Goal: Transaction & Acquisition: Purchase product/service

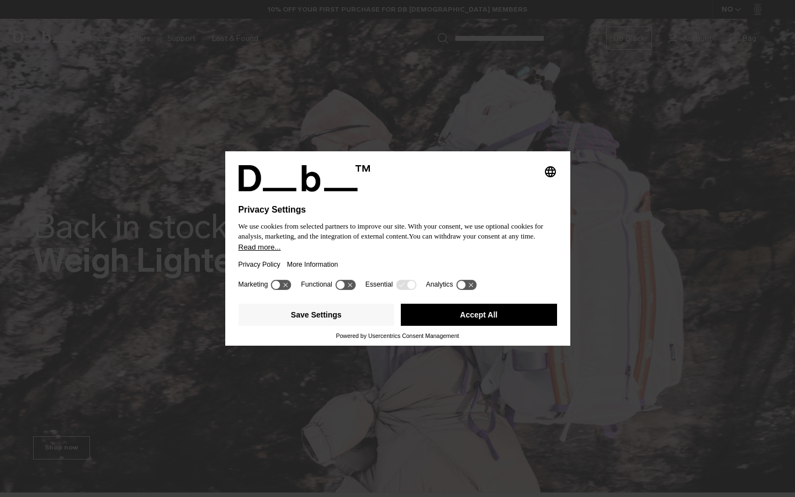
click at [456, 321] on button "Accept All" at bounding box center [479, 315] width 156 height 22
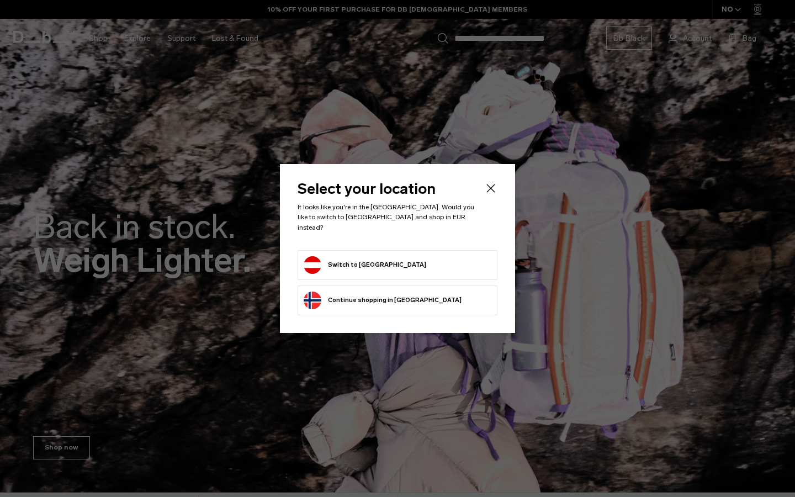
click at [497, 190] on icon "Close" at bounding box center [490, 188] width 13 height 13
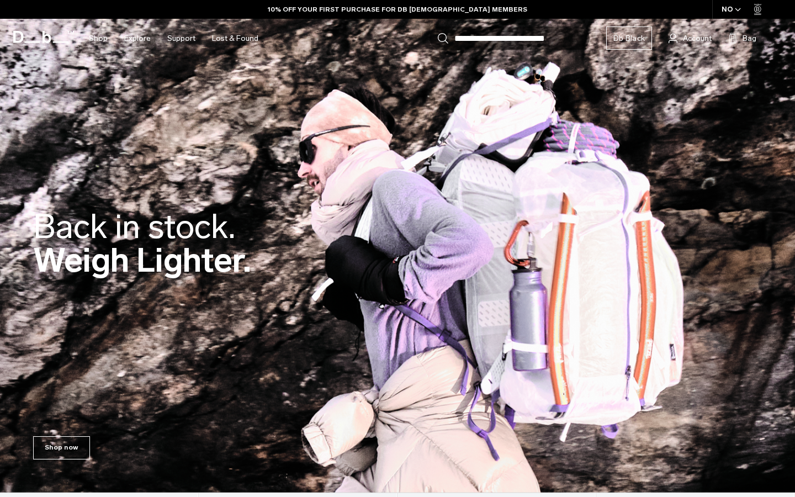
click at [488, 192] on icon "Close" at bounding box center [490, 188] width 13 height 13
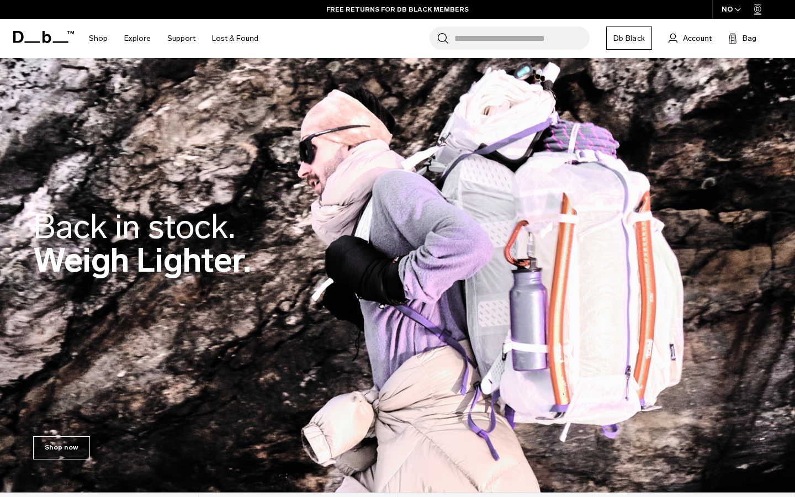
click at [736, 6] on span "button" at bounding box center [738, 10] width 6 height 8
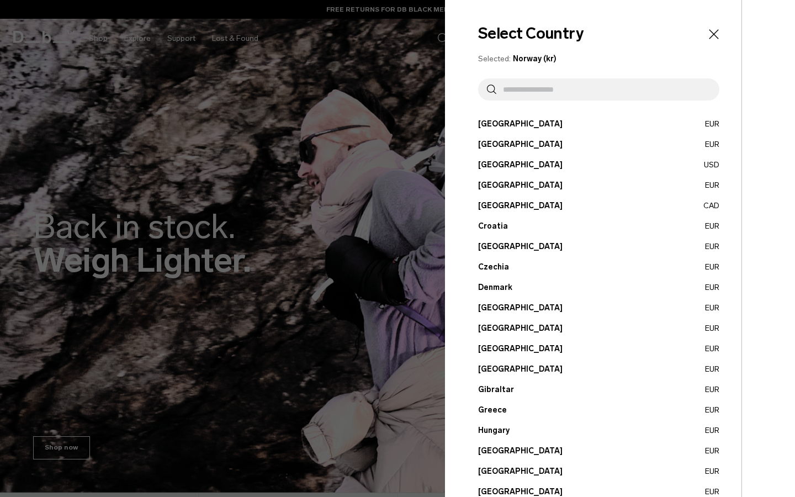
click at [491, 128] on button "Austria EUR" at bounding box center [598, 124] width 241 height 12
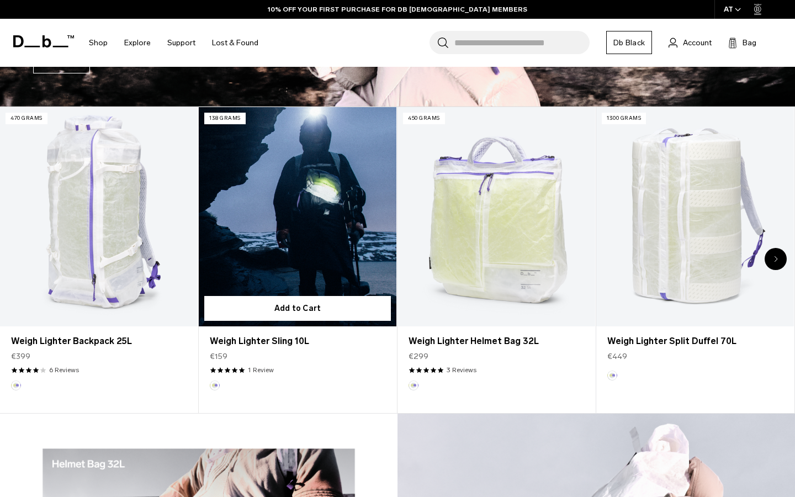
scroll to position [404, 0]
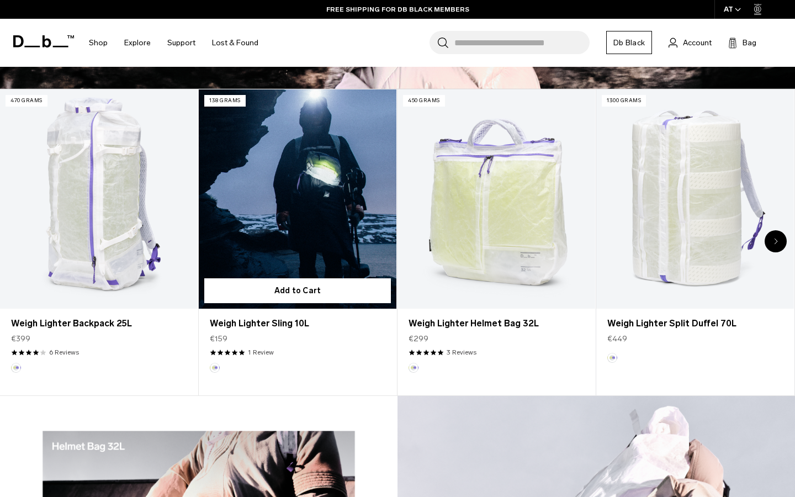
click at [298, 155] on link "Weigh Lighter Sling 10L" at bounding box center [298, 199] width 198 height 220
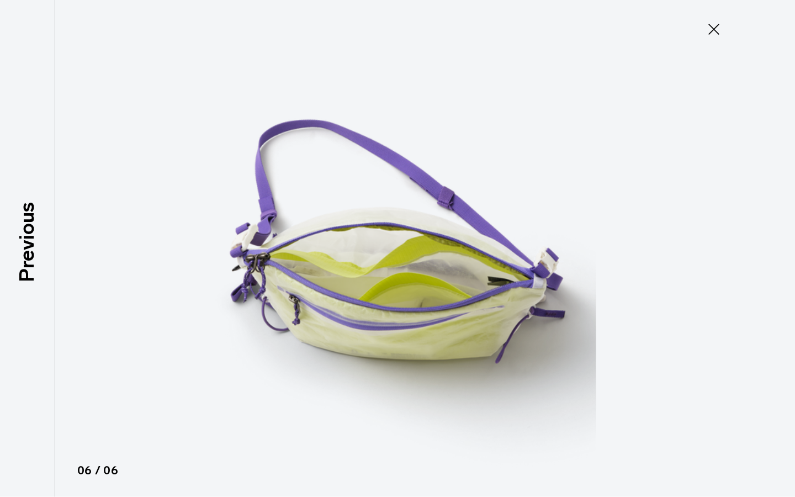
click at [716, 29] on icon at bounding box center [714, 29] width 18 height 18
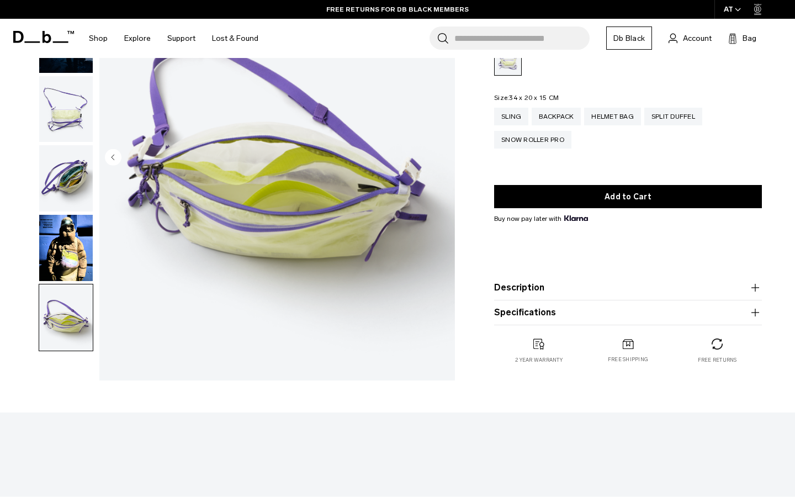
click at [75, 253] on img "button" at bounding box center [66, 248] width 54 height 66
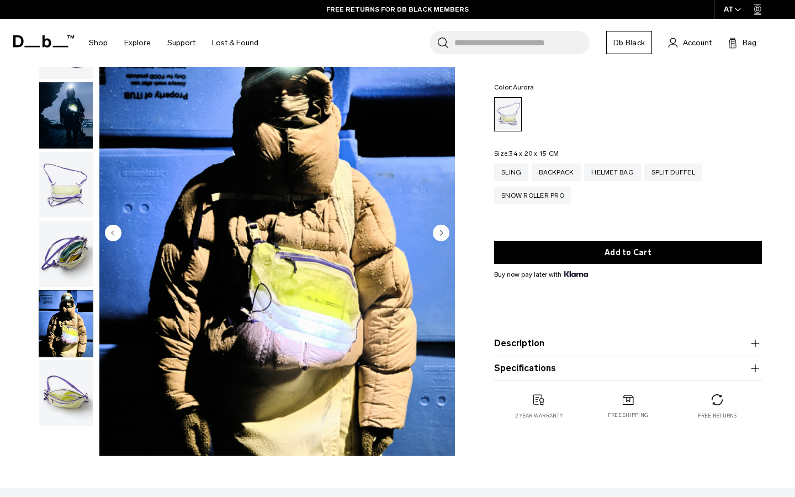
scroll to position [28, 0]
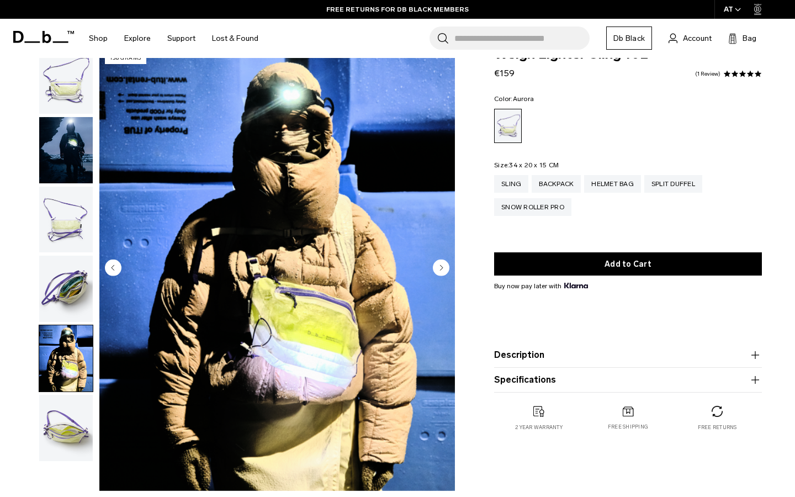
click at [108, 266] on circle "Previous slide" at bounding box center [113, 268] width 17 height 17
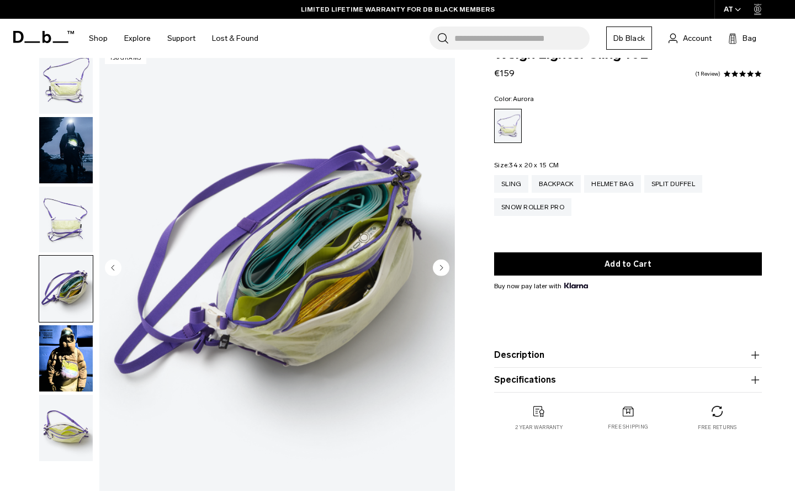
click at [108, 266] on circle "Previous slide" at bounding box center [113, 268] width 17 height 17
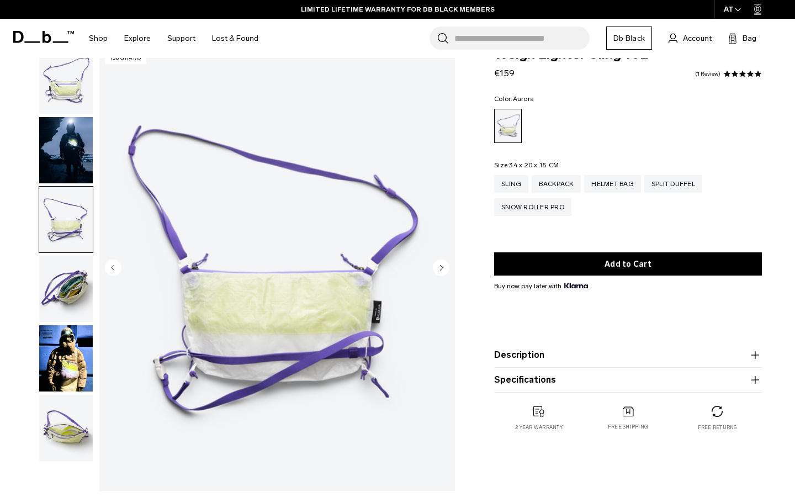
click at [108, 266] on circle "Previous slide" at bounding box center [113, 268] width 17 height 17
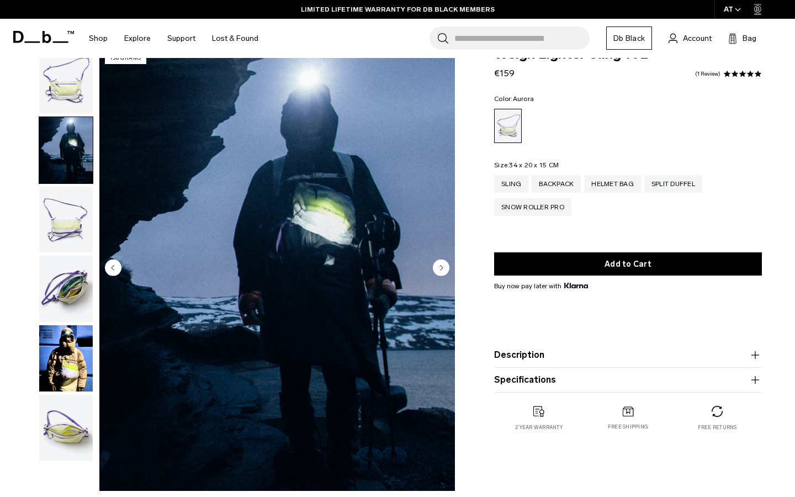
click at [108, 265] on circle "Previous slide" at bounding box center [113, 268] width 17 height 17
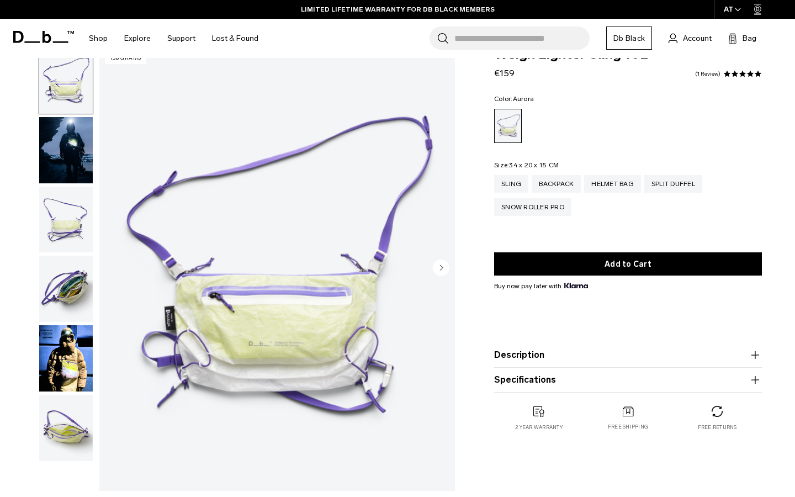
click at [109, 265] on img "1 / 6" at bounding box center [277, 269] width 356 height 444
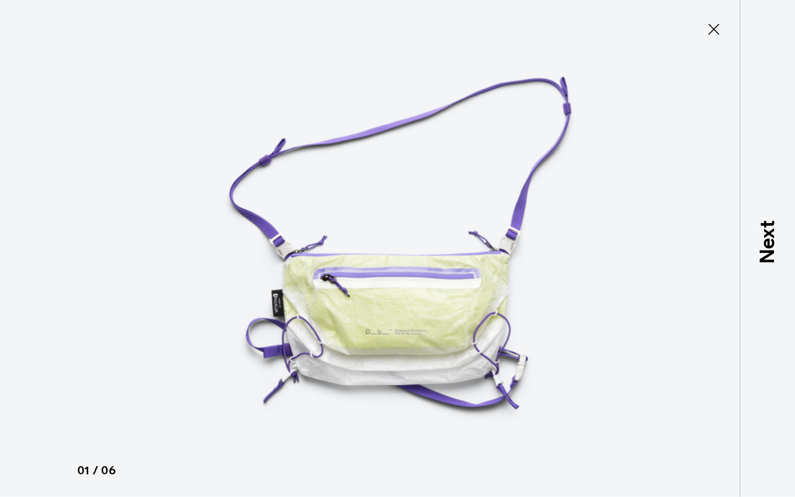
click at [722, 32] on icon at bounding box center [714, 29] width 18 height 18
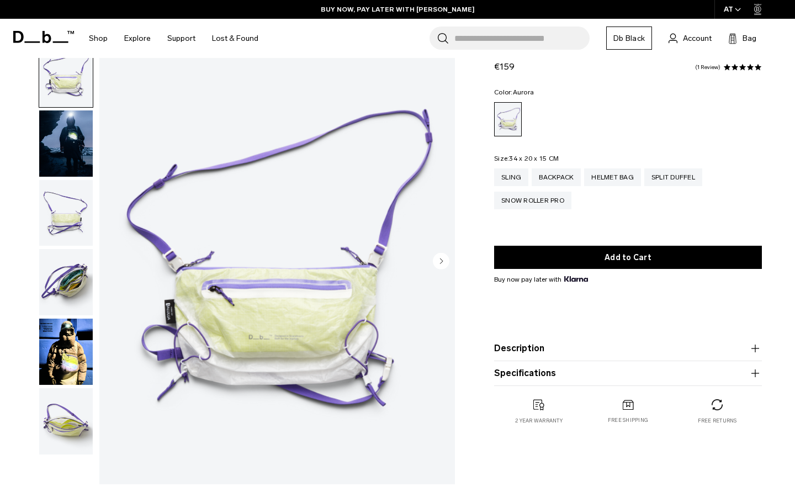
scroll to position [35, 0]
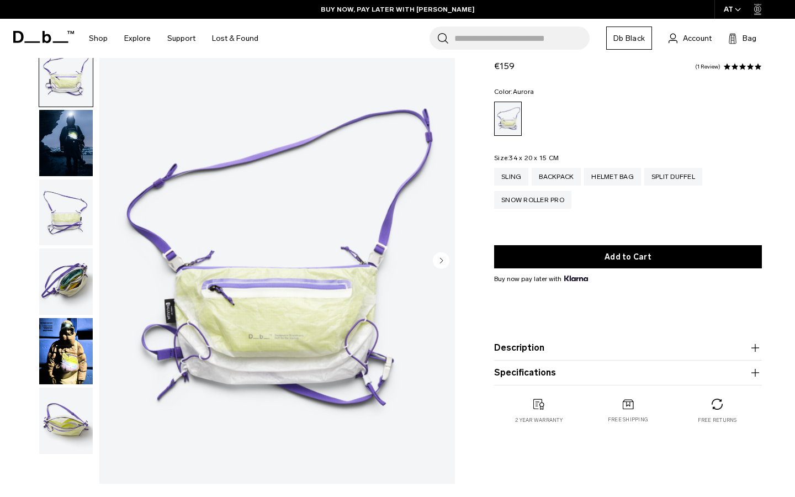
click at [55, 198] on img "button" at bounding box center [66, 213] width 54 height 66
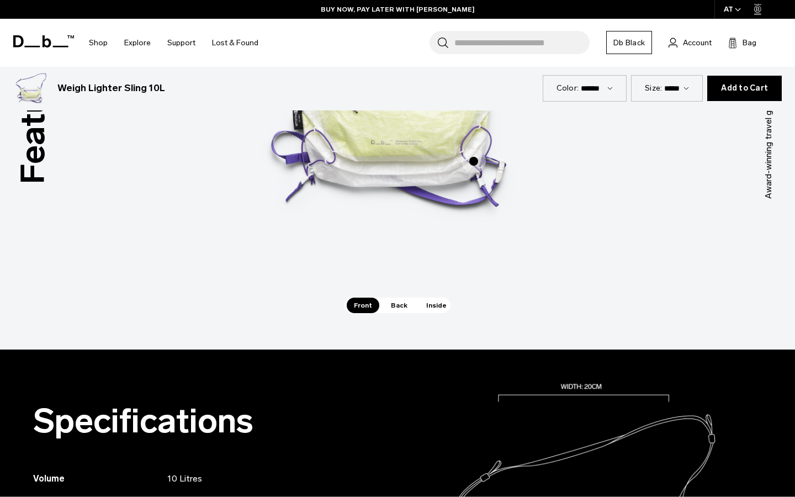
scroll to position [581, 0]
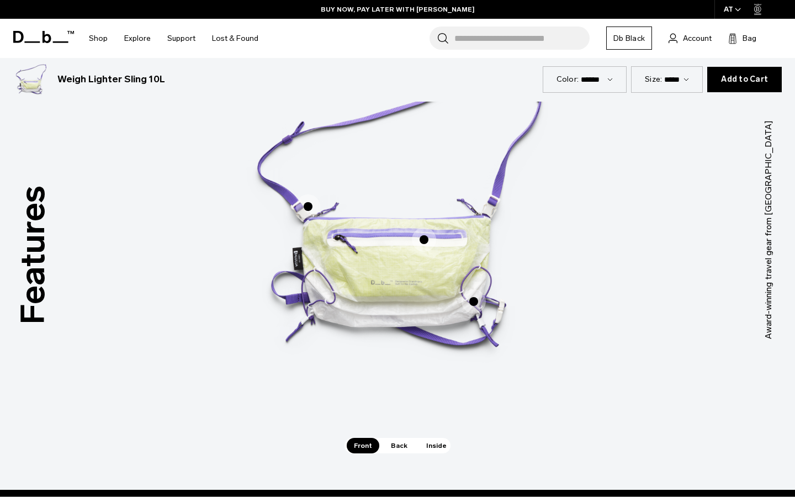
click at [395, 445] on span "Back" at bounding box center [399, 445] width 31 height 15
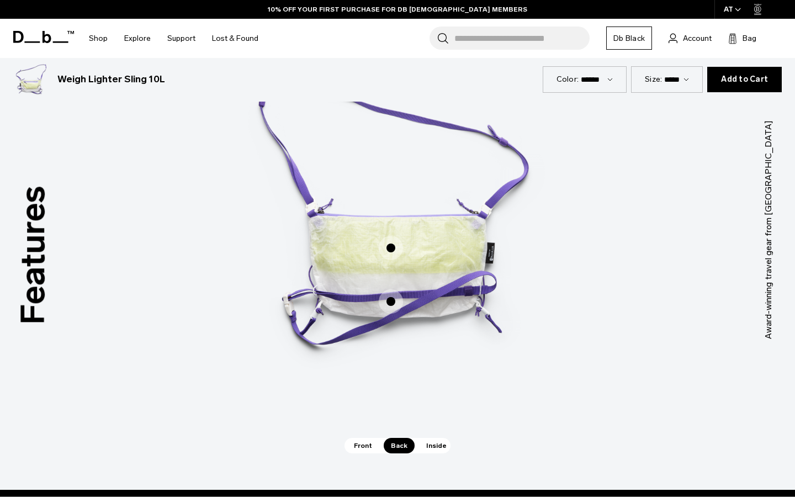
click at [427, 449] on span "Inside" at bounding box center [436, 445] width 35 height 15
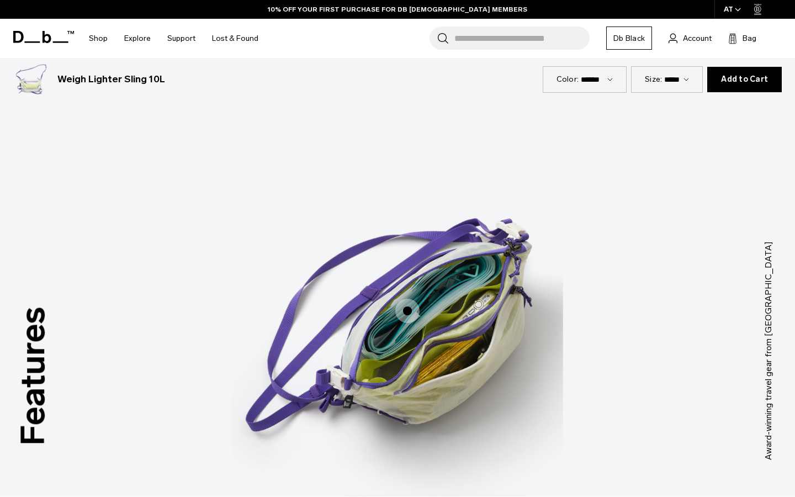
scroll to position [318, 0]
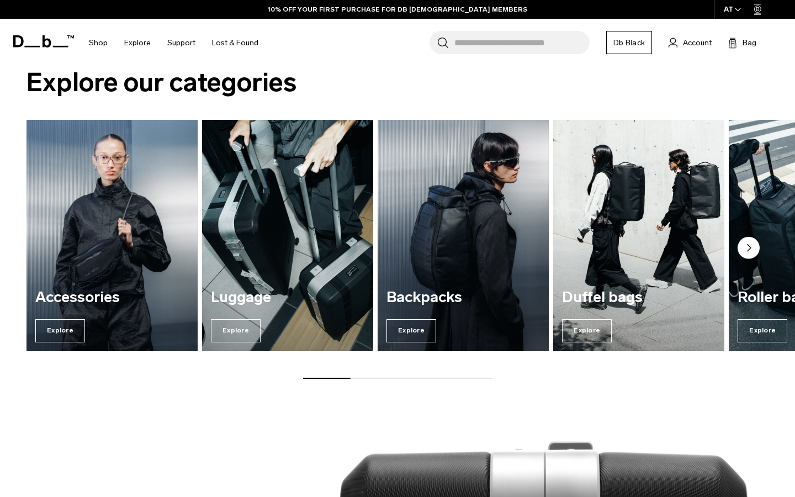
scroll to position [1261, 0]
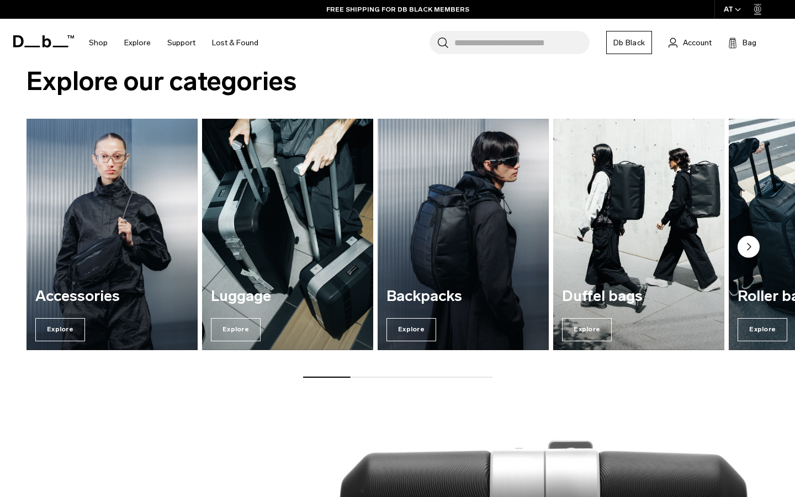
click at [750, 252] on circle "Next slide" at bounding box center [749, 247] width 22 height 22
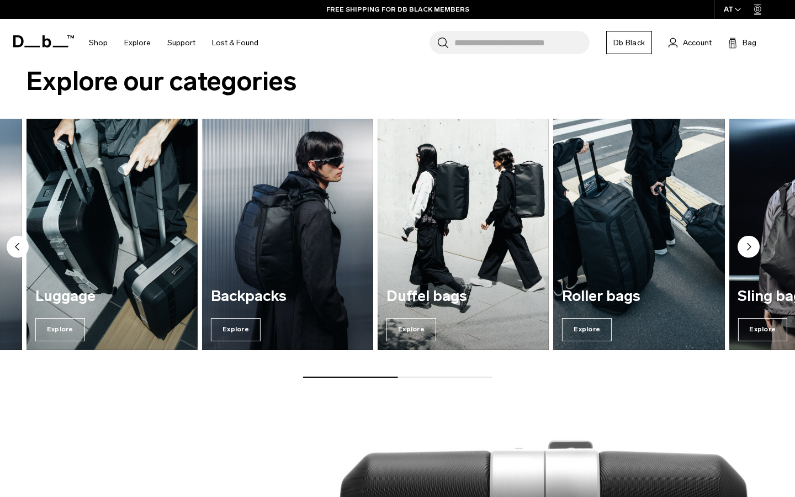
click at [750, 252] on circle "Next slide" at bounding box center [749, 247] width 22 height 22
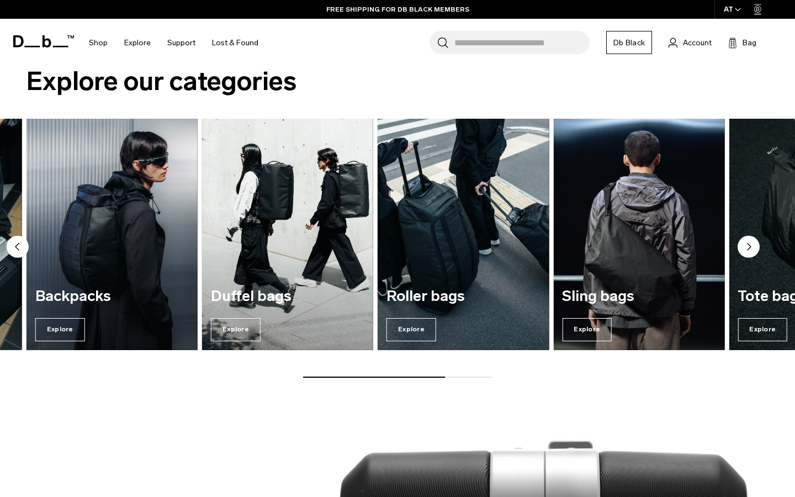
click at [750, 252] on circle "Next slide" at bounding box center [749, 247] width 22 height 22
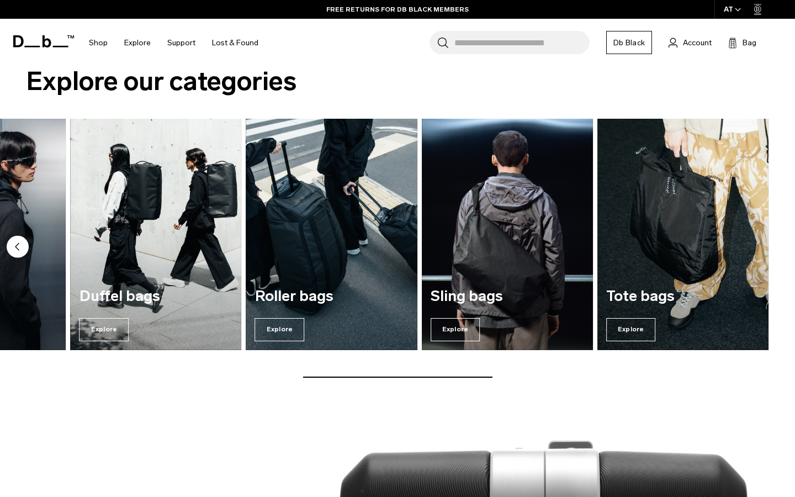
click at [18, 244] on circle "Previous slide" at bounding box center [18, 247] width 22 height 22
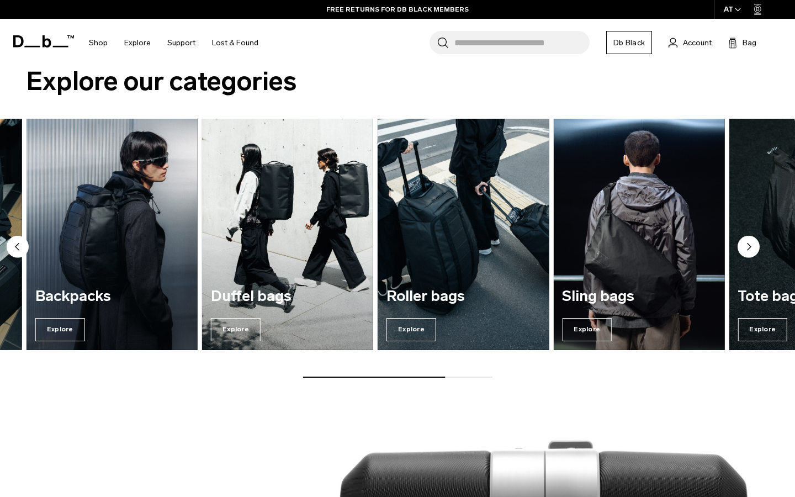
click at [18, 244] on circle "Previous slide" at bounding box center [18, 247] width 22 height 22
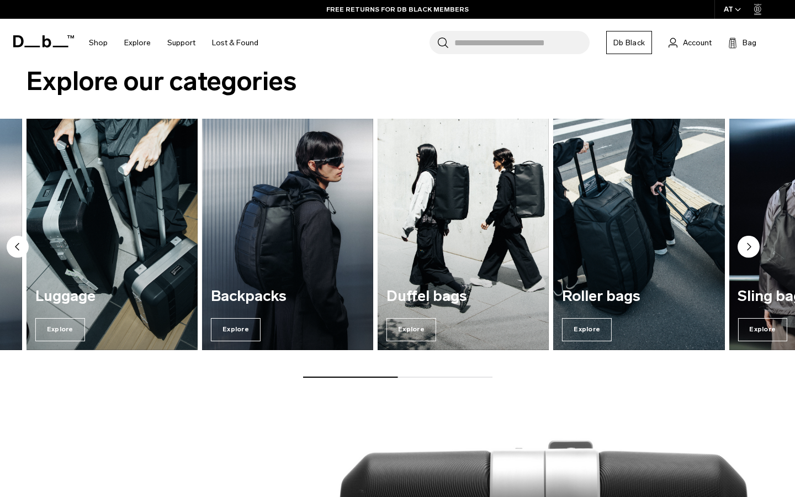
click at [18, 244] on circle "Previous slide" at bounding box center [18, 247] width 22 height 22
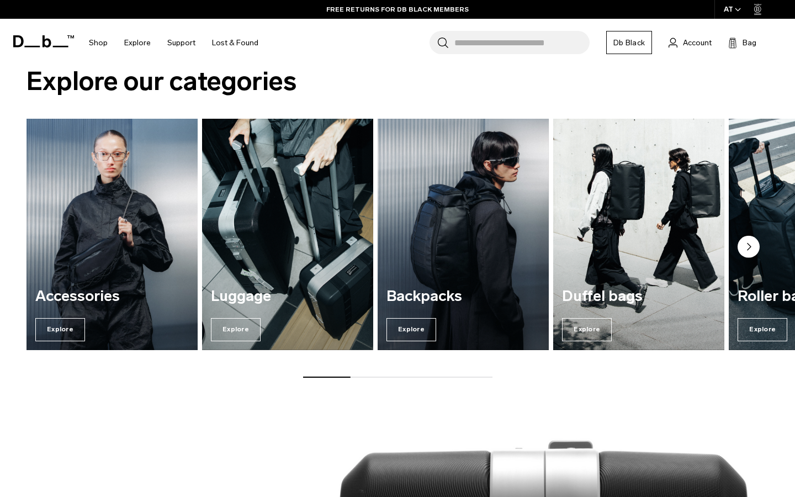
click at [103, 245] on img "1 / 7" at bounding box center [112, 234] width 176 height 238
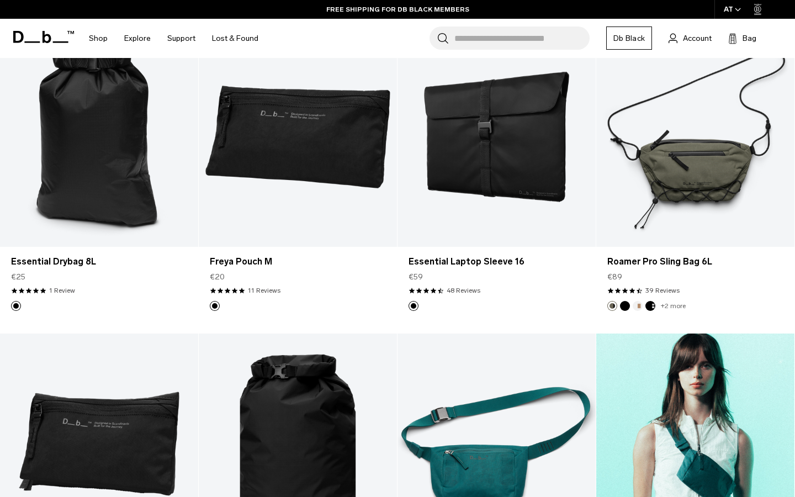
scroll to position [2693, 0]
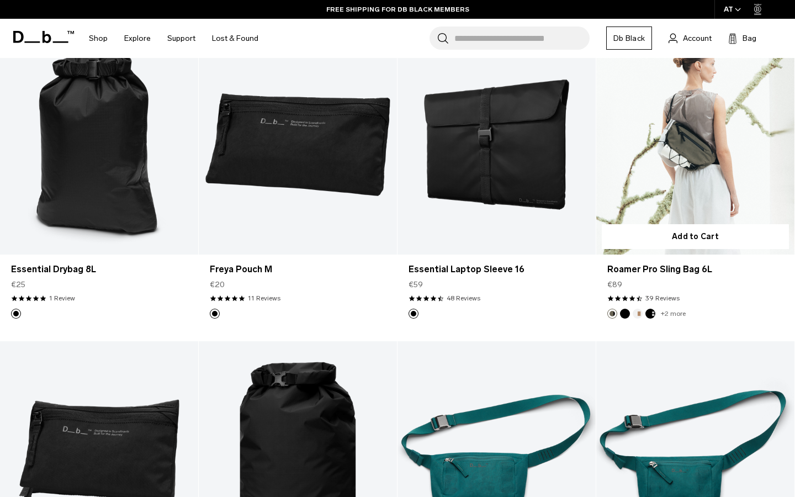
click at [692, 161] on link "Roamer Pro Sling Bag 6L" at bounding box center [696, 144] width 198 height 220
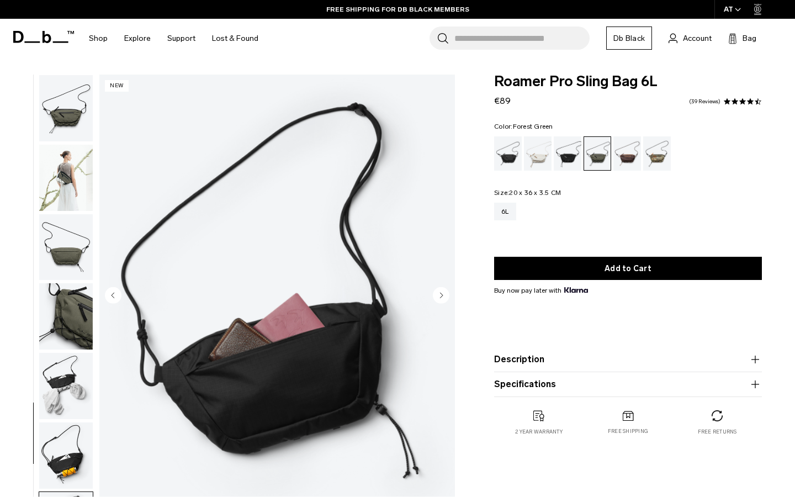
click at [446, 292] on circle "Next slide" at bounding box center [441, 295] width 17 height 17
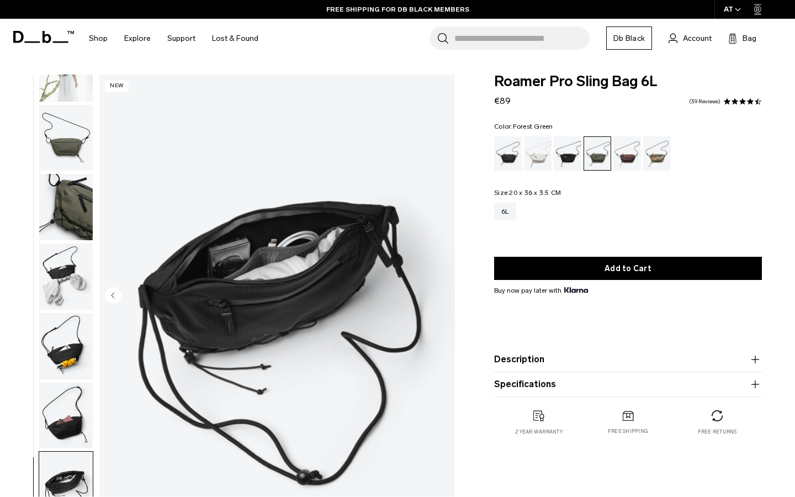
click at [446, 292] on img "8 / 8" at bounding box center [277, 297] width 356 height 444
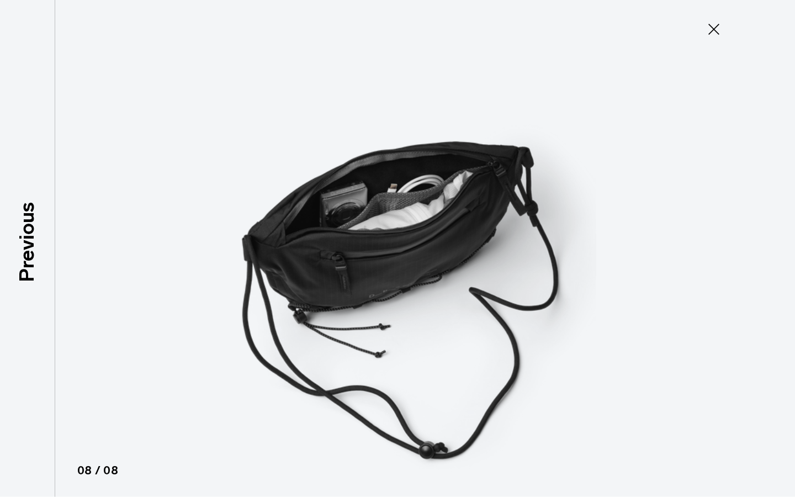
type button "Close"
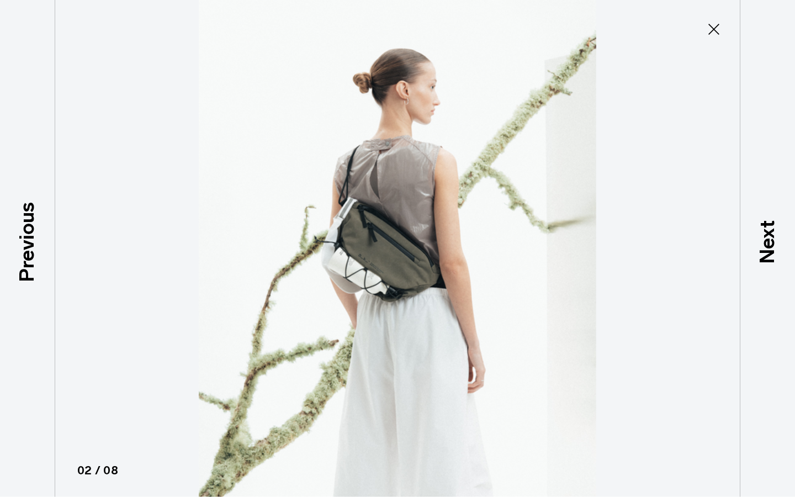
scroll to position [70, 0]
click at [714, 21] on icon at bounding box center [714, 29] width 18 height 18
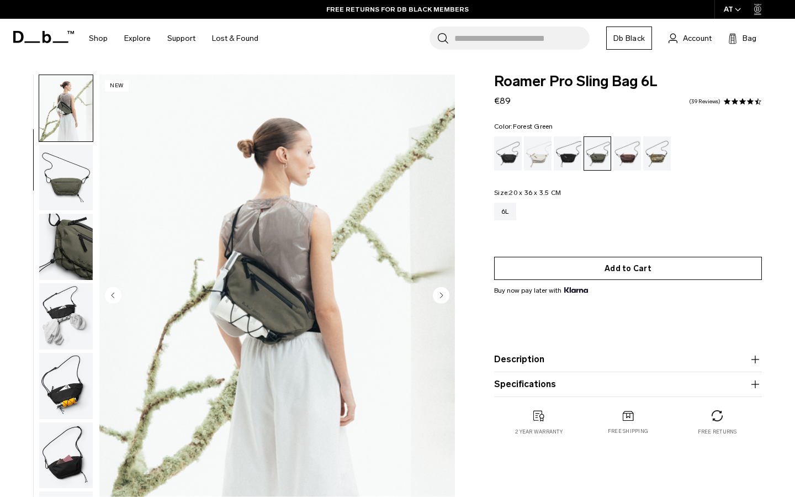
click at [627, 269] on button "Add to Cart" at bounding box center [628, 268] width 268 height 23
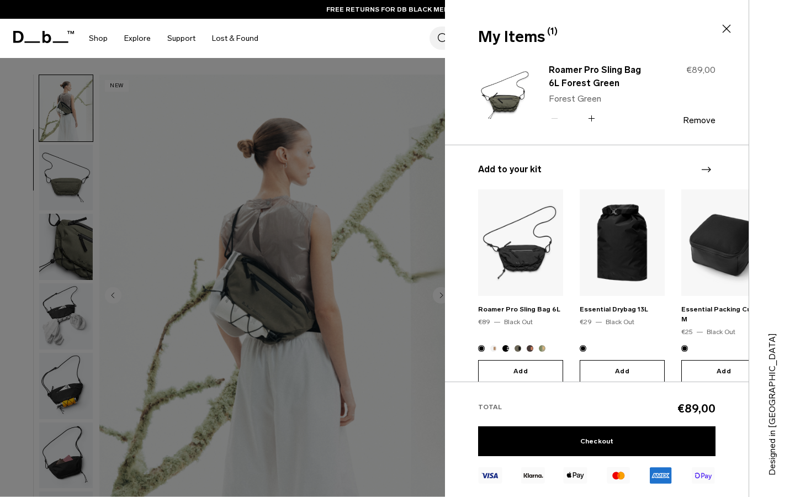
click at [731, 21] on div "My Items (1) Close" at bounding box center [596, 27] width 302 height 55
click at [729, 30] on icon at bounding box center [727, 29] width 8 height 8
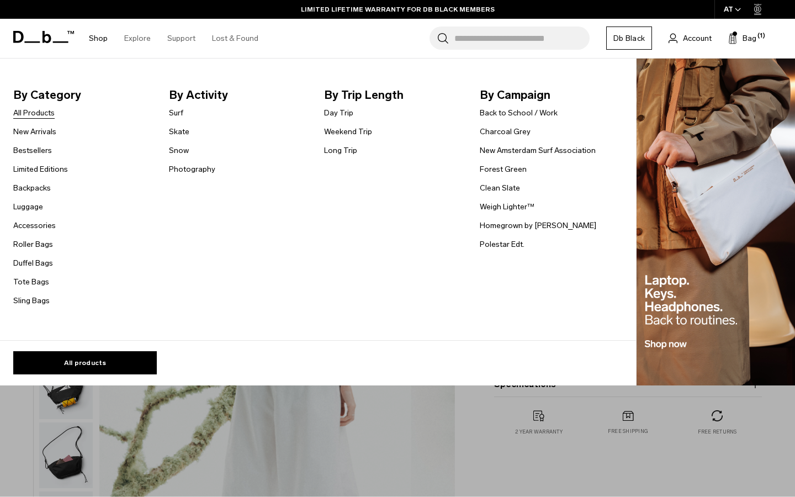
click at [35, 115] on link "All Products" at bounding box center [33, 113] width 41 height 12
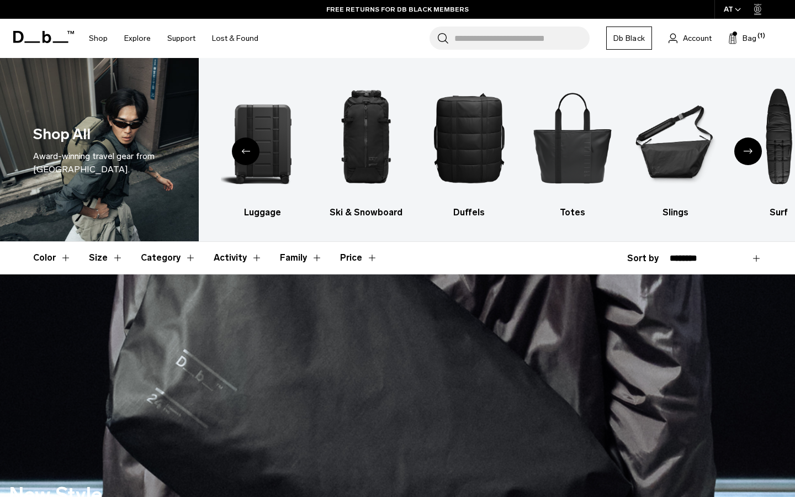
click at [357, 260] on button "Price" at bounding box center [359, 258] width 38 height 32
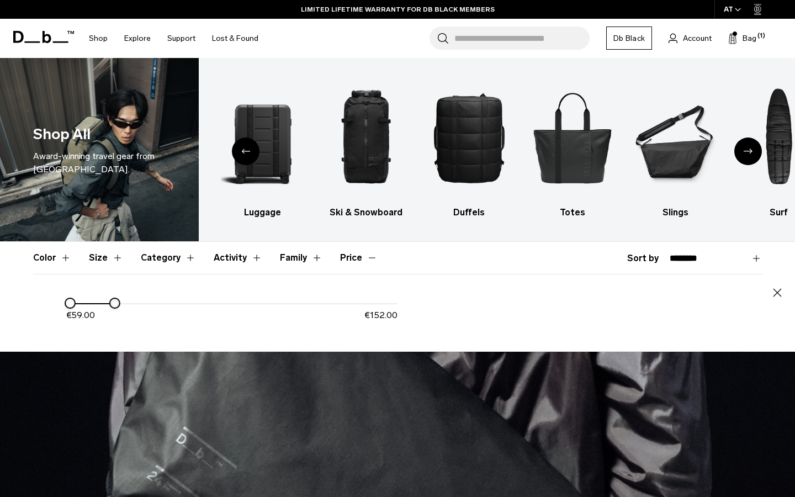
drag, startPoint x: 402, startPoint y: 303, endPoint x: 115, endPoint y: 306, distance: 286.7
click at [115, 306] on div at bounding box center [114, 303] width 9 height 9
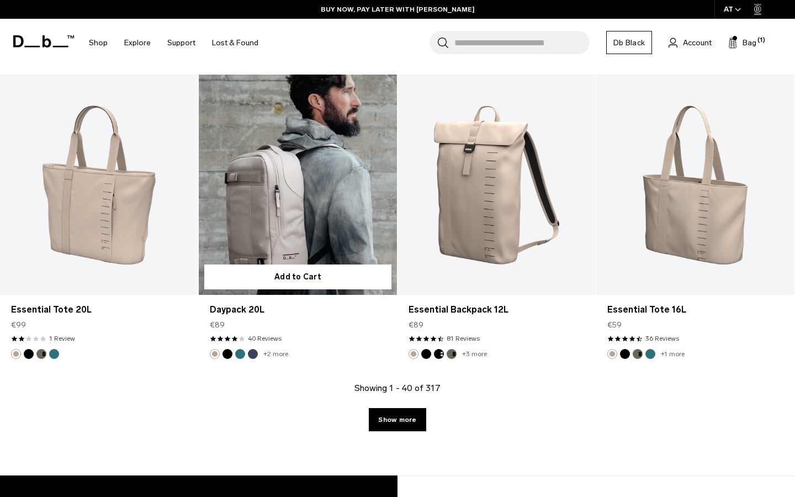
scroll to position [641, 0]
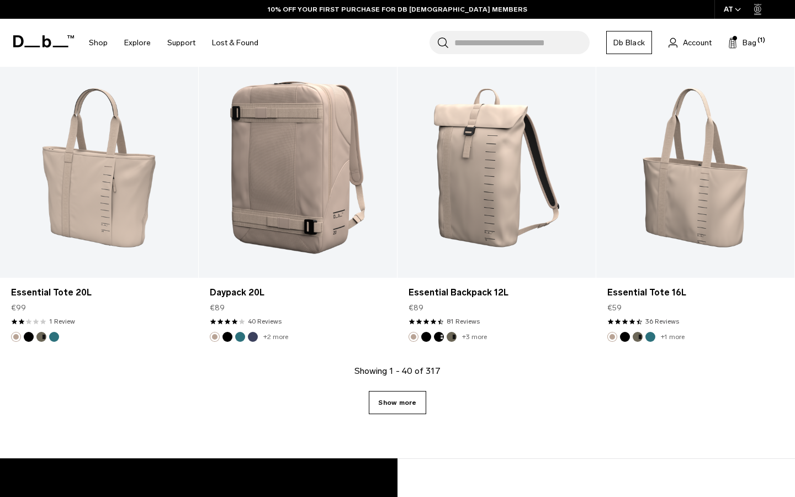
click at [407, 407] on link "Show more" at bounding box center [397, 402] width 57 height 23
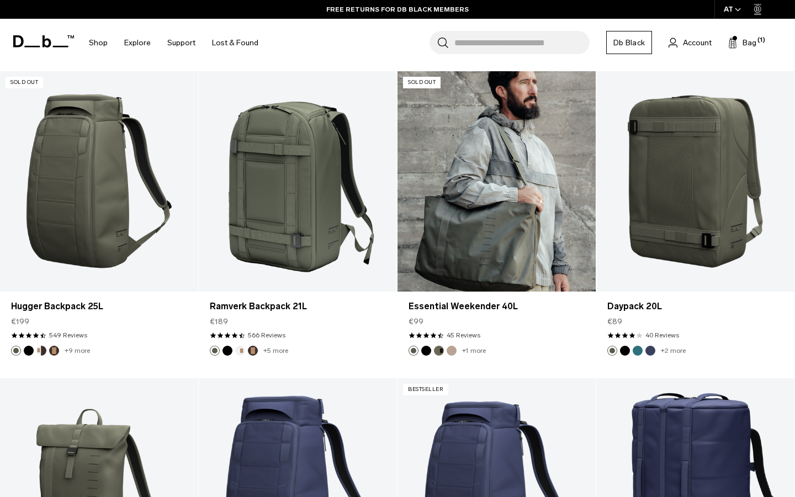
scroll to position [1184, 0]
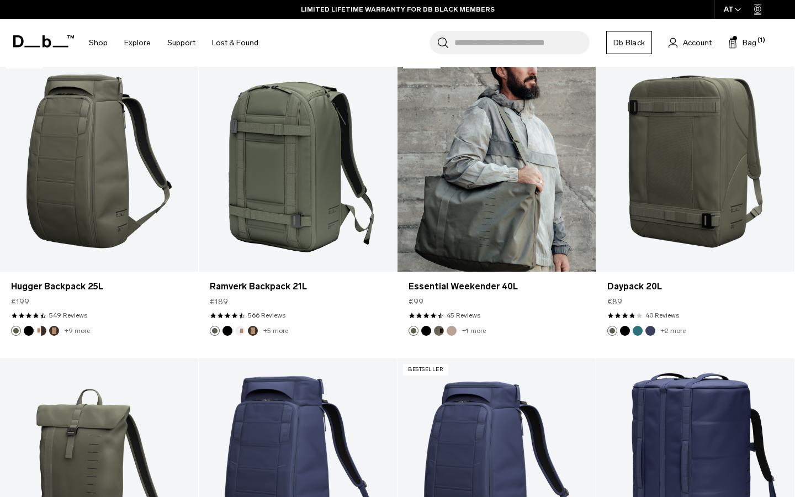
click at [529, 219] on link "Essential Weekender 40L" at bounding box center [497, 161] width 198 height 220
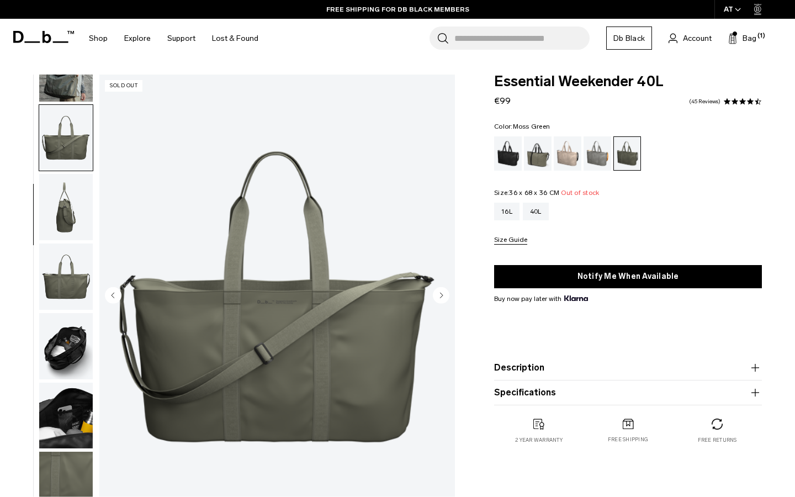
scroll to position [109, 0]
click at [442, 294] on icon "Next slide" at bounding box center [442, 295] width 3 height 5
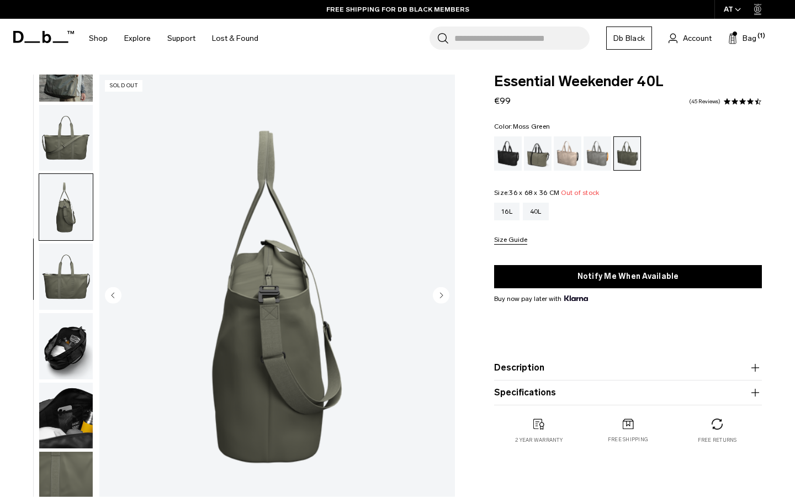
scroll to position [0, 0]
click at [442, 294] on icon "Next slide" at bounding box center [442, 295] width 3 height 5
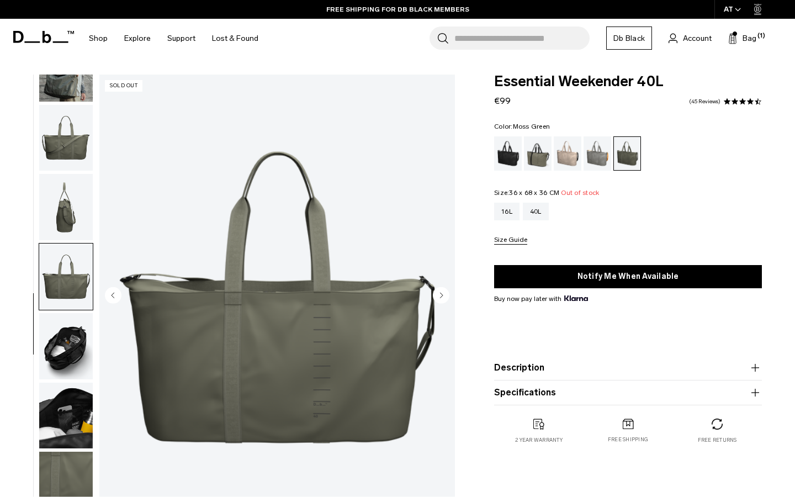
click at [442, 294] on icon "Next slide" at bounding box center [442, 295] width 3 height 5
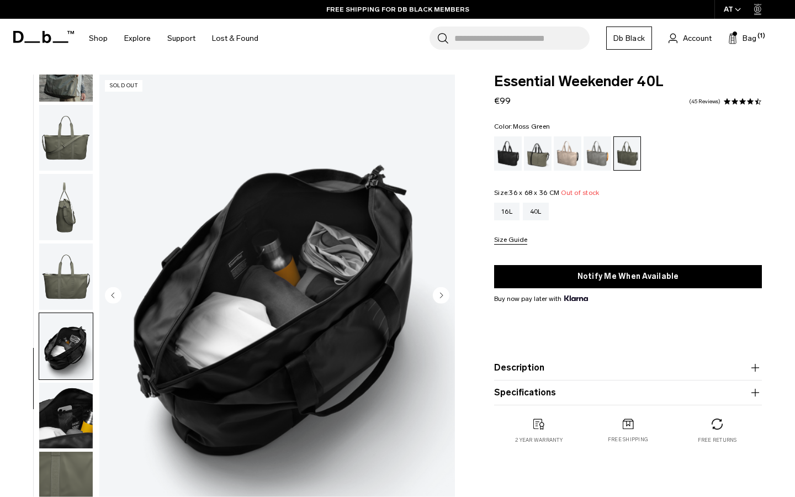
click at [442, 294] on icon "Next slide" at bounding box center [442, 295] width 3 height 5
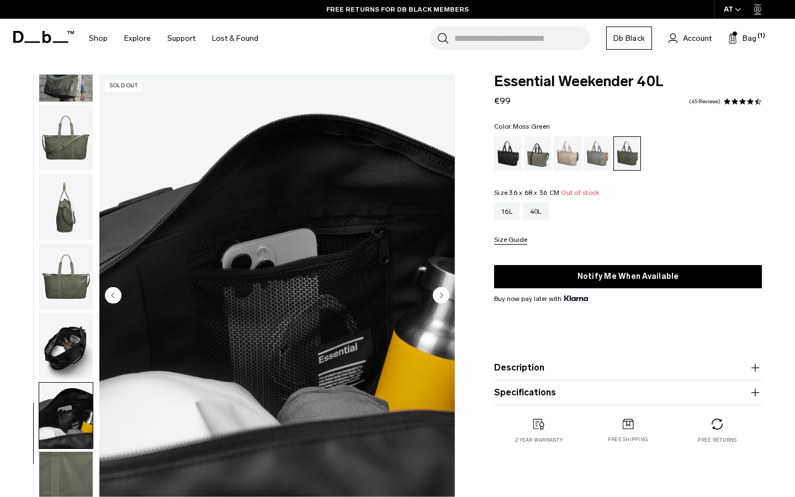
click at [442, 294] on icon "Next slide" at bounding box center [442, 295] width 3 height 5
click at [442, 294] on img "8 / 8" at bounding box center [277, 297] width 356 height 444
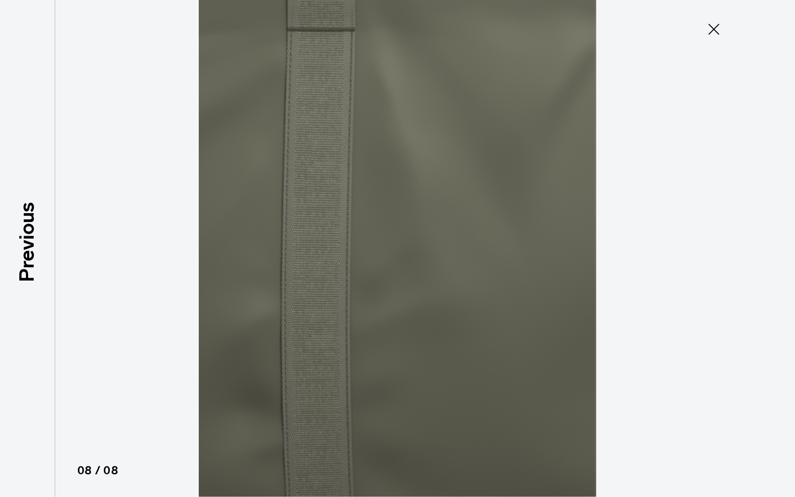
click at [716, 21] on icon at bounding box center [714, 29] width 18 height 18
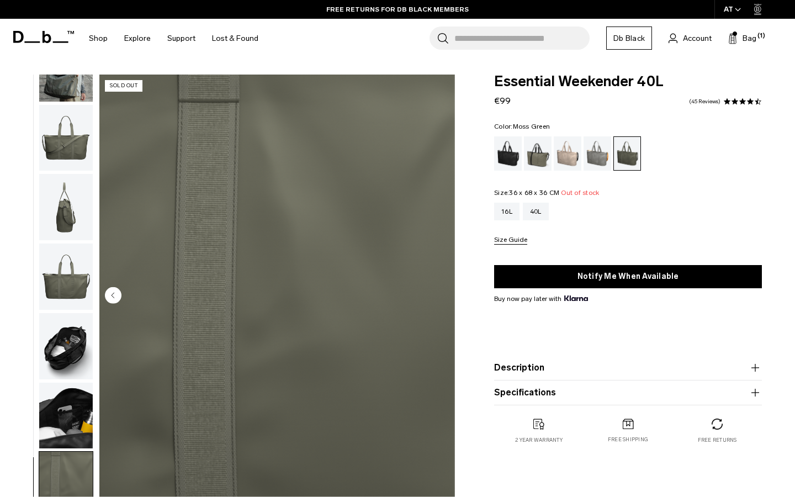
click at [66, 277] on img "button" at bounding box center [66, 277] width 54 height 66
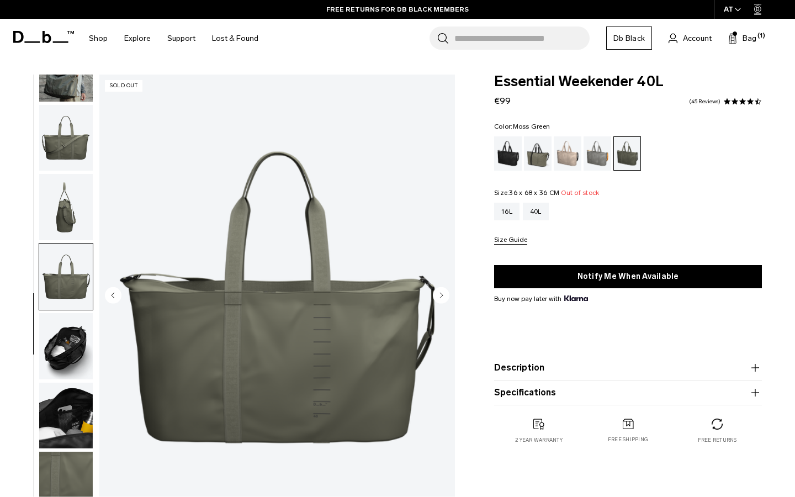
click at [59, 216] on img "button" at bounding box center [66, 207] width 54 height 66
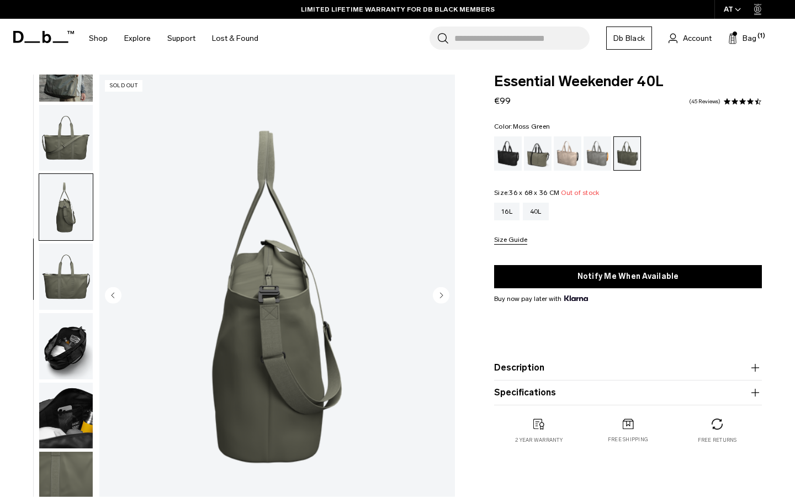
click at [67, 161] on img "button" at bounding box center [66, 138] width 54 height 66
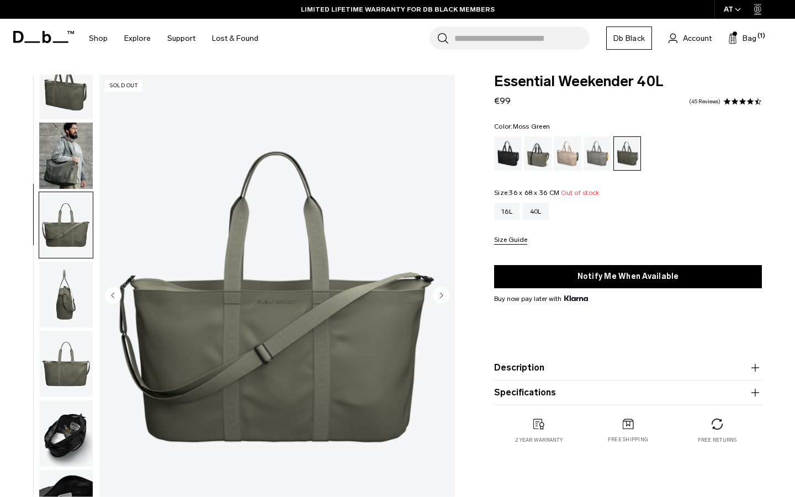
click at [87, 124] on img "button" at bounding box center [66, 156] width 54 height 66
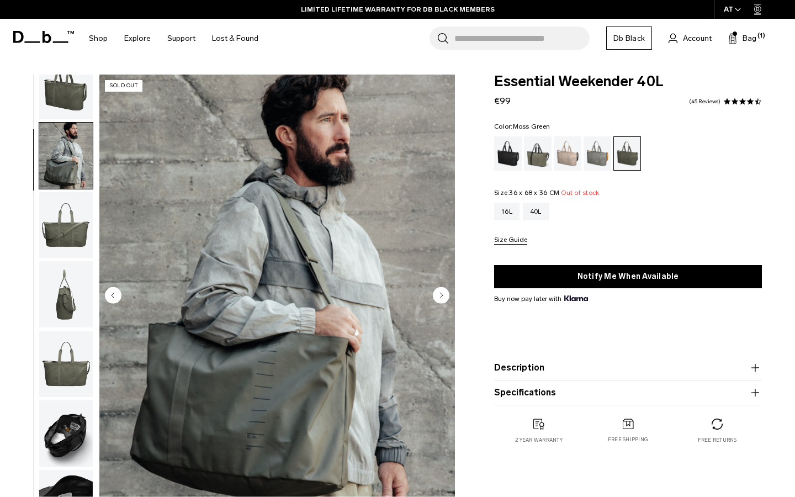
scroll to position [70, 0]
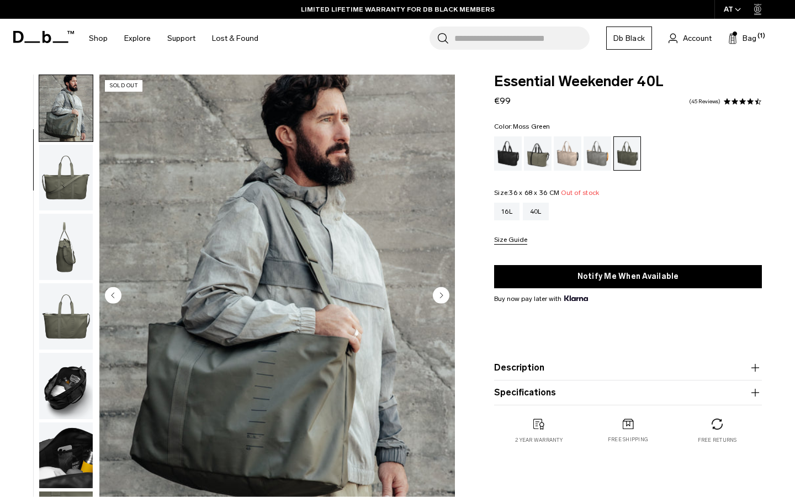
click at [77, 104] on img "button" at bounding box center [66, 108] width 54 height 66
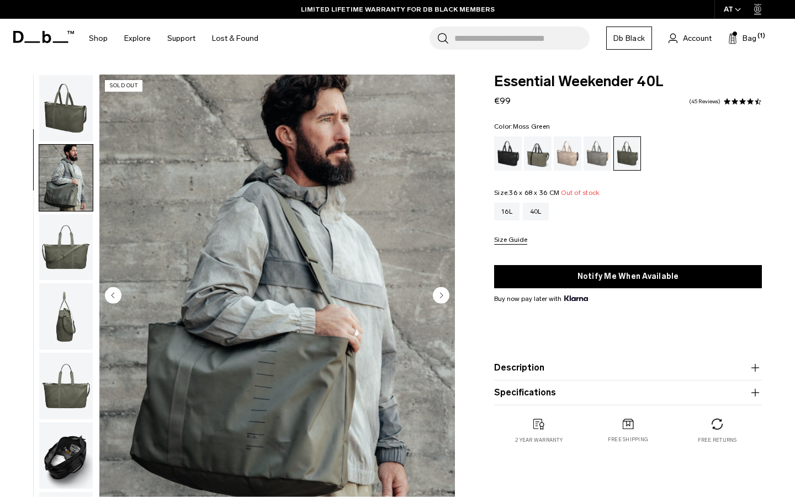
click at [91, 121] on img "button" at bounding box center [66, 108] width 54 height 66
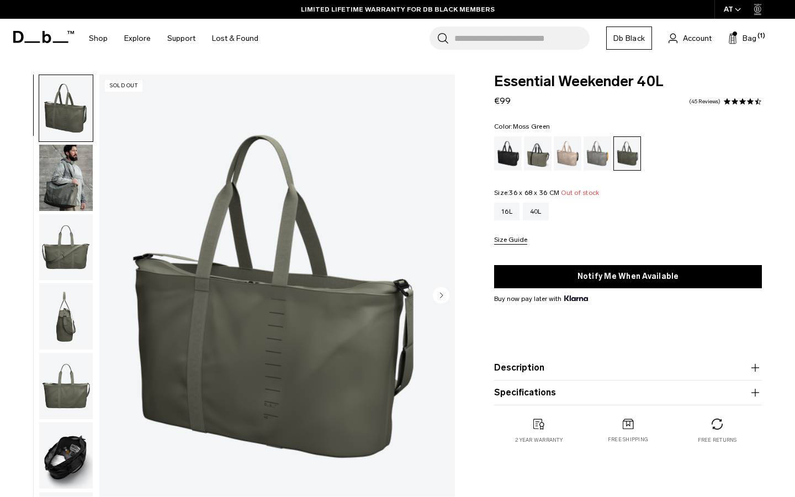
click at [431, 293] on img "1 / 8" at bounding box center [277, 297] width 356 height 444
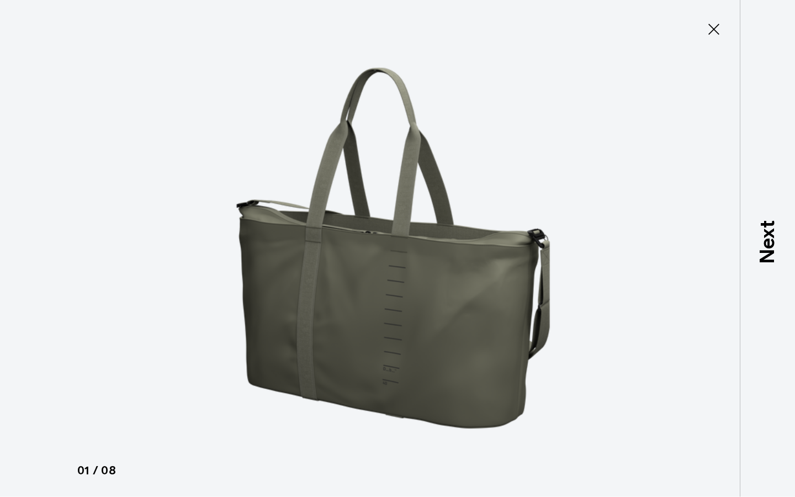
click at [640, 262] on img at bounding box center [397, 248] width 497 height 497
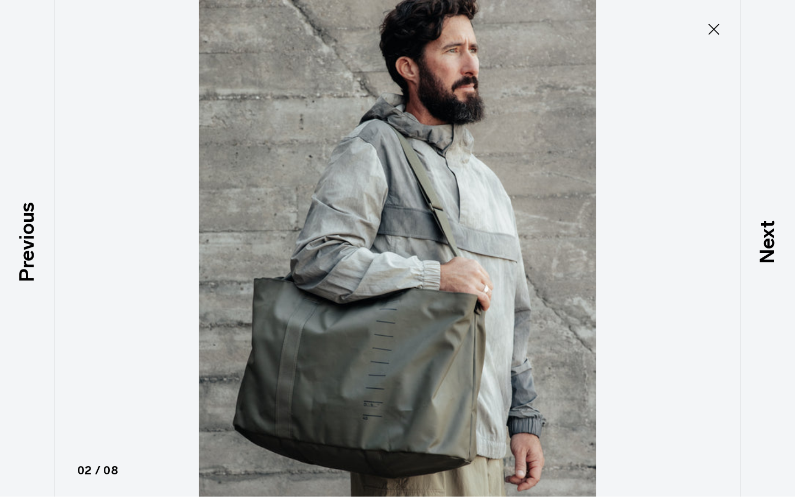
scroll to position [70, 0]
click at [709, 30] on icon at bounding box center [714, 29] width 18 height 18
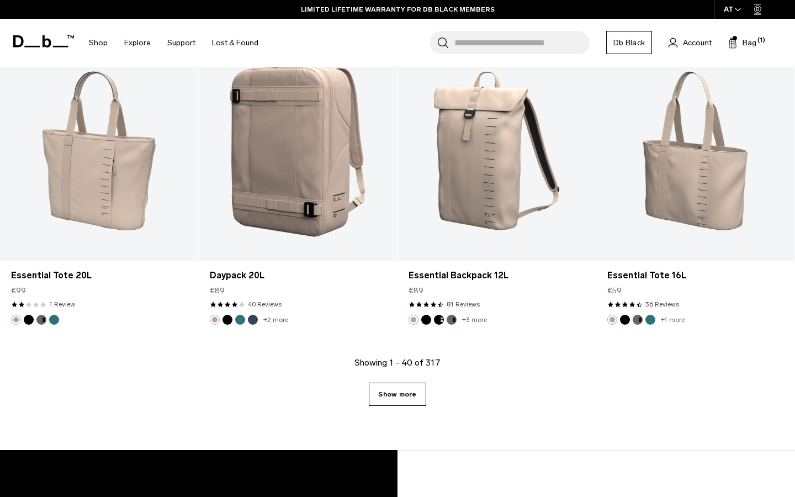
click at [414, 389] on link "Show more" at bounding box center [397, 394] width 57 height 23
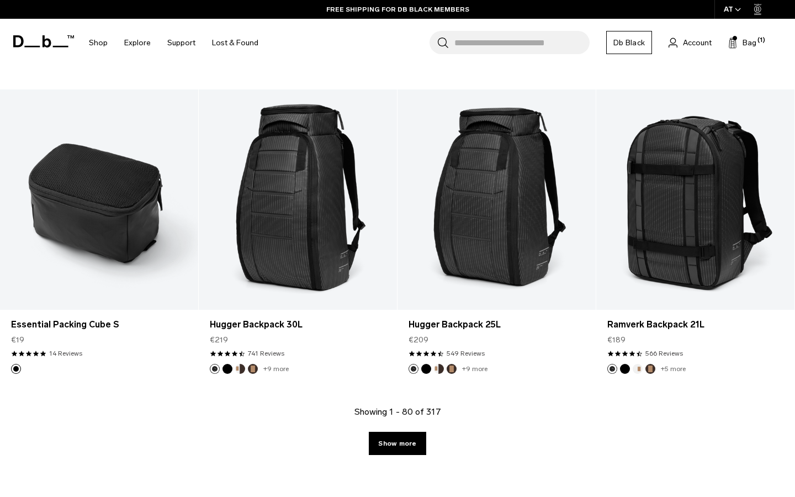
scroll to position [3612, 0]
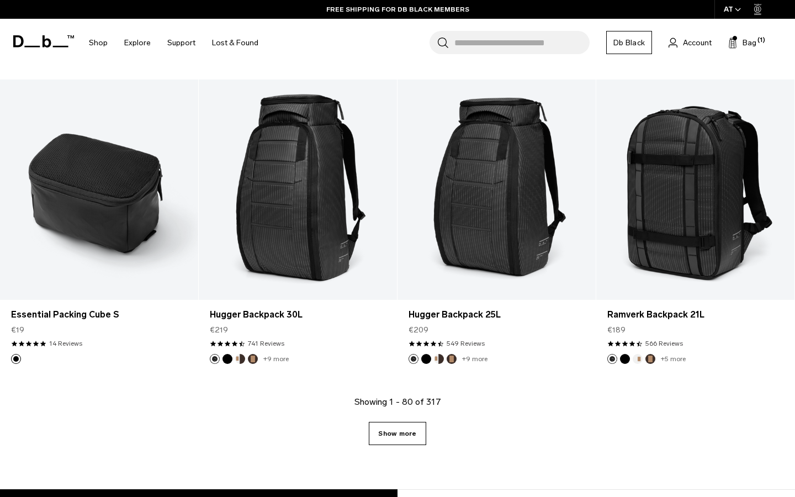
click at [409, 430] on link "Show more" at bounding box center [397, 433] width 57 height 23
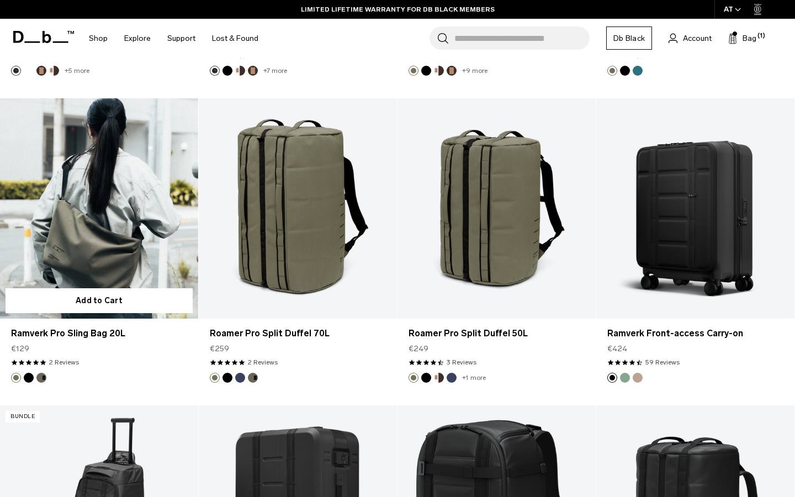
scroll to position [4206, 0]
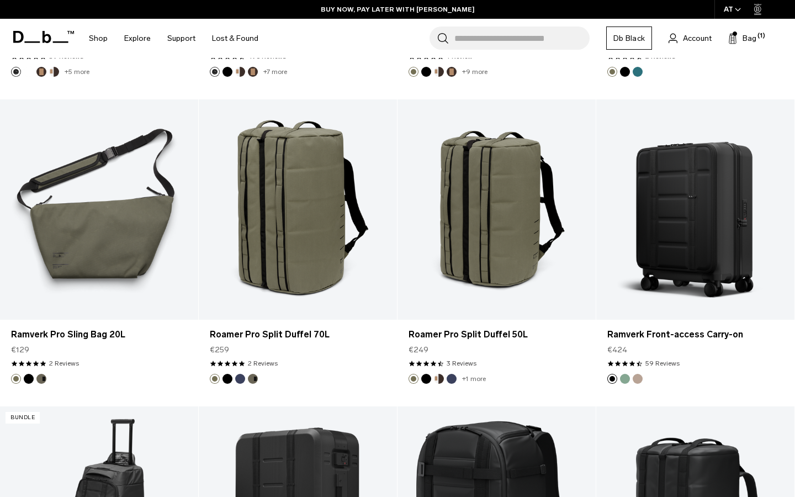
drag, startPoint x: 125, startPoint y: 235, endPoint x: 485, endPoint y: 0, distance: 430.2
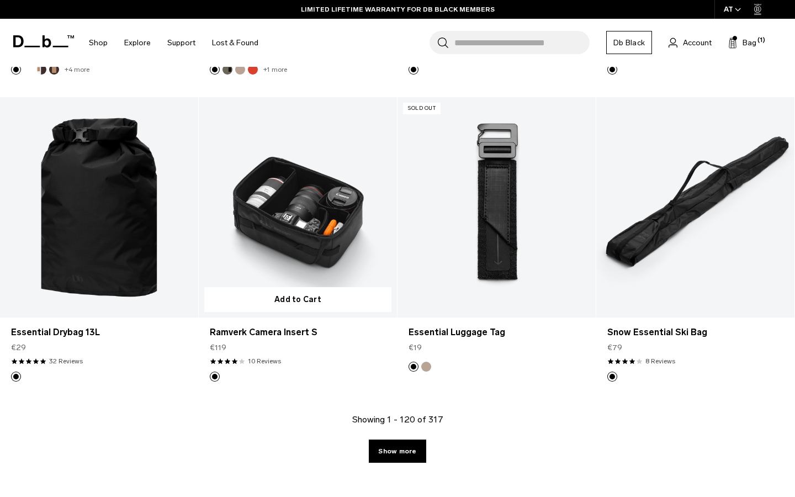
scroll to position [6650, 0]
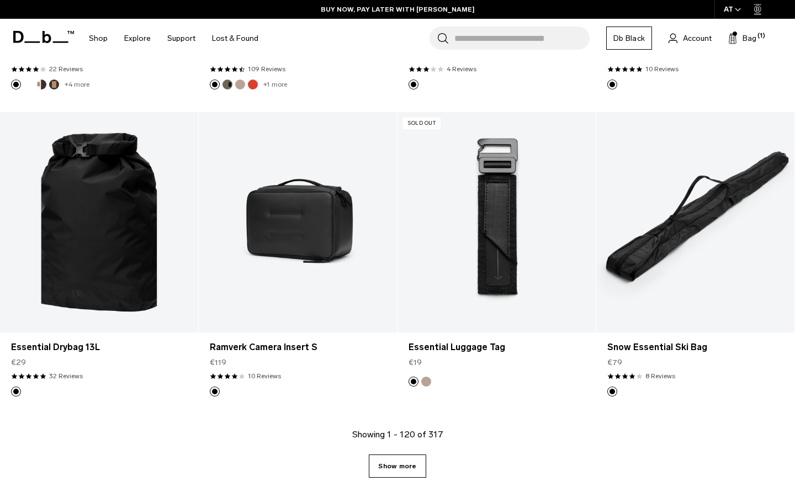
click at [417, 471] on link "Show more" at bounding box center [397, 466] width 57 height 23
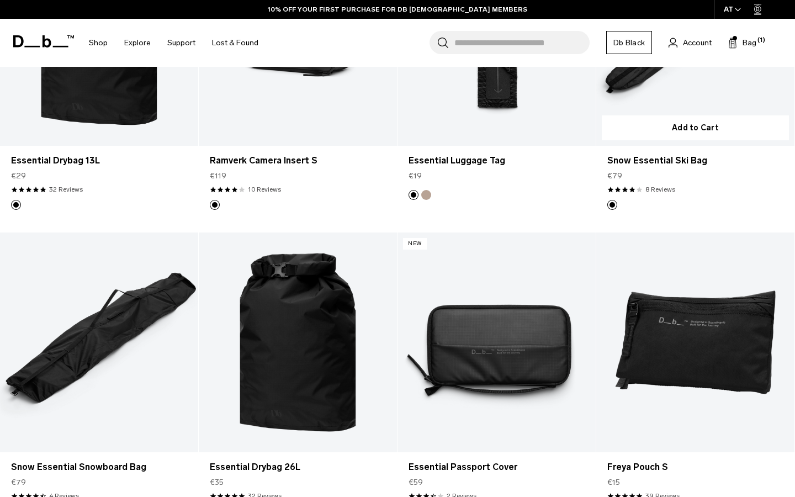
scroll to position [6701, 0]
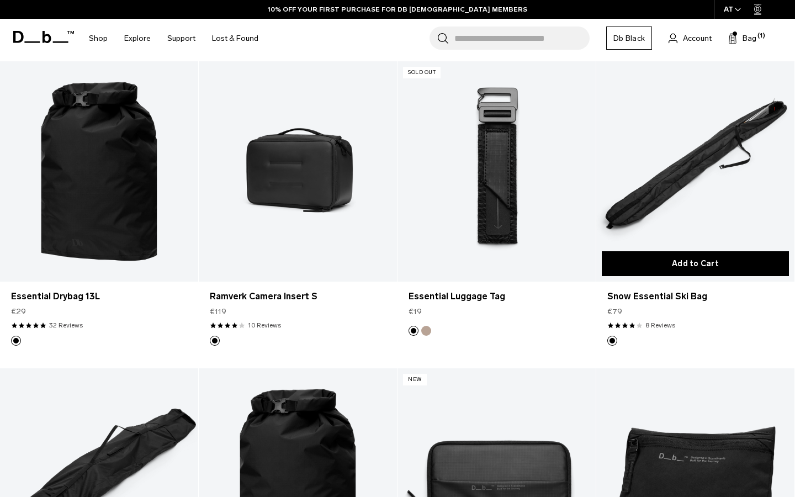
click at [695, 267] on button "Add to Cart" at bounding box center [695, 263] width 187 height 25
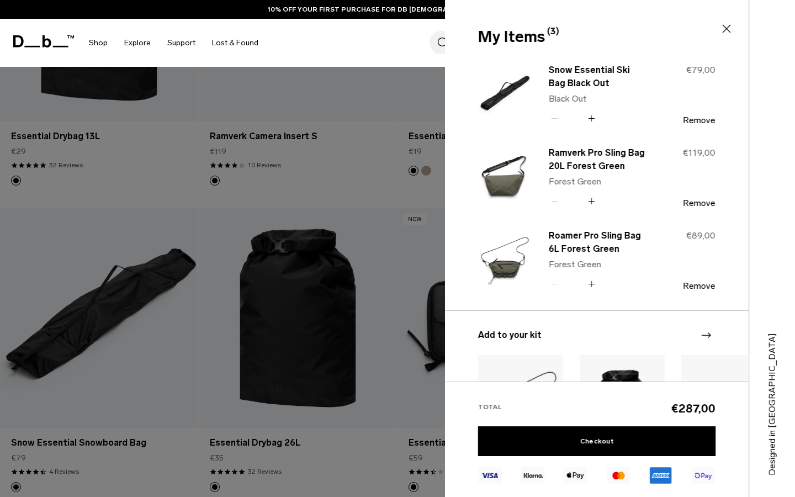
scroll to position [6863, 0]
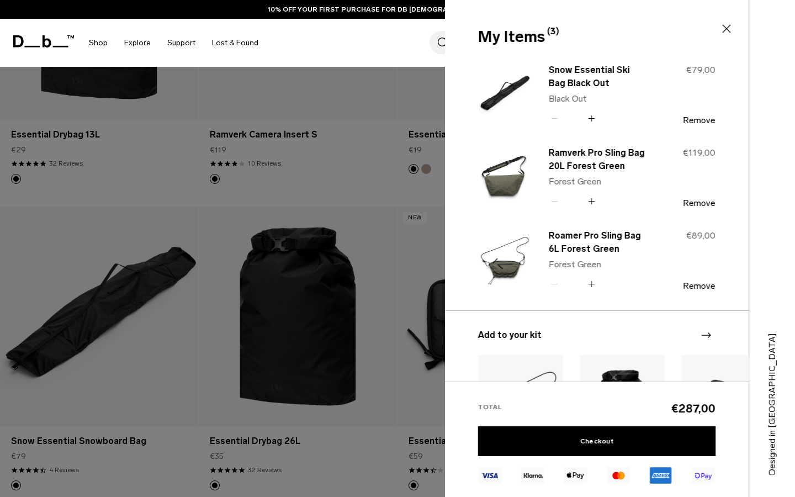
click at [726, 29] on icon at bounding box center [727, 29] width 8 height 8
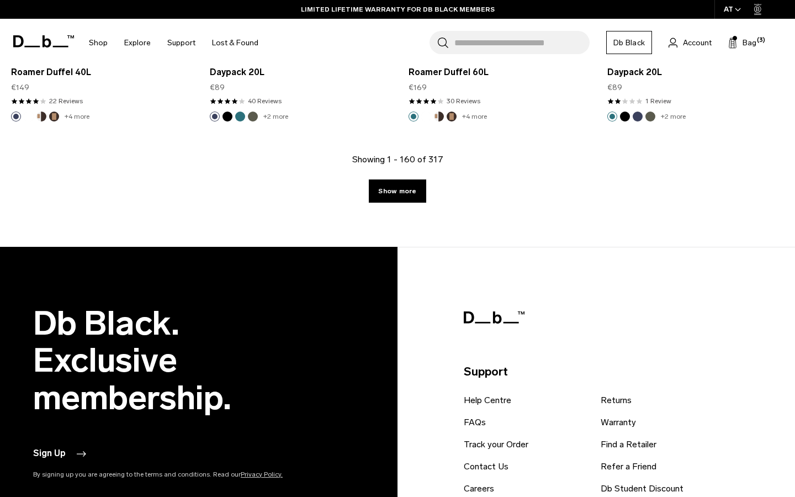
scroll to position [9963, 0]
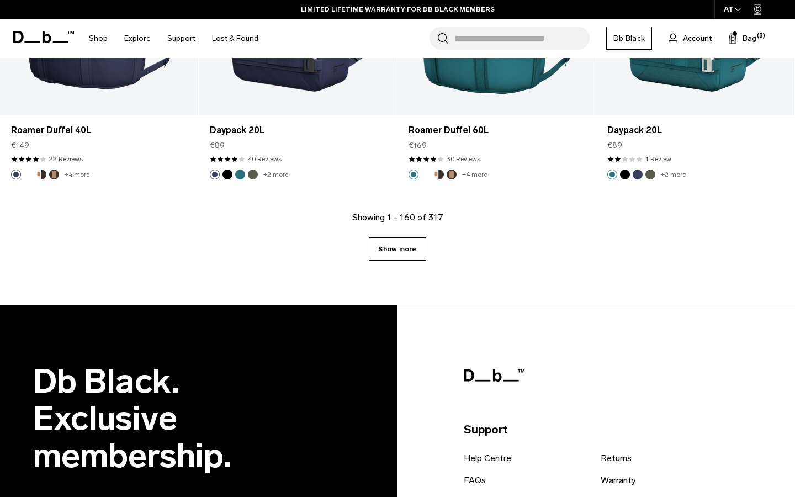
click at [393, 242] on link "Show more" at bounding box center [397, 248] width 57 height 23
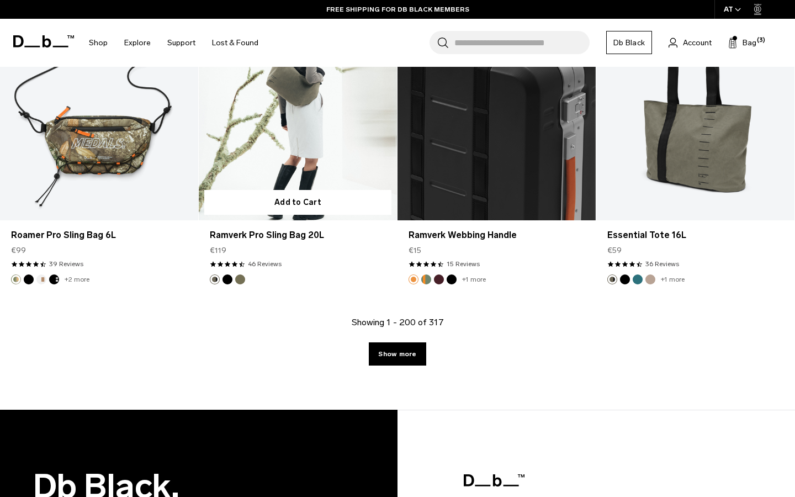
scroll to position [12930, 0]
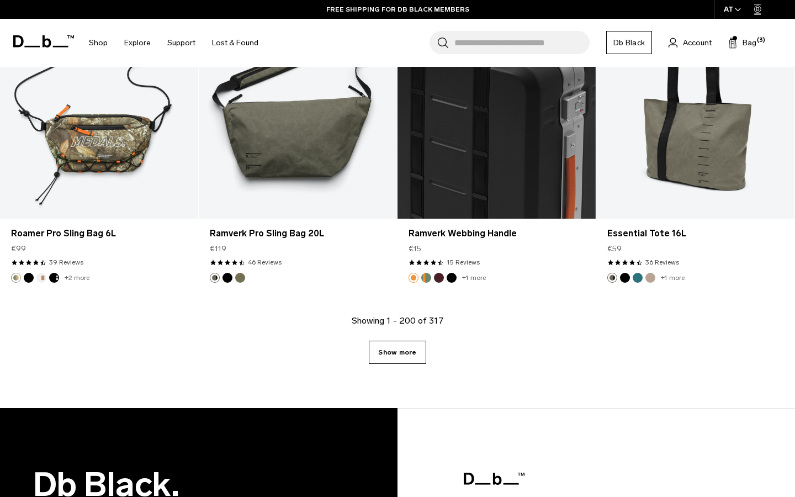
click at [407, 342] on link "Show more" at bounding box center [397, 352] width 57 height 23
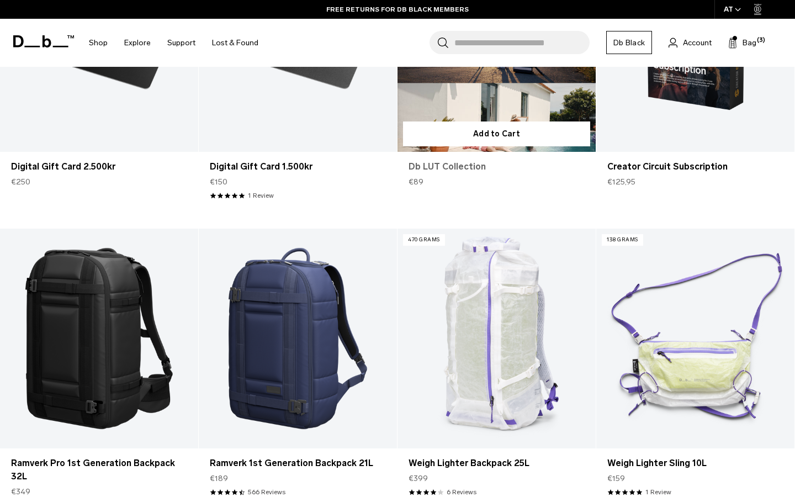
scroll to position [14246, 0]
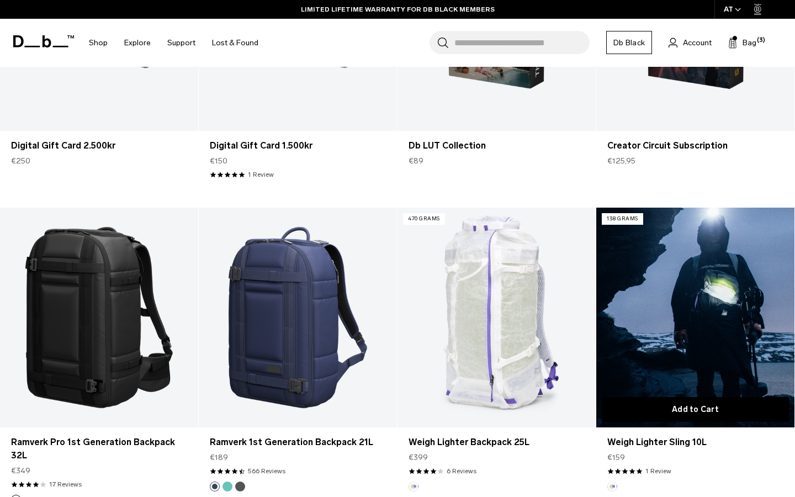
click at [671, 397] on button "Add to Cart" at bounding box center [695, 409] width 187 height 25
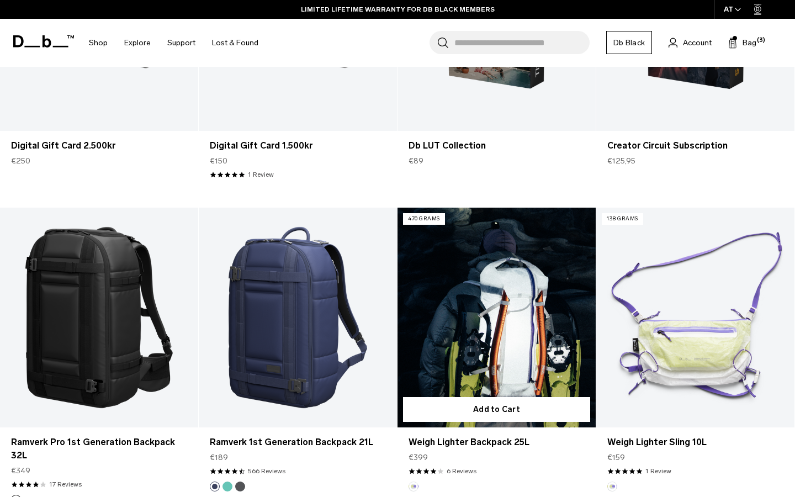
scroll to position [14698, 0]
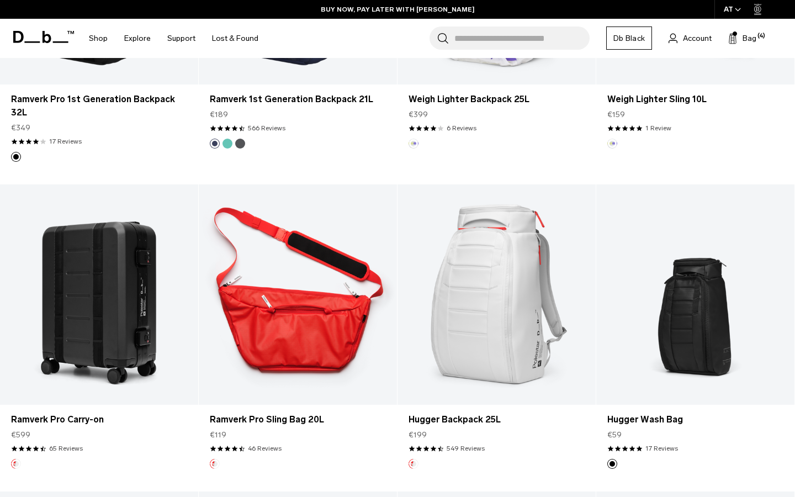
scroll to position [14588, 0]
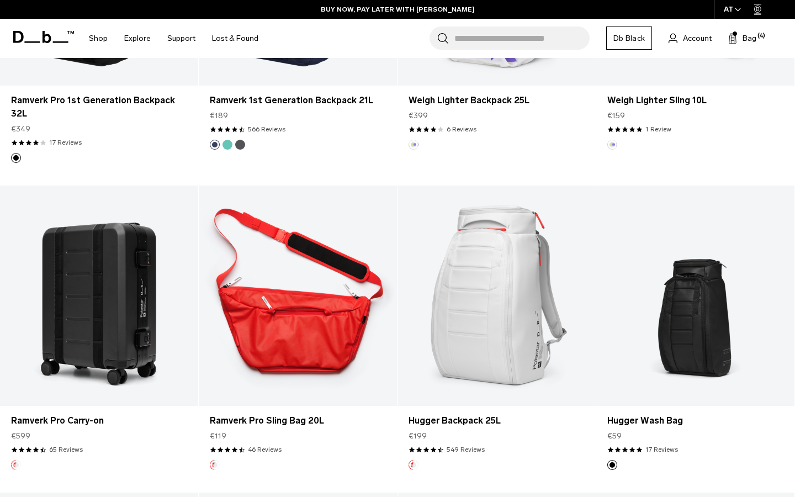
click at [289, 326] on link "Ramverk Pro Sling Bag 20L" at bounding box center [298, 296] width 198 height 220
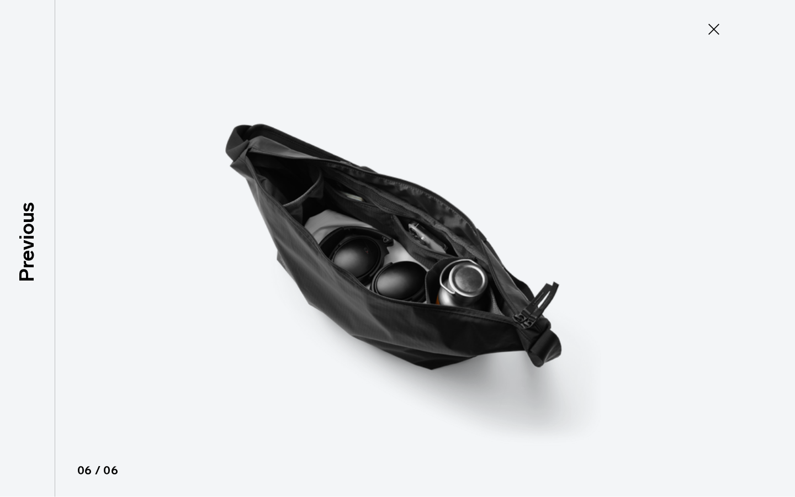
type button "Close"
click at [717, 36] on icon at bounding box center [714, 29] width 18 height 18
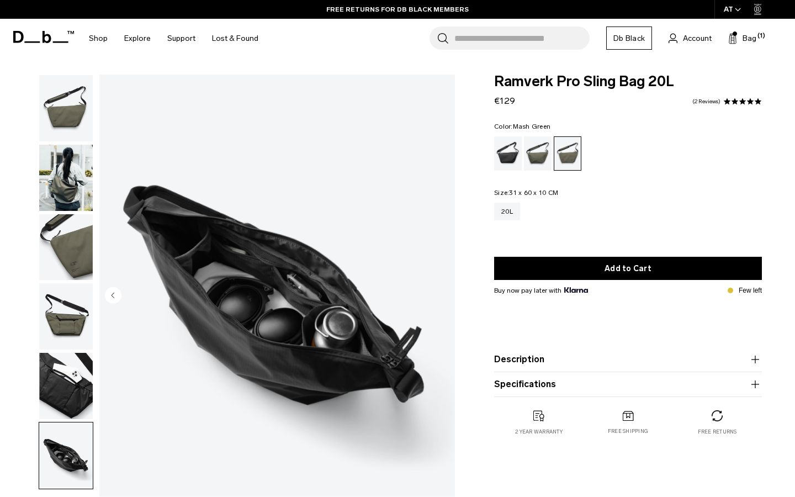
scroll to position [10, 0]
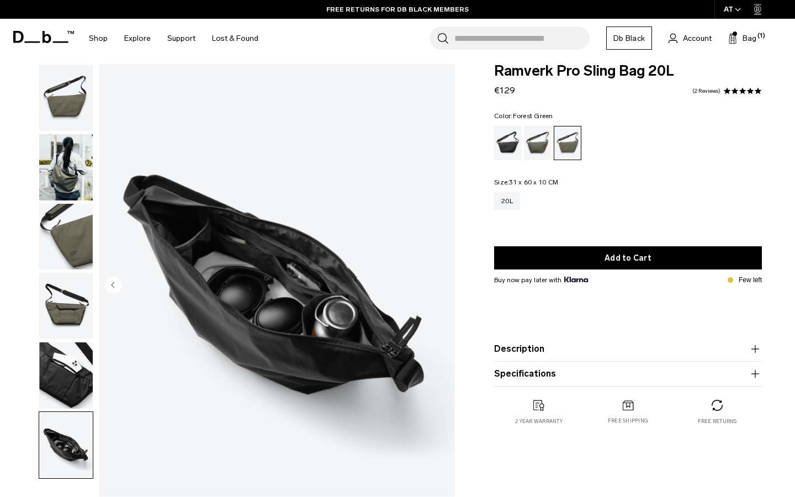
click at [530, 144] on div "Forest Green" at bounding box center [538, 143] width 28 height 34
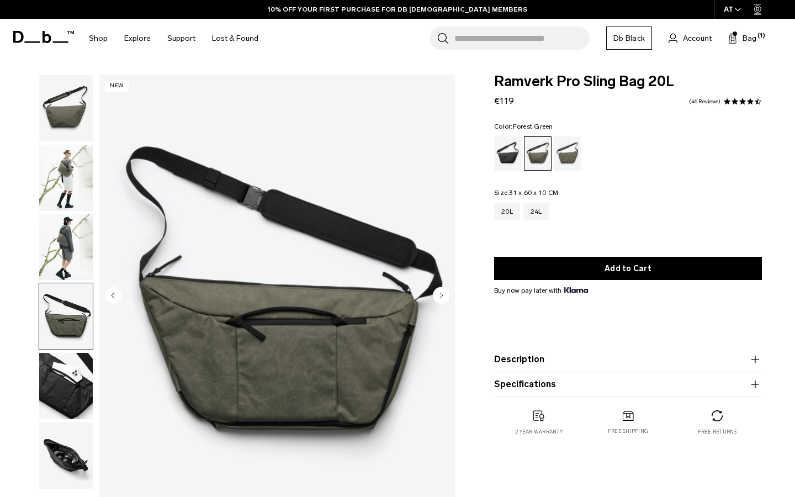
click at [440, 295] on circle "Next slide" at bounding box center [441, 295] width 17 height 17
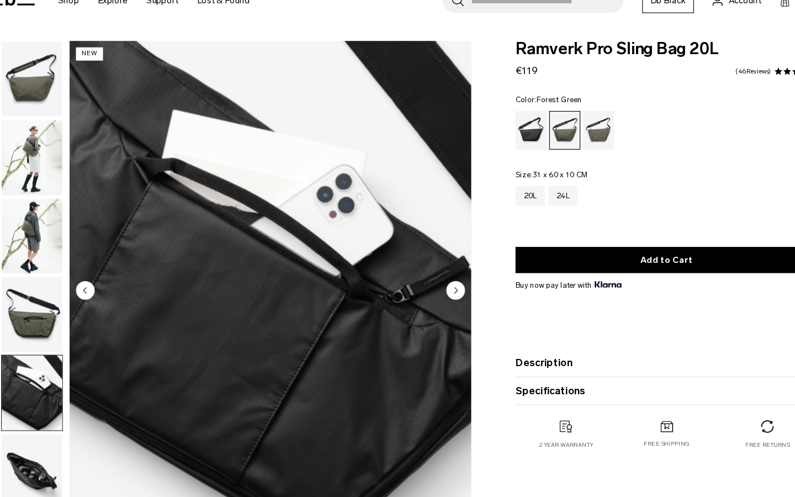
click at [440, 295] on circle "Next slide" at bounding box center [441, 295] width 17 height 17
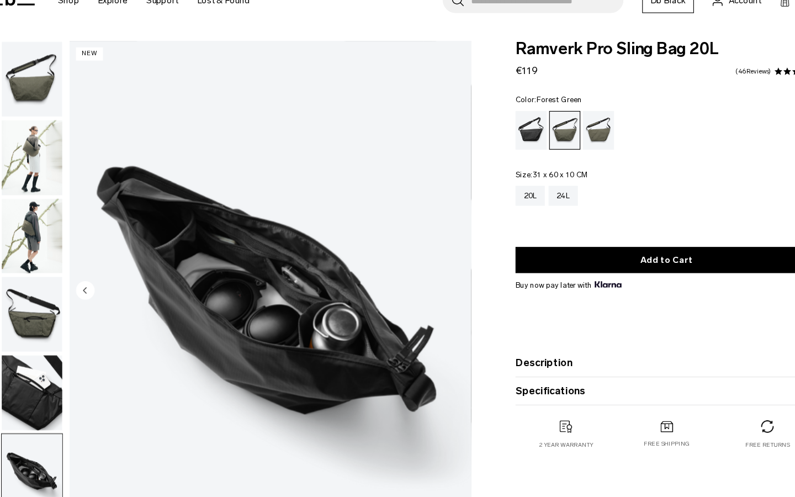
click at [440, 295] on div "06 / 06 New" at bounding box center [277, 297] width 356 height 444
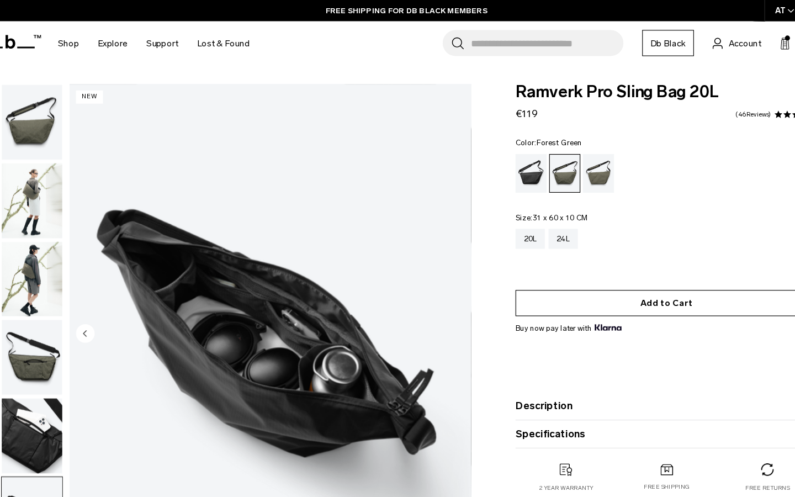
click at [568, 265] on button "Add to Cart" at bounding box center [628, 268] width 268 height 23
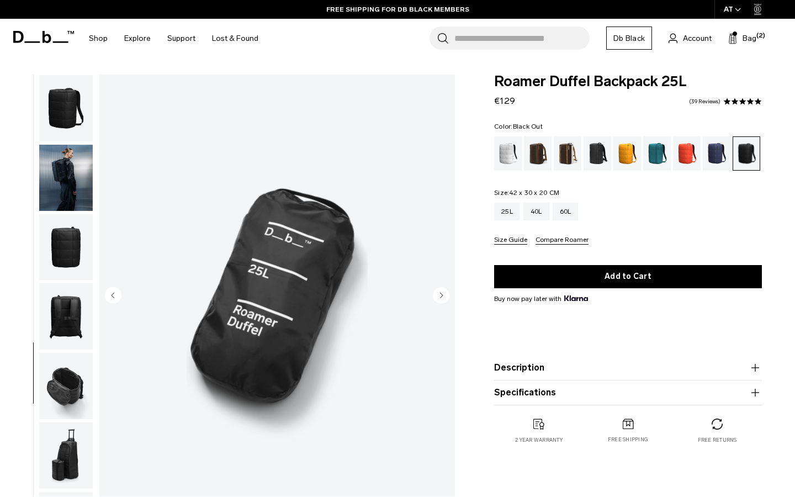
click at [438, 298] on circle "Next slide" at bounding box center [441, 295] width 17 height 17
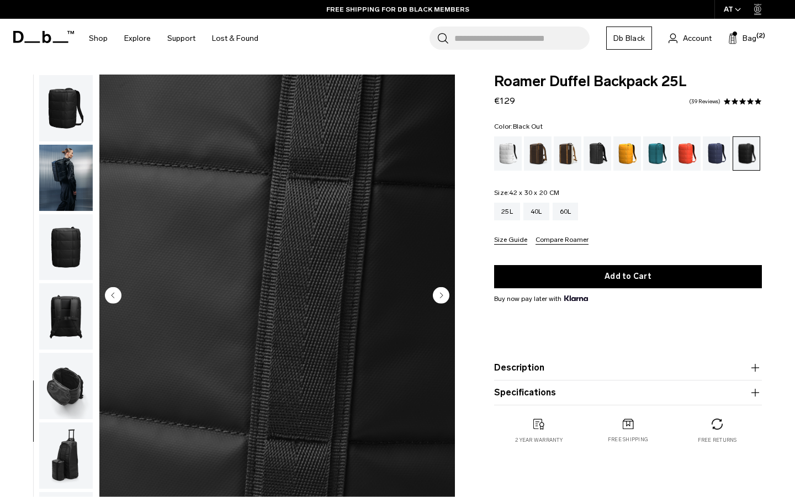
click at [438, 298] on circle "Next slide" at bounding box center [441, 295] width 17 height 17
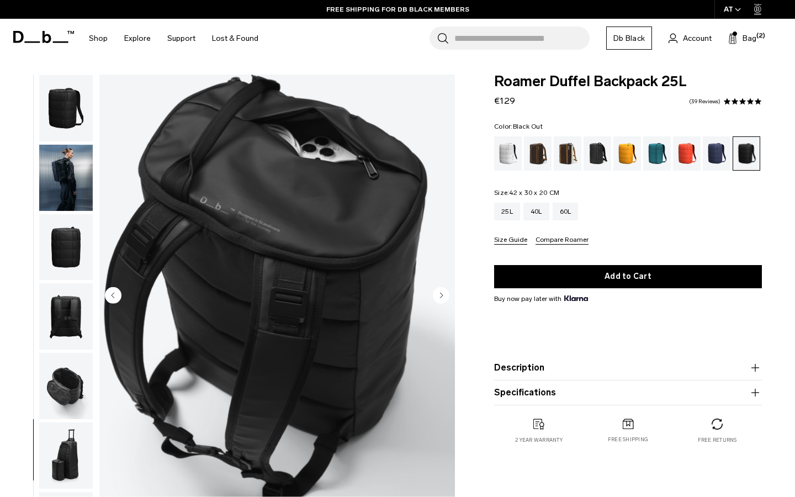
scroll to position [318, 0]
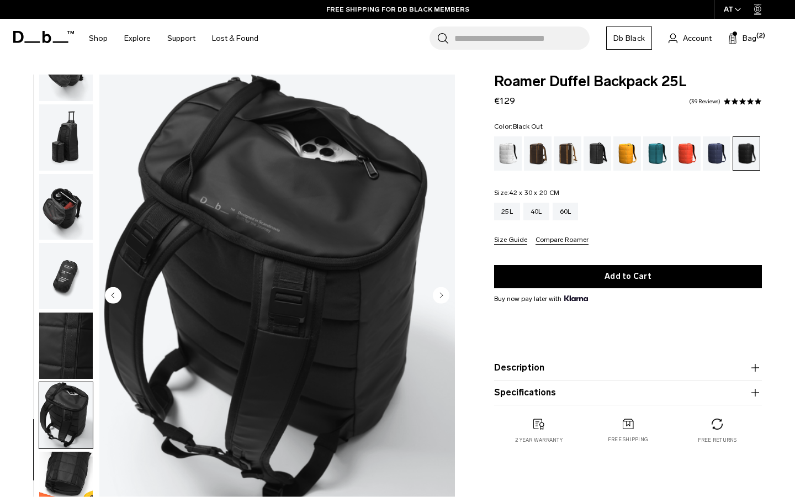
click at [438, 298] on circle "Next slide" at bounding box center [441, 295] width 17 height 17
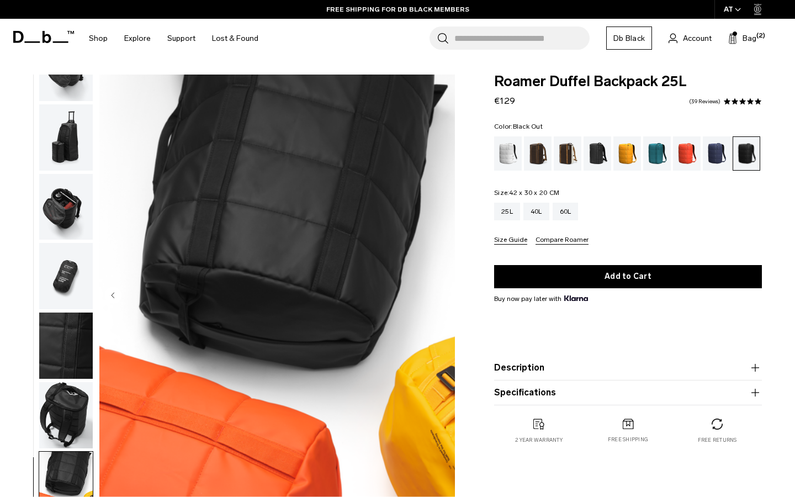
click at [438, 298] on img "11 / 11" at bounding box center [277, 297] width 356 height 444
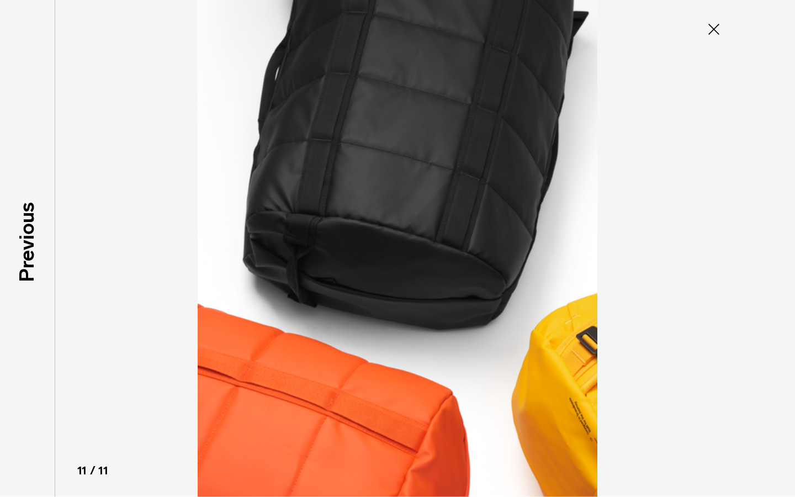
type button "Close"
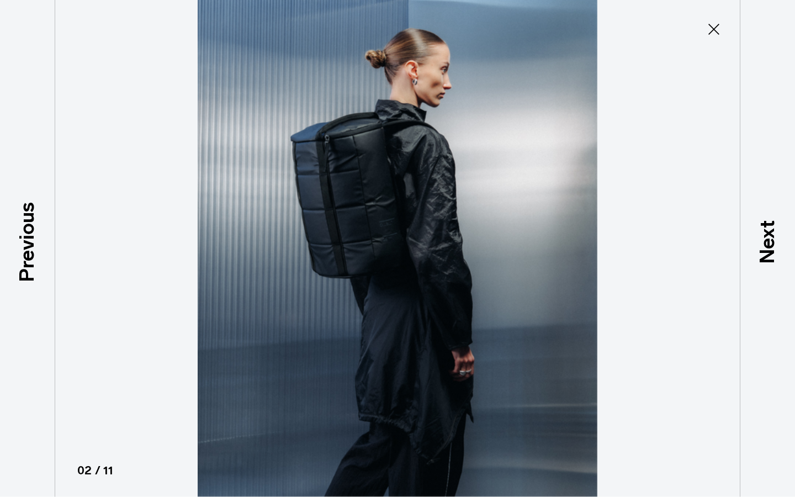
scroll to position [70, 0]
click at [719, 30] on icon at bounding box center [714, 29] width 18 height 18
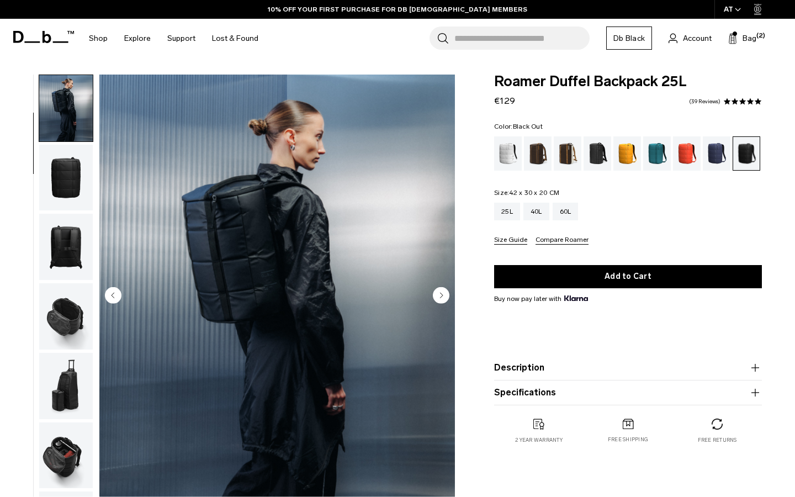
scroll to position [0, 0]
click at [749, 39] on span "Bag" at bounding box center [750, 39] width 14 height 12
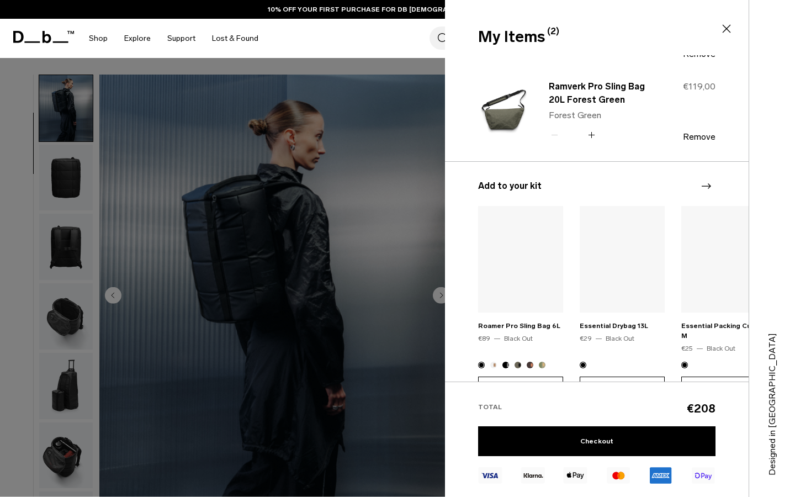
scroll to position [92, 0]
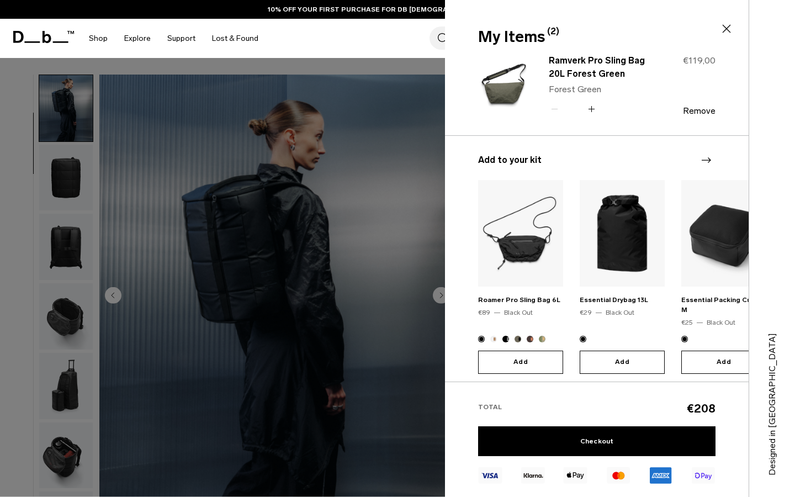
click at [516, 79] on img at bounding box center [504, 84] width 53 height 65
click at [572, 70] on link "Ramverk Pro Sling Bag 20L Forest Green" at bounding box center [597, 67] width 97 height 27
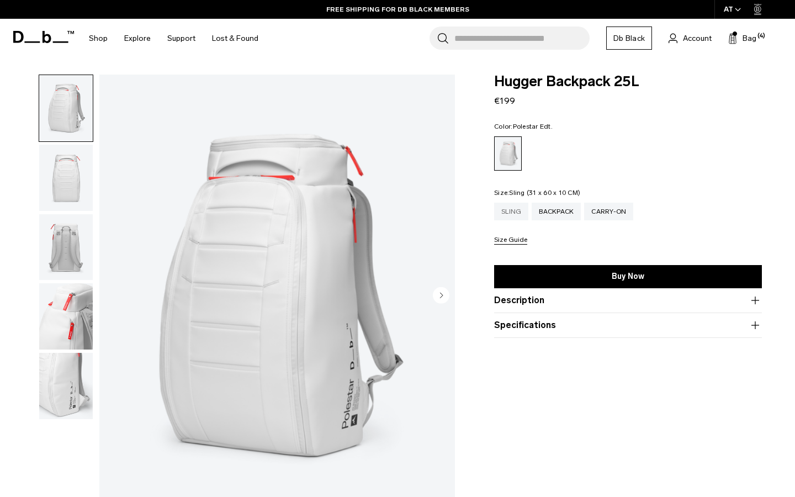
click at [511, 210] on div "Sling" at bounding box center [511, 212] width 34 height 18
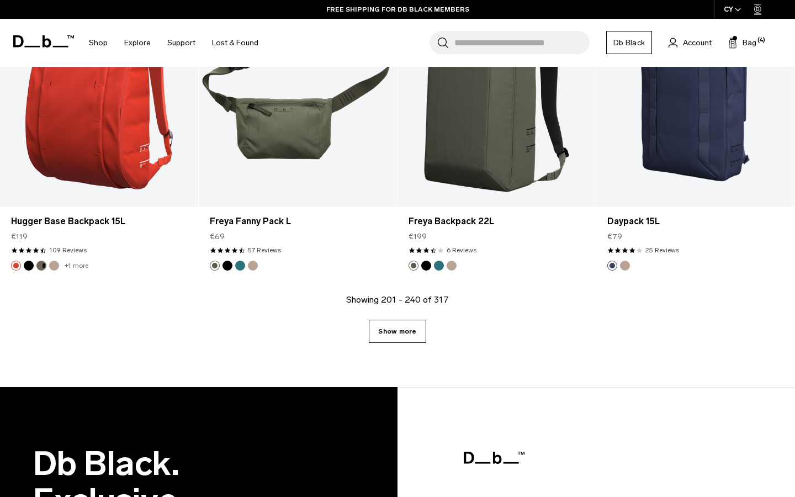
click at [415, 326] on link "Show more" at bounding box center [397, 331] width 57 height 23
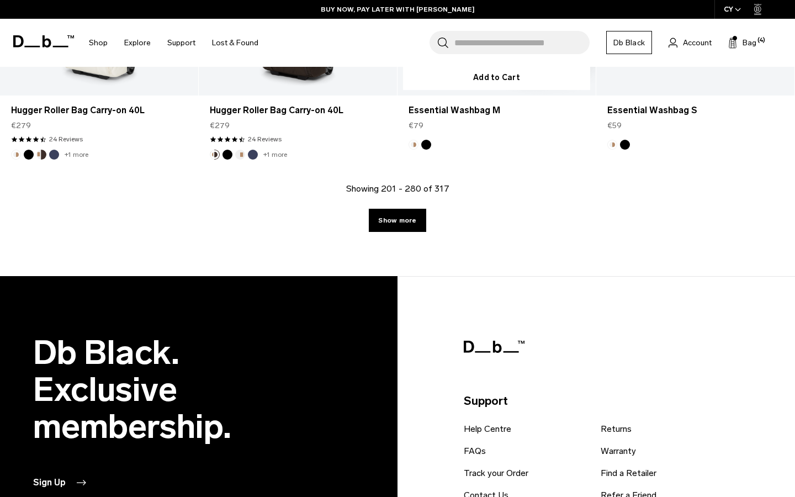
scroll to position [6393, 0]
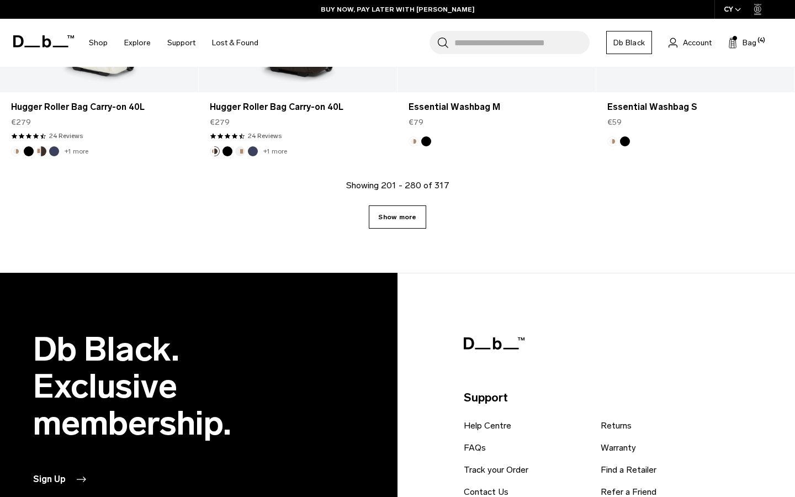
click at [414, 205] on link "Show more" at bounding box center [397, 216] width 57 height 23
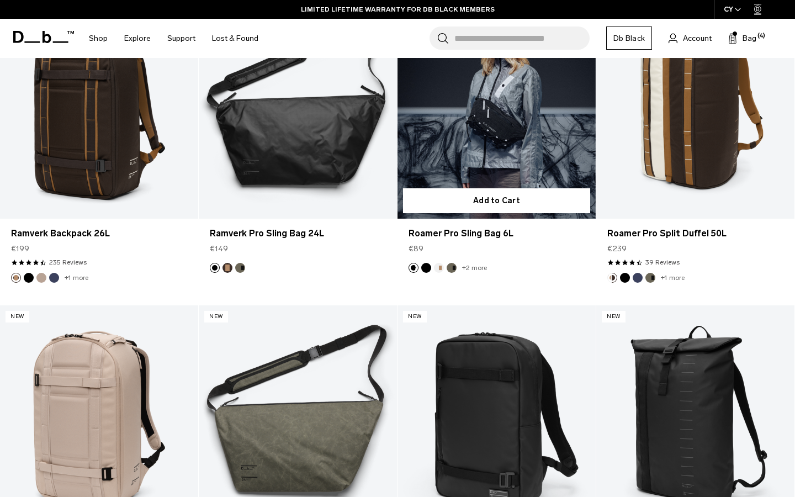
scroll to position [7864, 0]
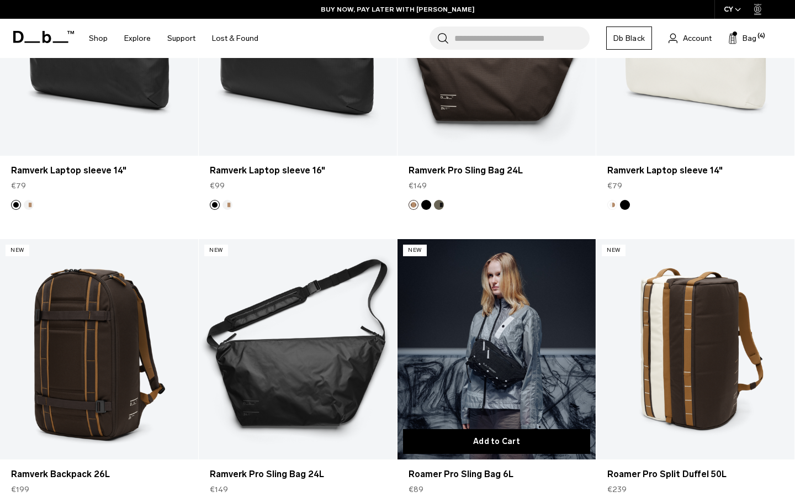
click at [524, 429] on button "Add to Cart" at bounding box center [496, 441] width 187 height 25
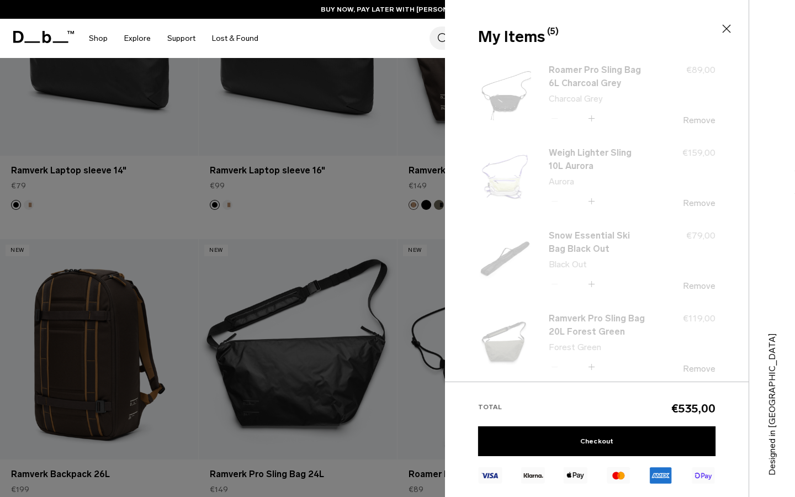
click at [728, 32] on icon at bounding box center [726, 28] width 13 height 13
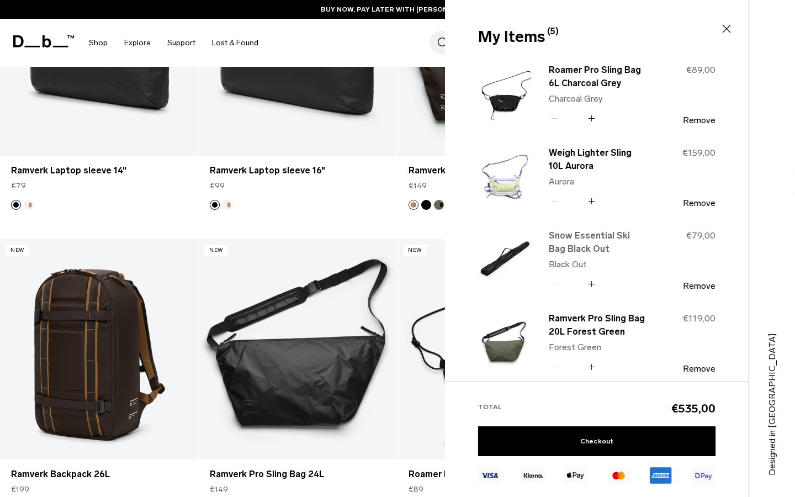
scroll to position [8034, 0]
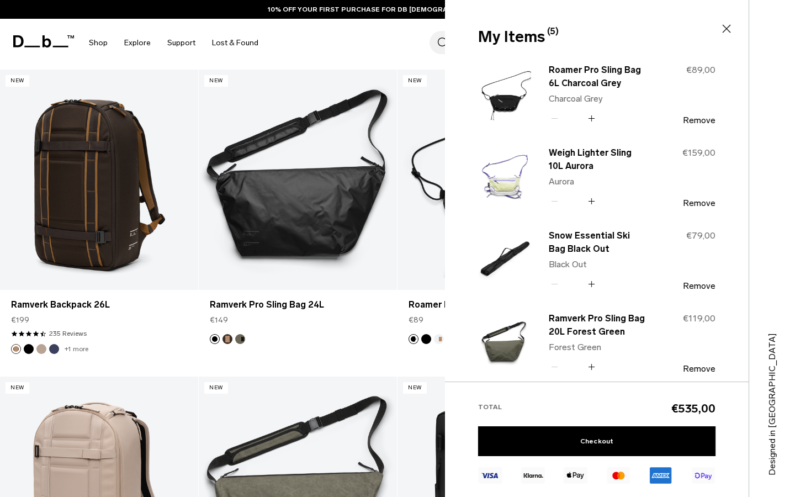
click at [729, 34] on icon at bounding box center [726, 28] width 13 height 13
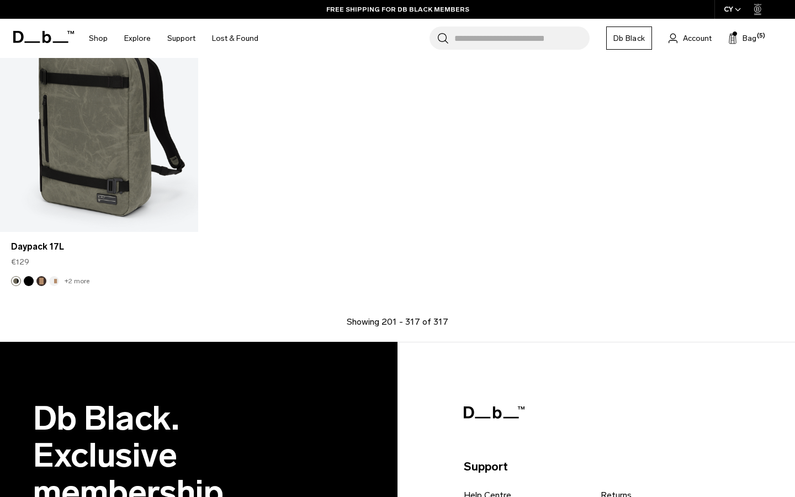
scroll to position [9203, 0]
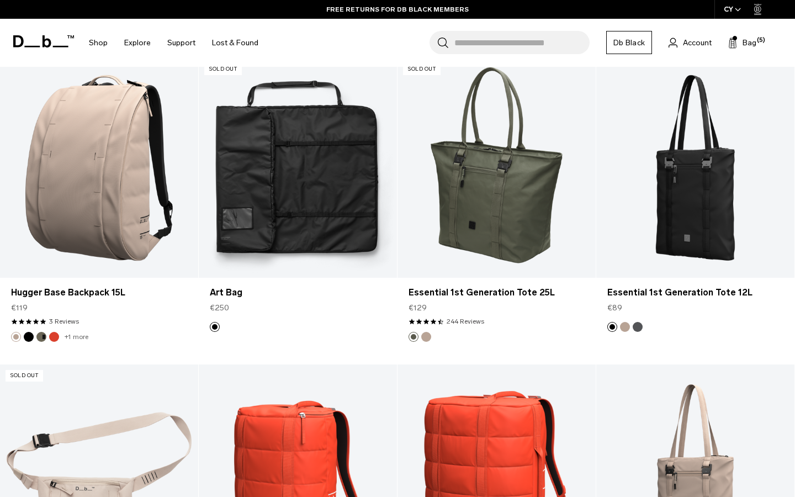
scroll to position [1455, 0]
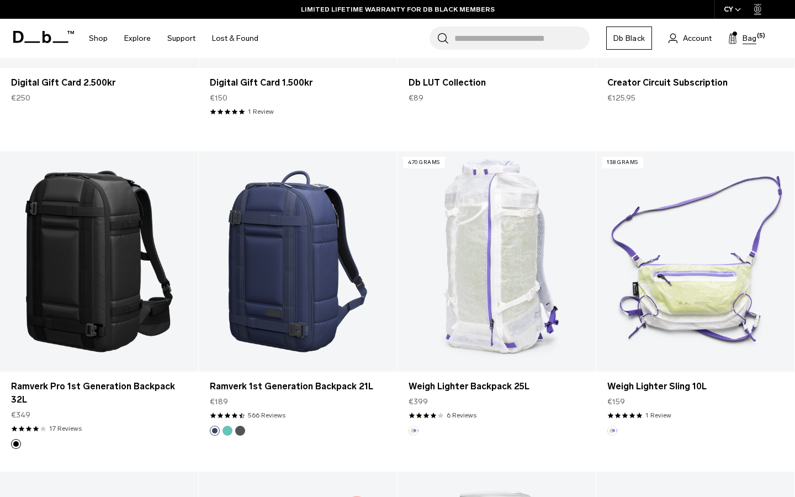
click at [754, 36] on span "Bag" at bounding box center [750, 39] width 14 height 12
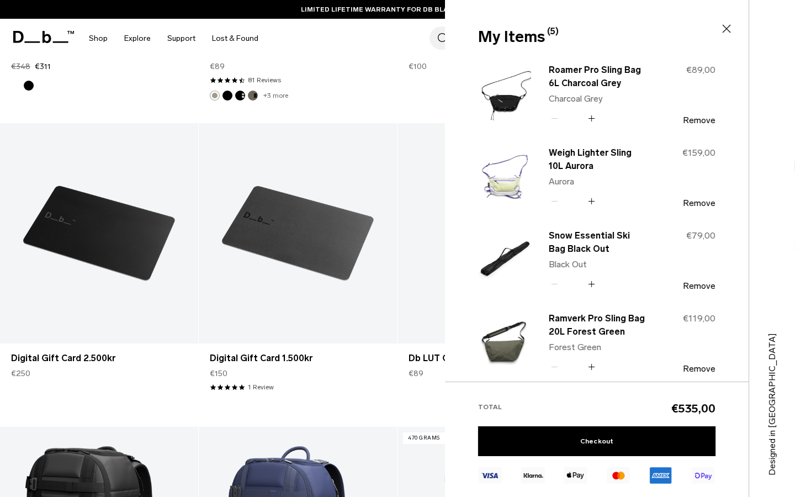
scroll to position [1137, 0]
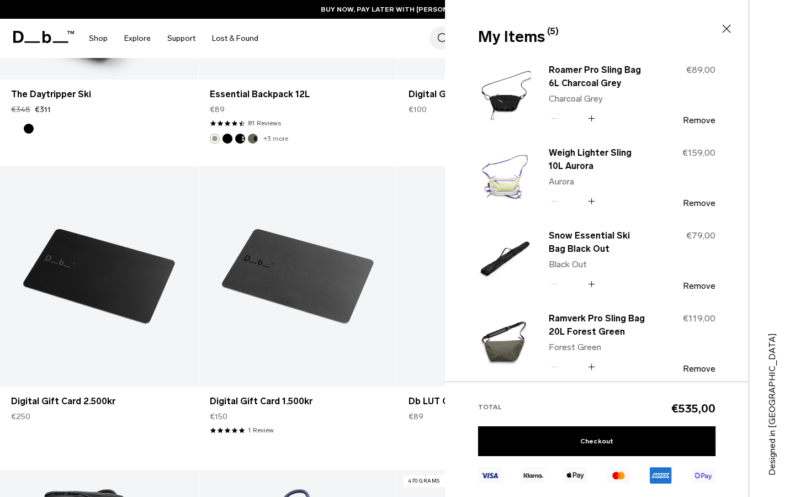
click at [726, 27] on icon at bounding box center [726, 28] width 13 height 13
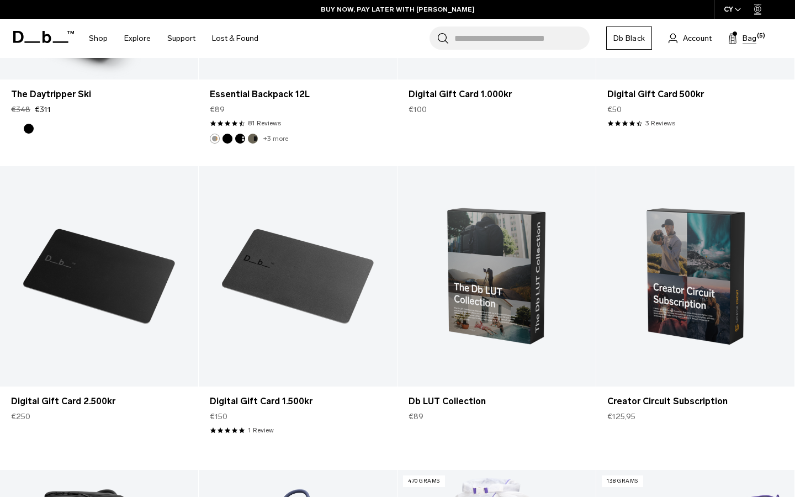
click at [733, 40] on icon at bounding box center [733, 38] width 9 height 11
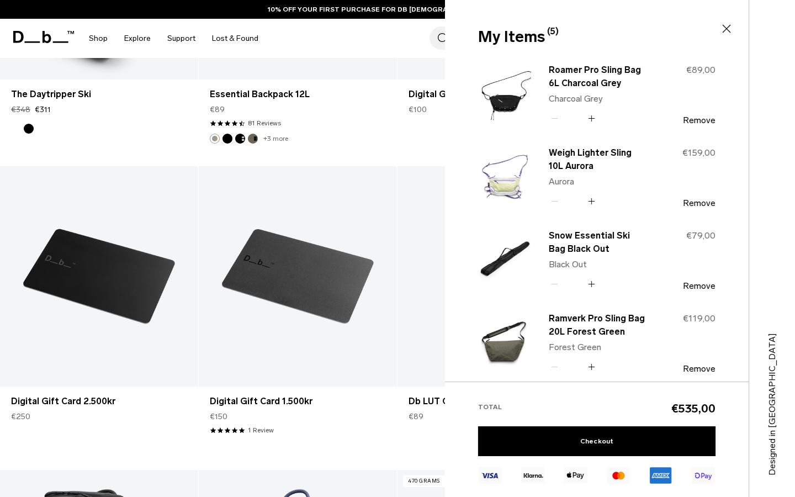
click at [611, 43] on div "My Items (5) Close" at bounding box center [595, 36] width 235 height 23
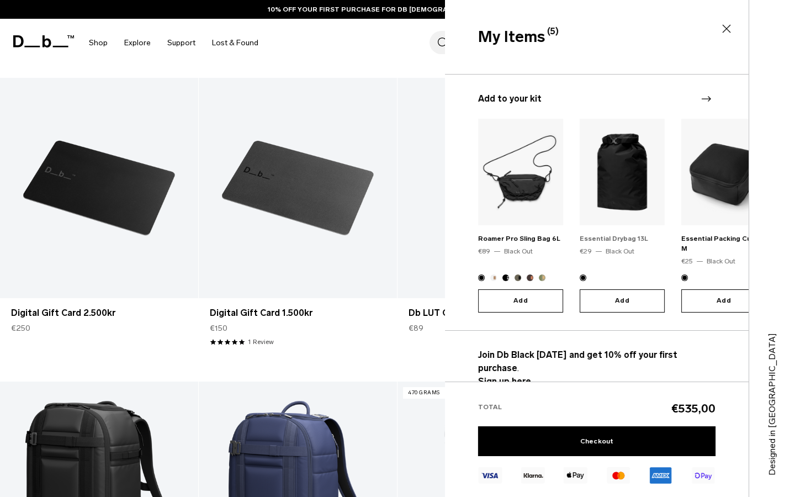
scroll to position [0, 0]
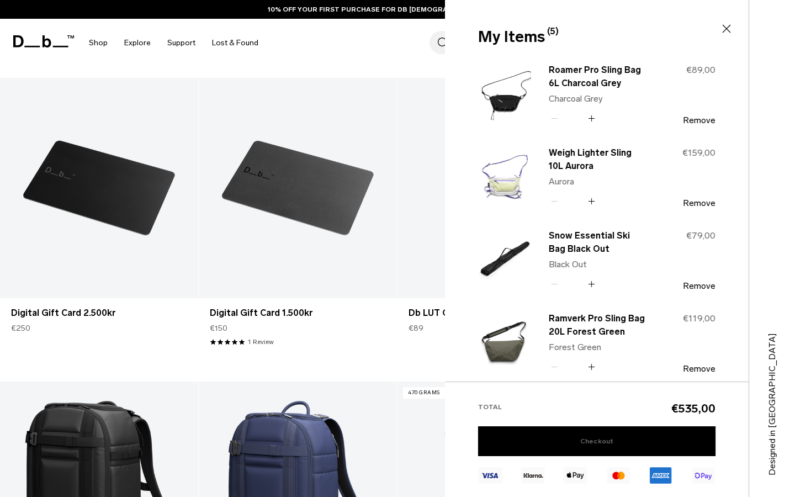
click at [582, 435] on link "Checkout" at bounding box center [596, 441] width 237 height 30
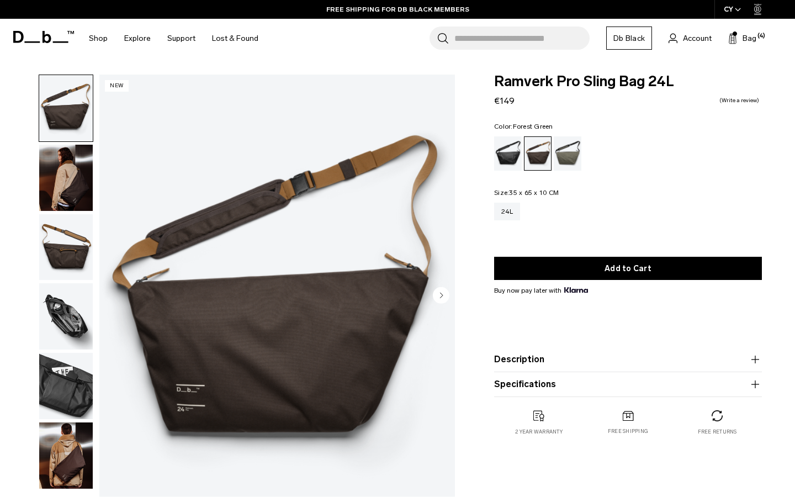
click at [566, 151] on div "Forest Green" at bounding box center [568, 153] width 28 height 34
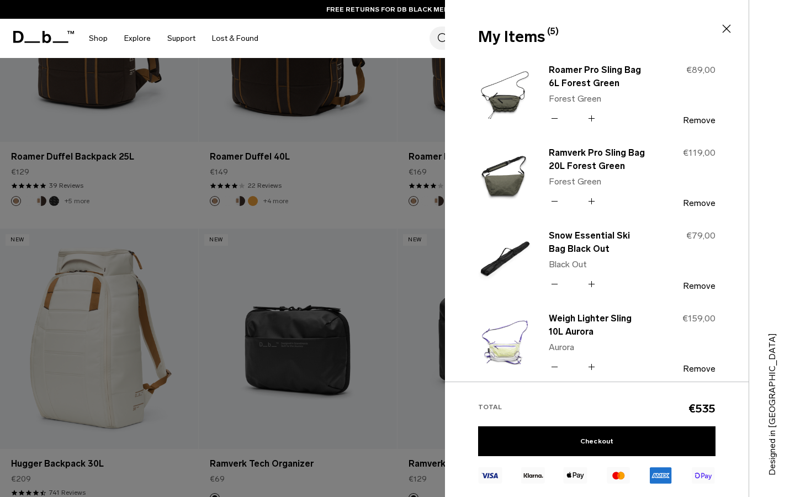
click at [513, 105] on img at bounding box center [504, 94] width 53 height 65
click at [557, 89] on link "Roamer Pro Sling Bag 6L Forest Green" at bounding box center [597, 77] width 97 height 27
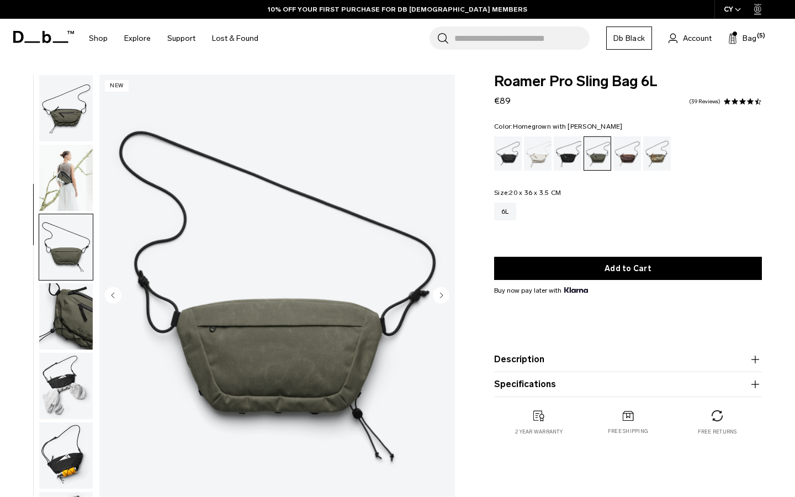
click at [628, 147] on div "Homegrown with Lu" at bounding box center [628, 153] width 28 height 34
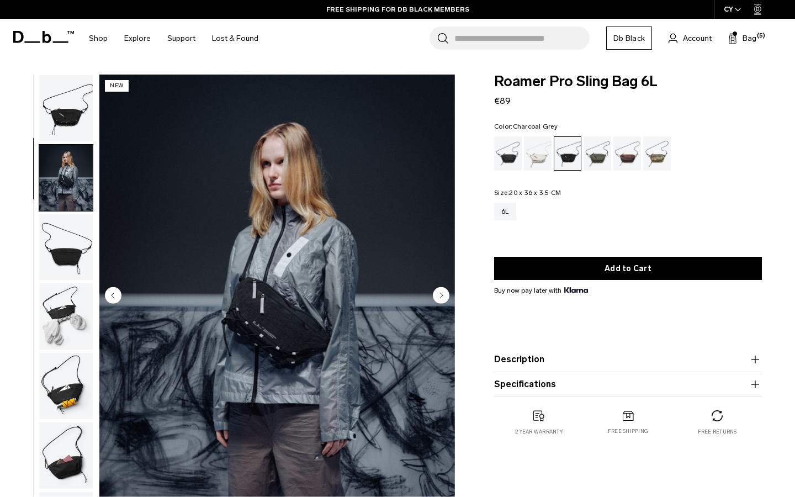
scroll to position [40, 0]
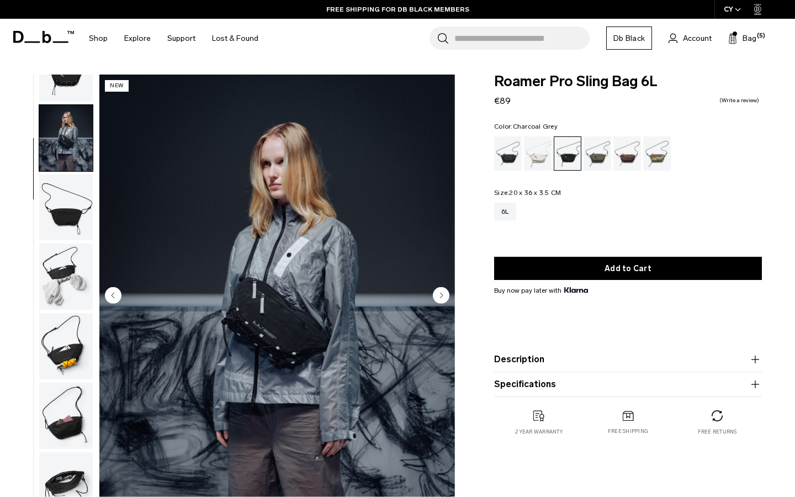
click at [439, 300] on circle "Next slide" at bounding box center [441, 295] width 17 height 17
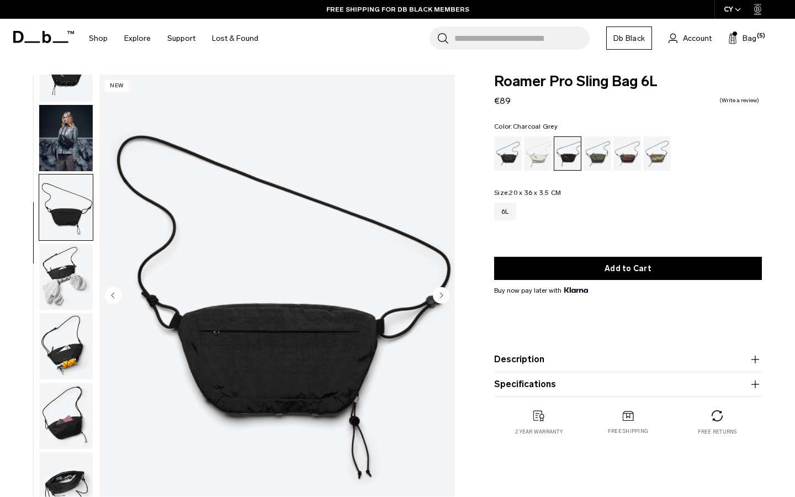
click at [439, 300] on circle "Next slide" at bounding box center [441, 295] width 17 height 17
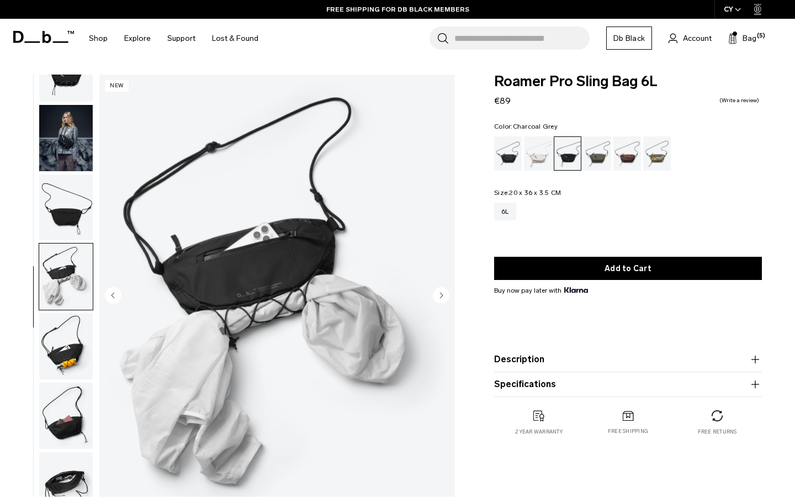
click at [439, 300] on circle "Next slide" at bounding box center [441, 295] width 17 height 17
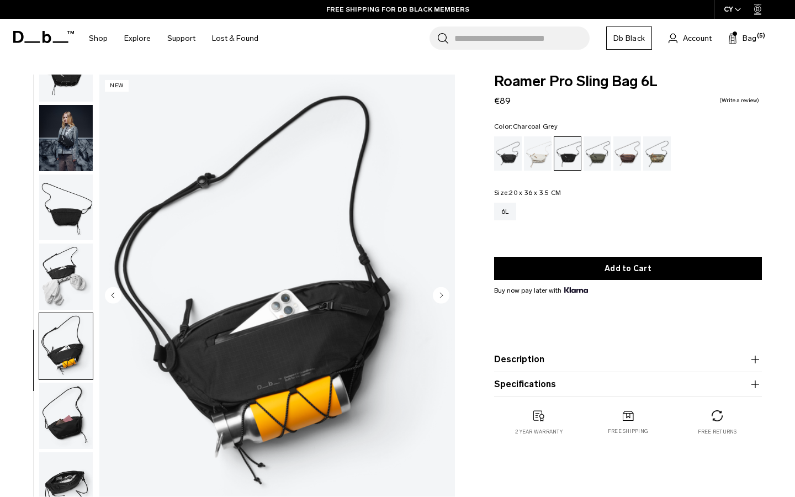
click at [439, 300] on circle "Next slide" at bounding box center [441, 295] width 17 height 17
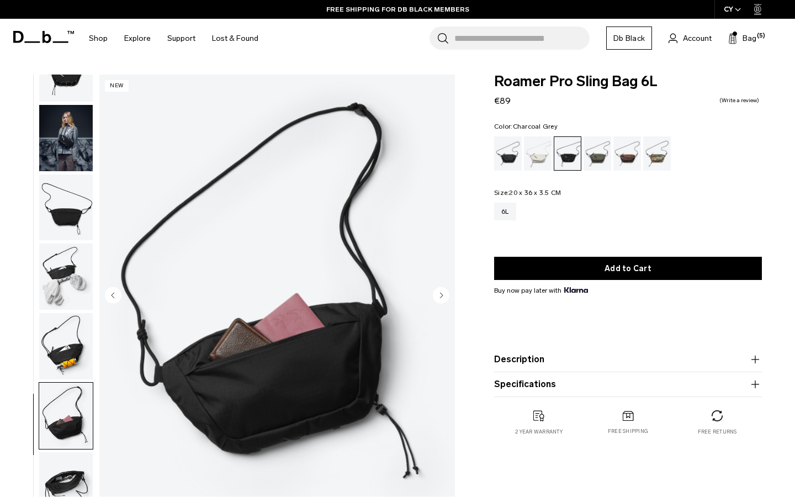
click at [439, 300] on circle "Next slide" at bounding box center [441, 295] width 17 height 17
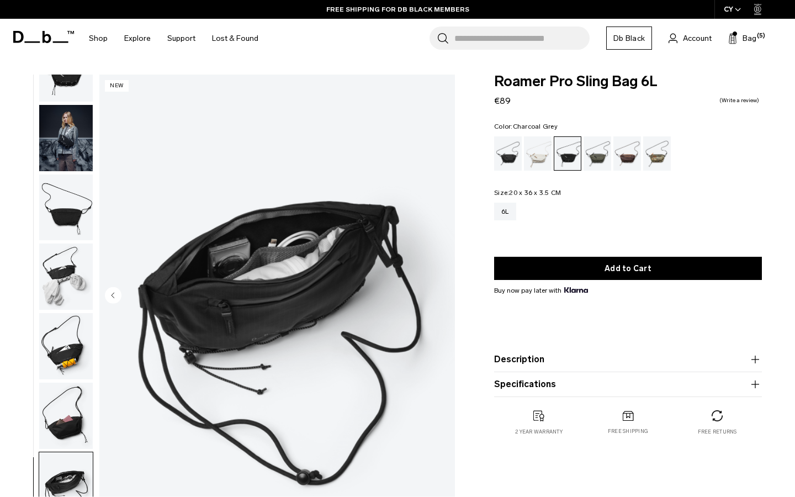
click at [439, 300] on img "7 / 7" at bounding box center [277, 297] width 356 height 444
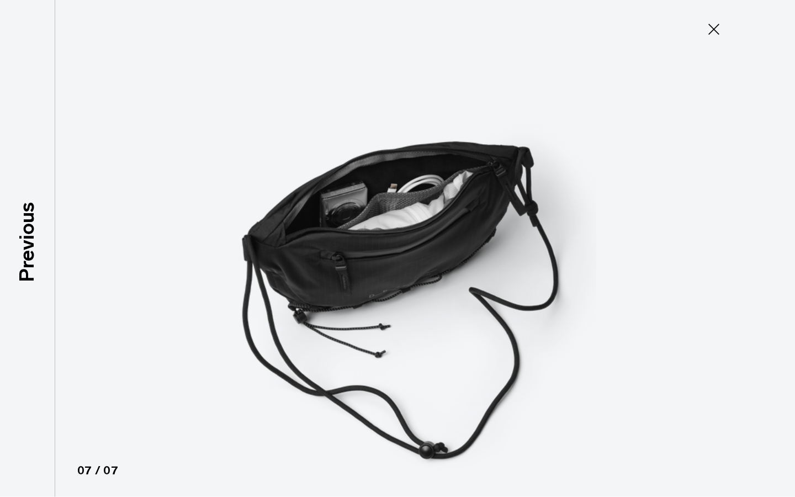
click at [439, 300] on img at bounding box center [397, 248] width 497 height 497
click at [719, 36] on icon at bounding box center [714, 29] width 18 height 18
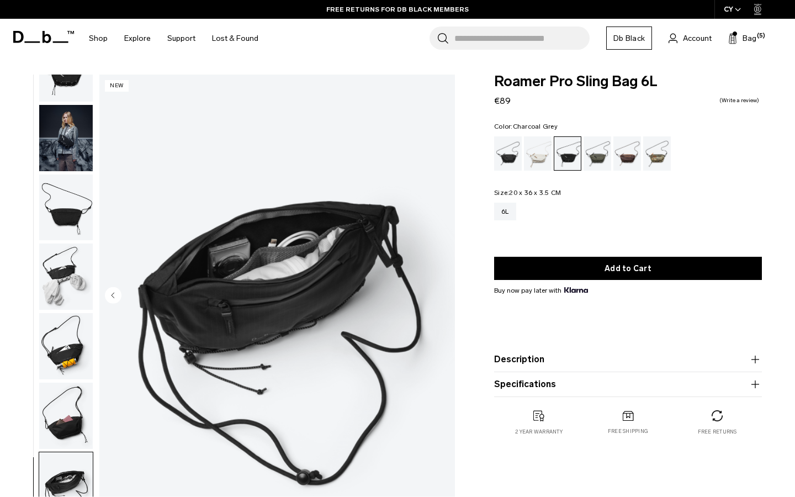
click at [67, 222] on img "button" at bounding box center [66, 208] width 54 height 66
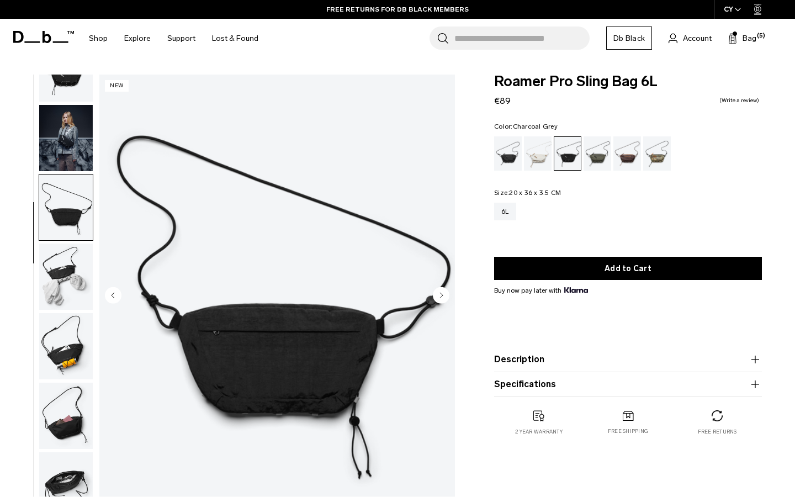
click at [62, 289] on img "button" at bounding box center [66, 277] width 54 height 66
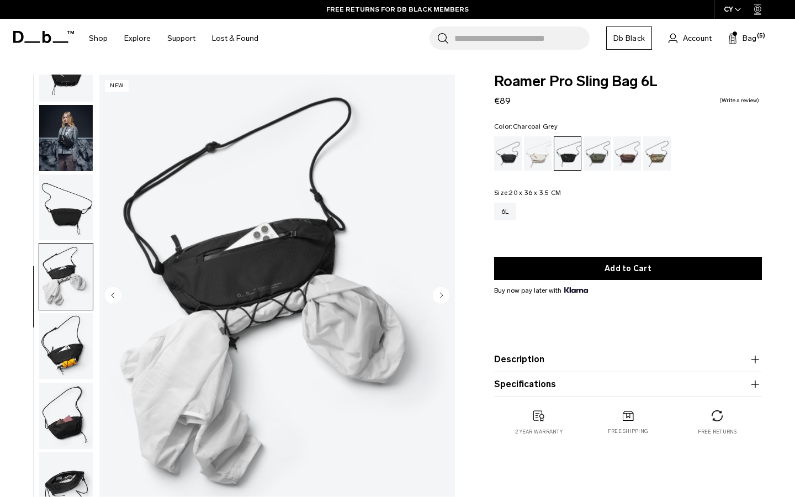
click at [51, 341] on img "button" at bounding box center [66, 346] width 54 height 66
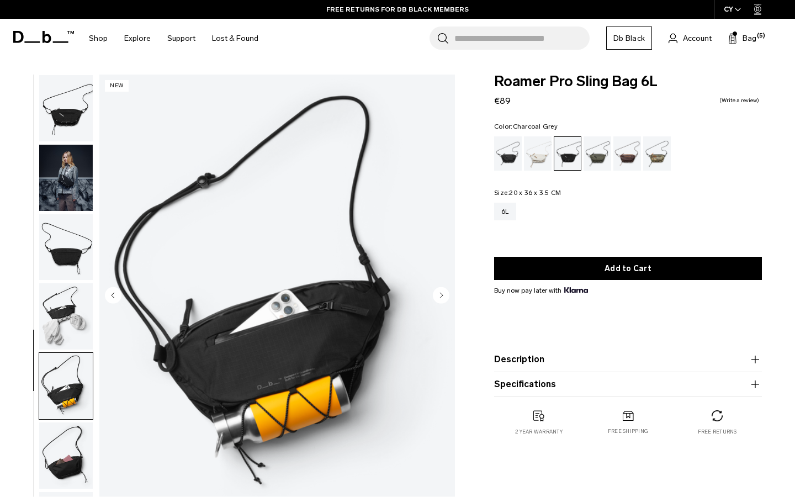
click at [70, 130] on img "button" at bounding box center [66, 108] width 54 height 66
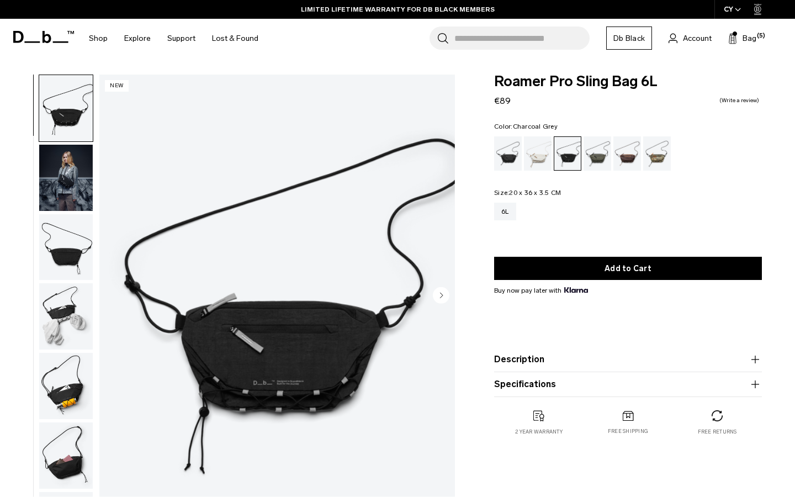
click at [65, 374] on img "button" at bounding box center [66, 386] width 54 height 66
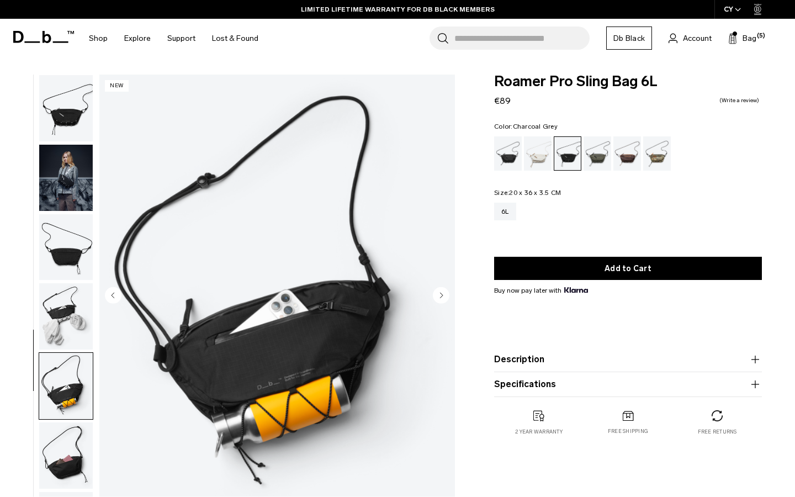
scroll to position [40, 0]
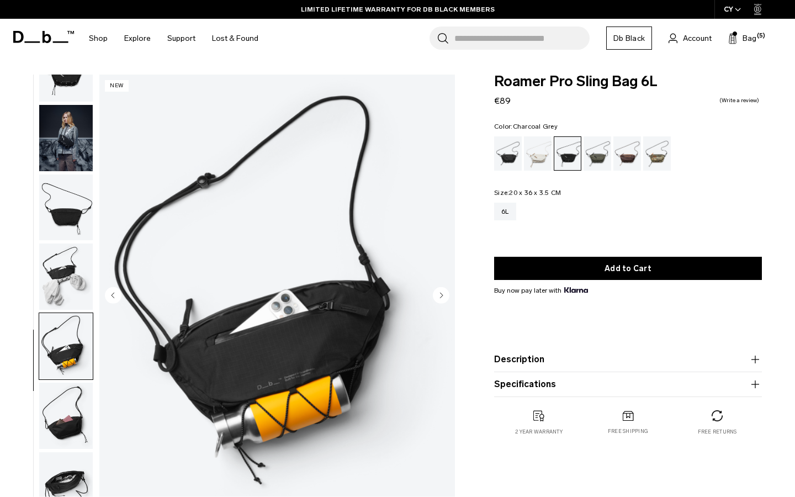
click at [64, 455] on img "button" at bounding box center [66, 485] width 54 height 66
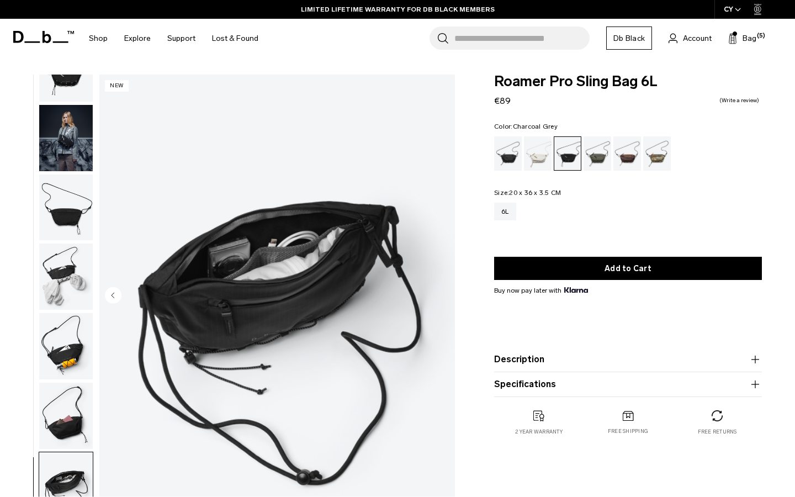
click at [70, 133] on img "button" at bounding box center [66, 138] width 54 height 66
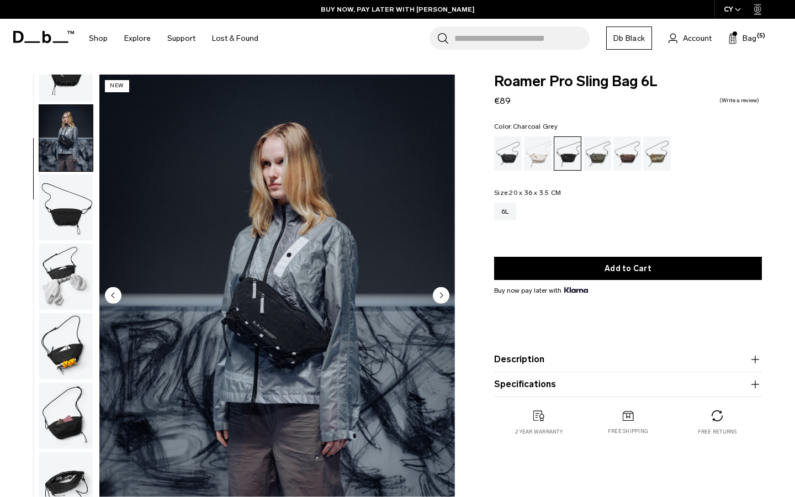
click at [444, 297] on circle "Next slide" at bounding box center [441, 295] width 17 height 17
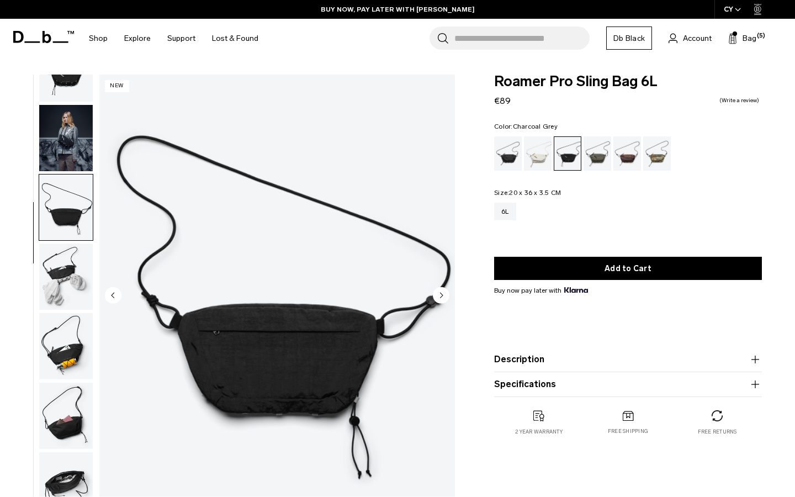
click at [444, 297] on circle "Next slide" at bounding box center [441, 295] width 17 height 17
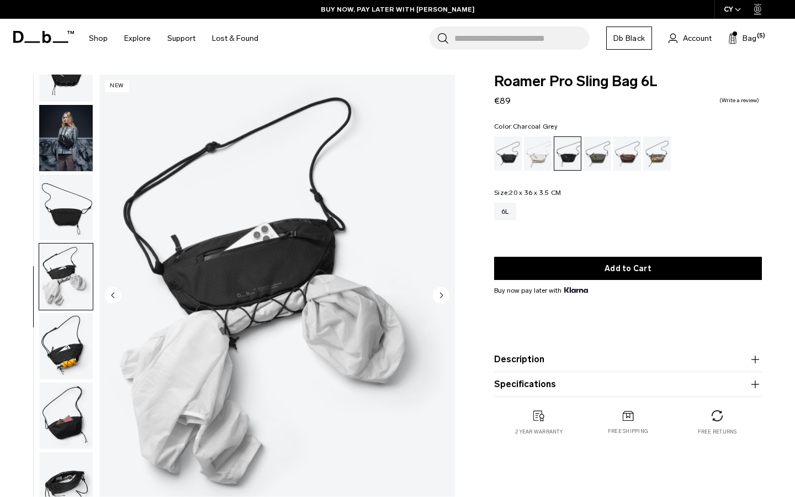
click at [444, 297] on circle "Next slide" at bounding box center [441, 295] width 17 height 17
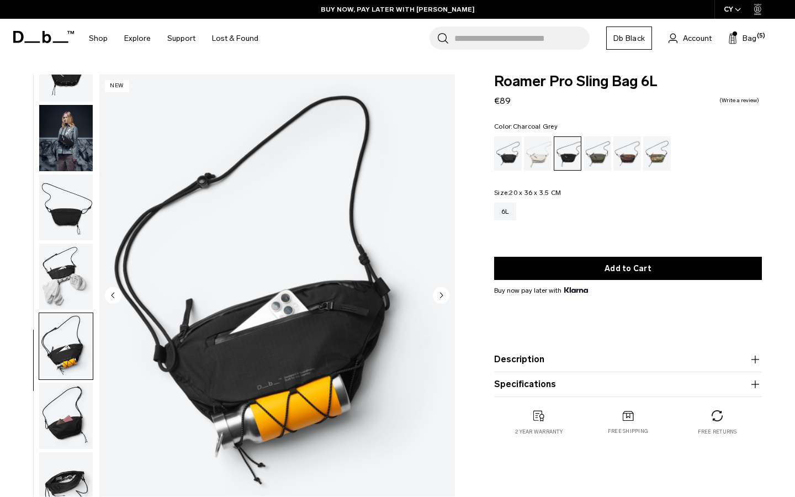
click at [444, 297] on circle "Next slide" at bounding box center [441, 295] width 17 height 17
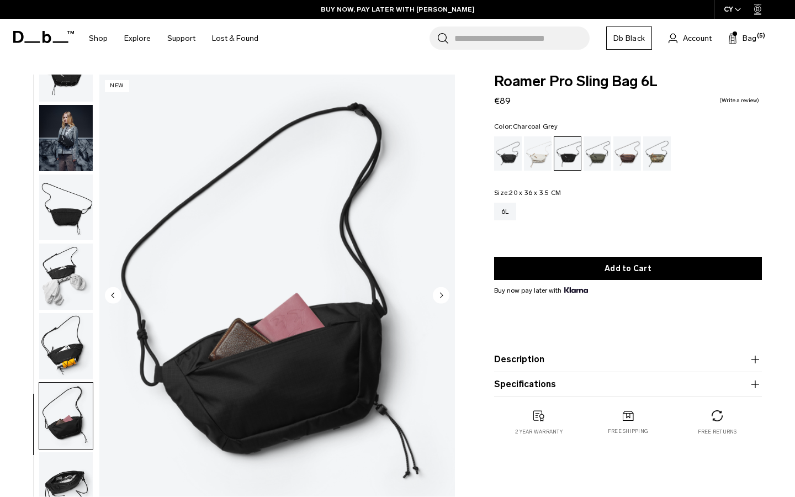
click at [444, 297] on circle "Next slide" at bounding box center [441, 295] width 17 height 17
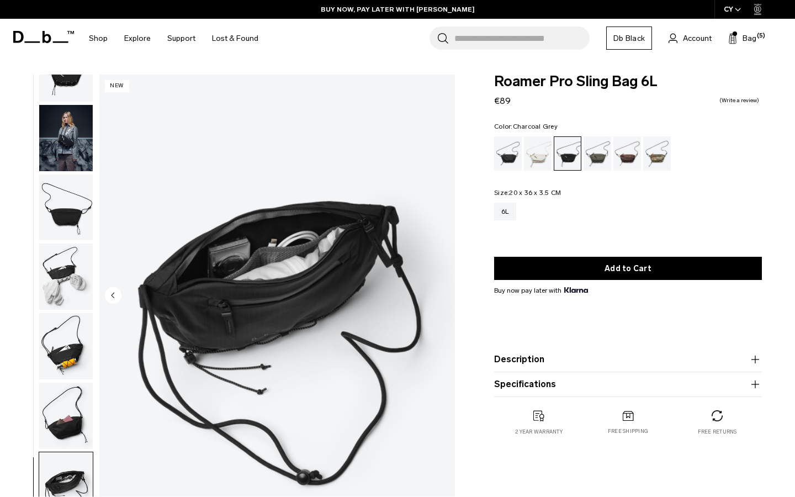
click at [444, 297] on img "7 / 7" at bounding box center [277, 297] width 356 height 444
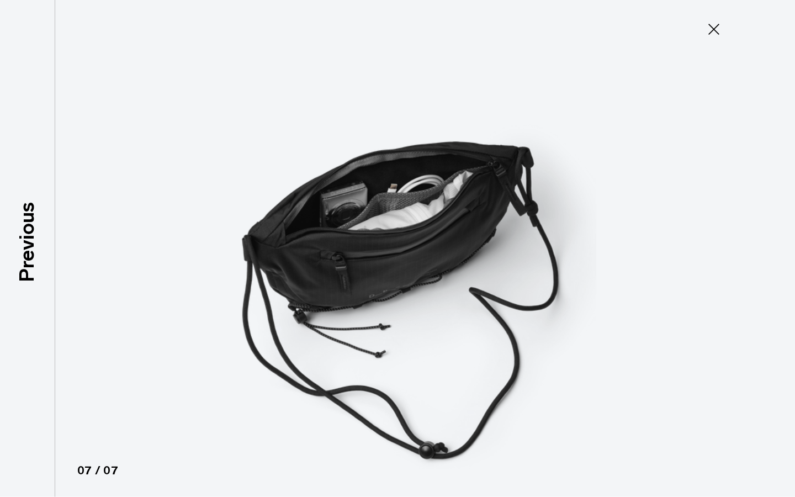
click at [444, 297] on img at bounding box center [397, 248] width 497 height 497
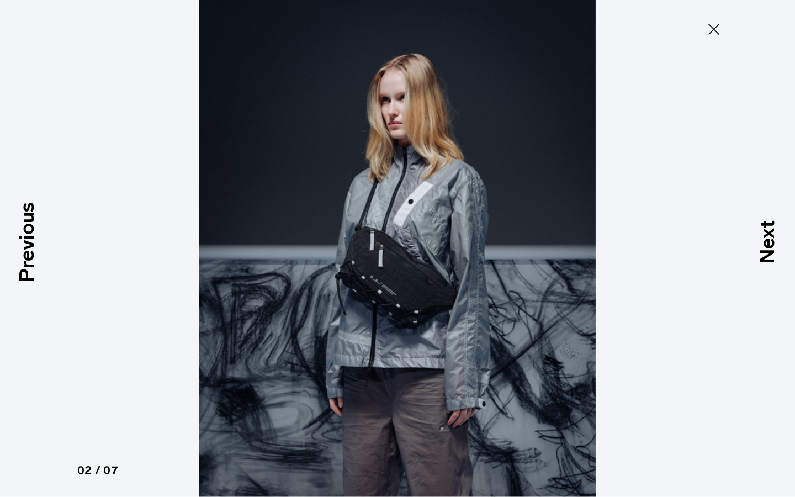
click at [709, 28] on icon at bounding box center [714, 29] width 18 height 18
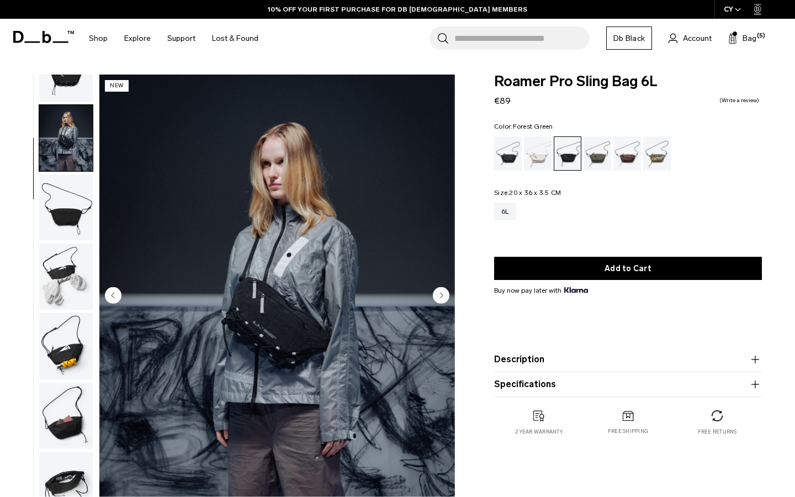
click at [599, 157] on div "Forest Green" at bounding box center [598, 153] width 28 height 34
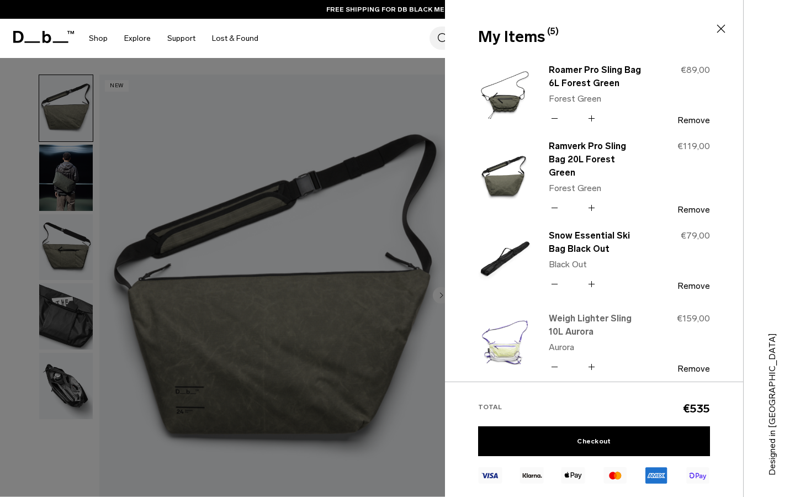
click at [556, 312] on link "Weigh Lighter Sling 10L Aurora" at bounding box center [596, 325] width 94 height 27
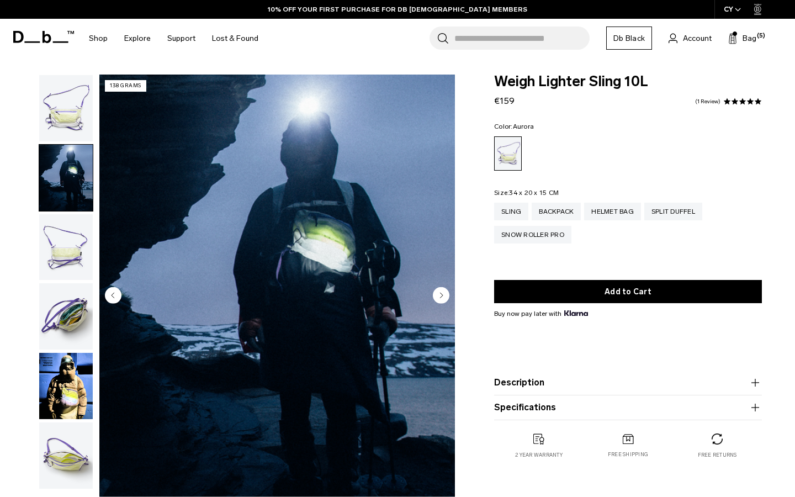
click at [442, 297] on circle "Next slide" at bounding box center [441, 295] width 17 height 17
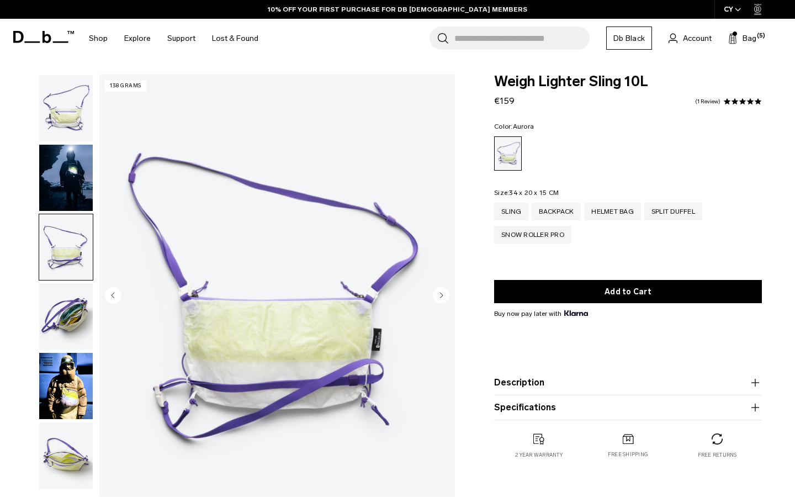
click at [442, 297] on circle "Next slide" at bounding box center [441, 295] width 17 height 17
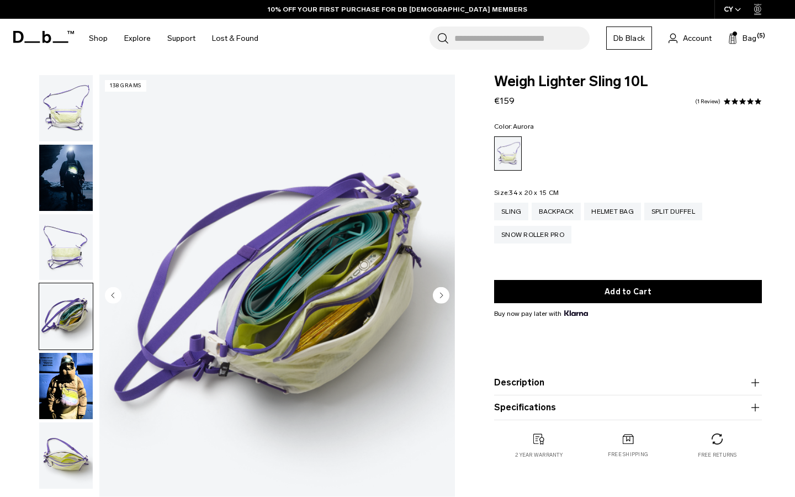
click at [442, 297] on circle "Next slide" at bounding box center [441, 295] width 17 height 17
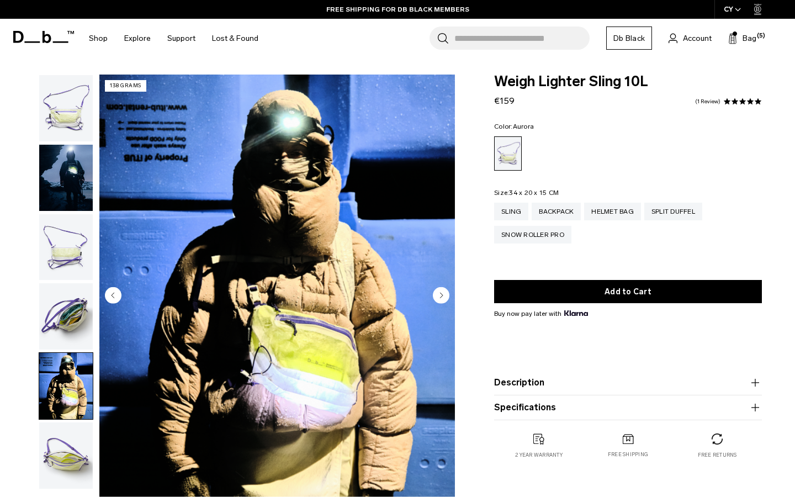
click at [442, 297] on circle "Next slide" at bounding box center [441, 295] width 17 height 17
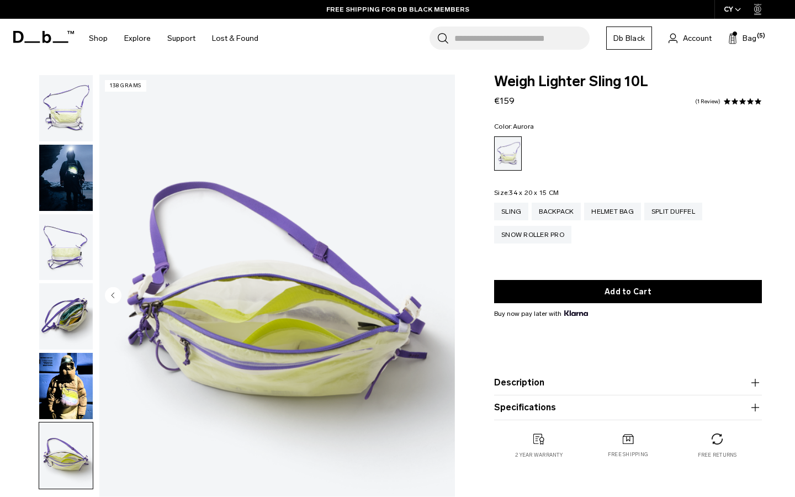
click at [442, 297] on img "6 / 6" at bounding box center [277, 297] width 356 height 444
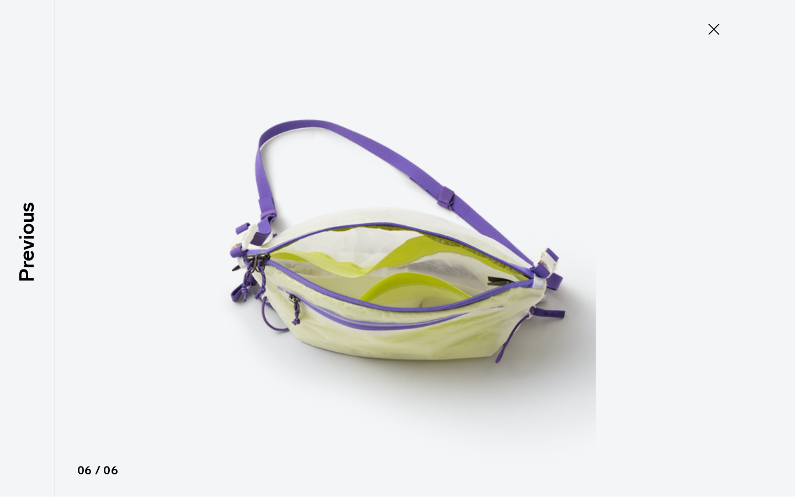
type button "Close"
click at [717, 30] on icon at bounding box center [714, 29] width 18 height 18
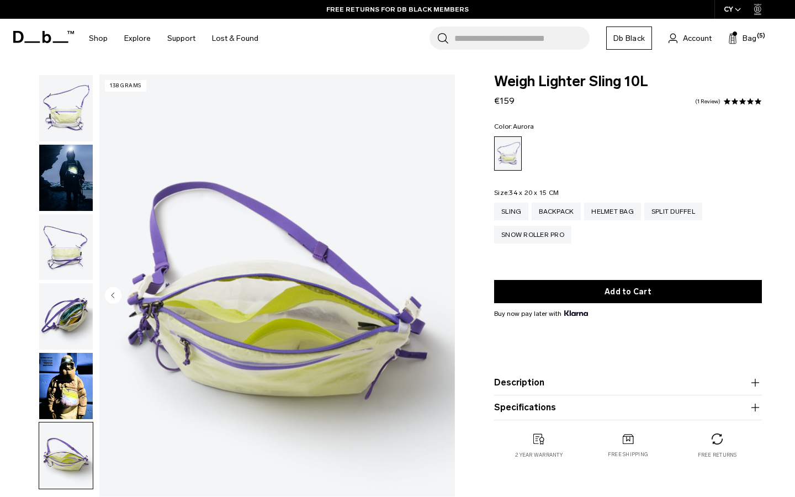
scroll to position [68, 0]
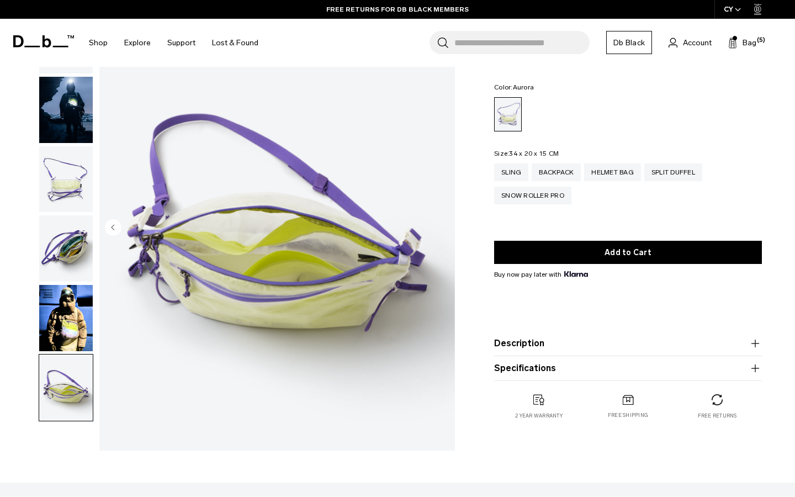
click at [535, 345] on button "Description" at bounding box center [628, 343] width 268 height 13
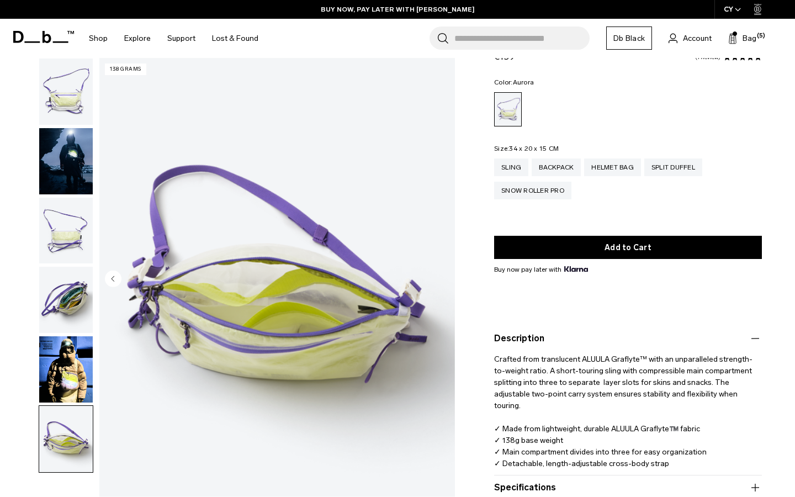
scroll to position [0, 0]
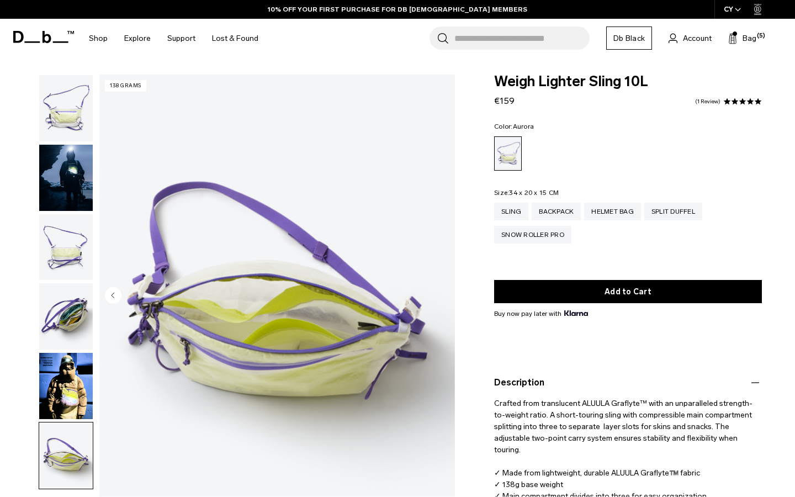
click at [77, 126] on img "button" at bounding box center [66, 108] width 54 height 66
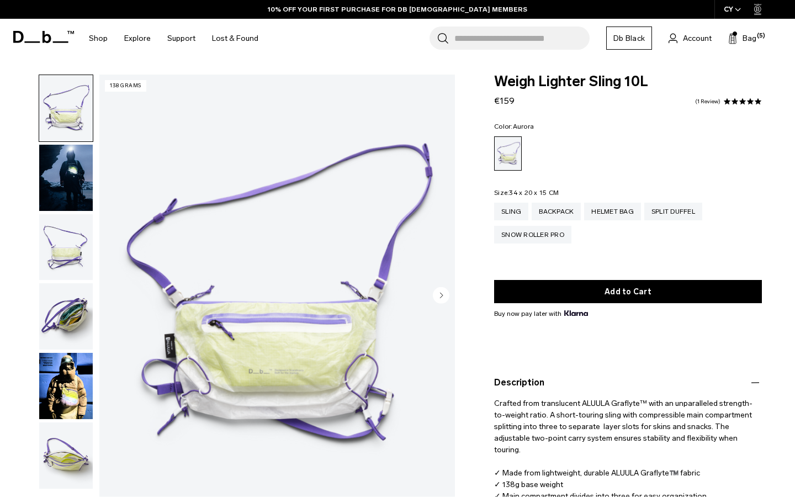
click at [62, 161] on img "button" at bounding box center [66, 178] width 54 height 66
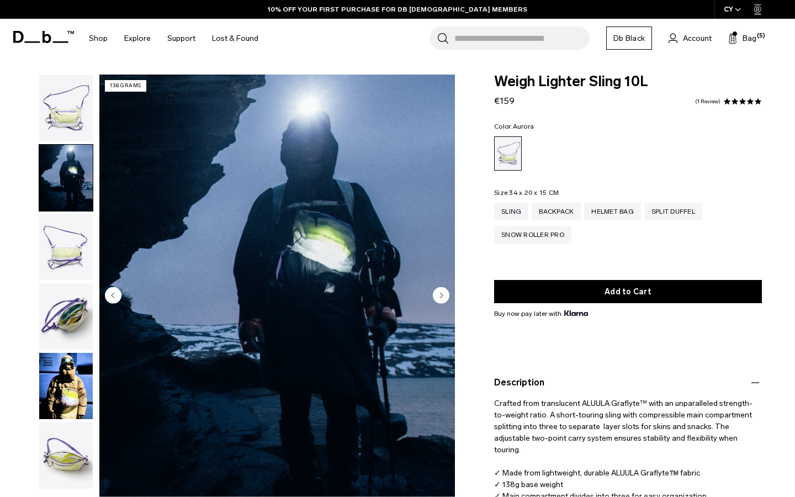
click at [61, 224] on img "button" at bounding box center [66, 247] width 54 height 66
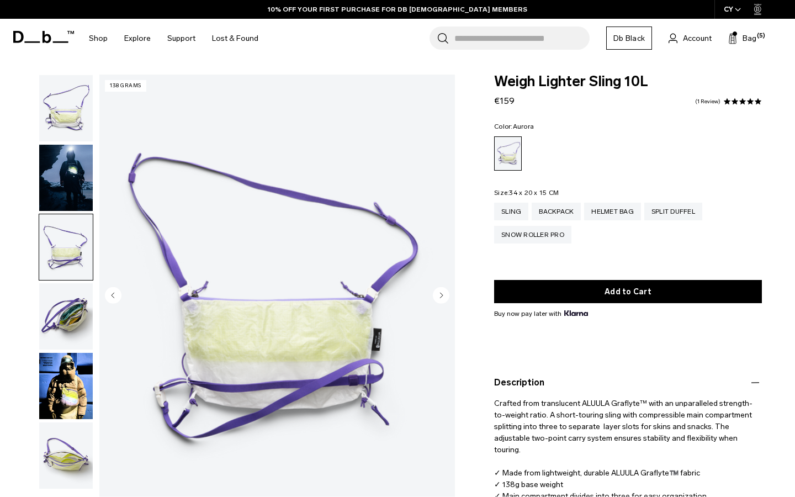
click at [446, 293] on circle "Next slide" at bounding box center [441, 295] width 17 height 17
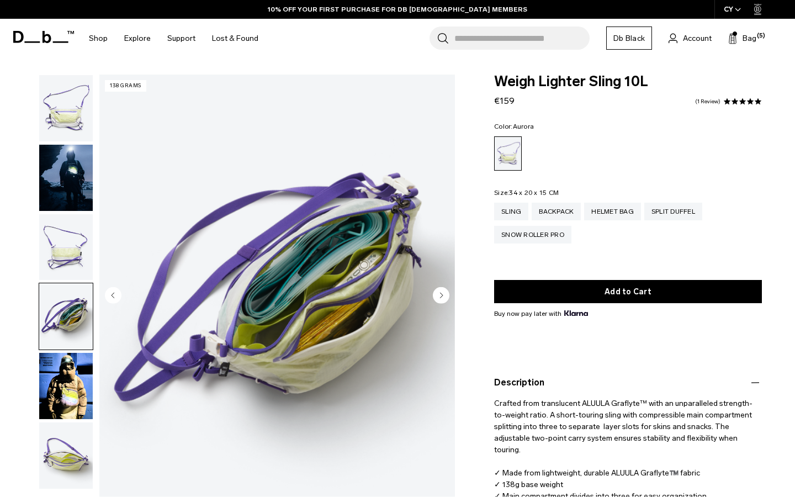
click at [446, 293] on circle "Next slide" at bounding box center [441, 295] width 17 height 17
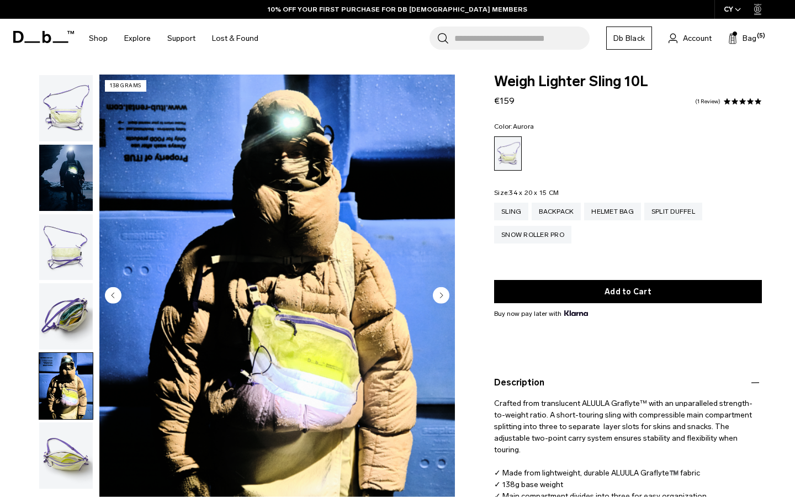
click at [446, 293] on circle "Next slide" at bounding box center [441, 295] width 17 height 17
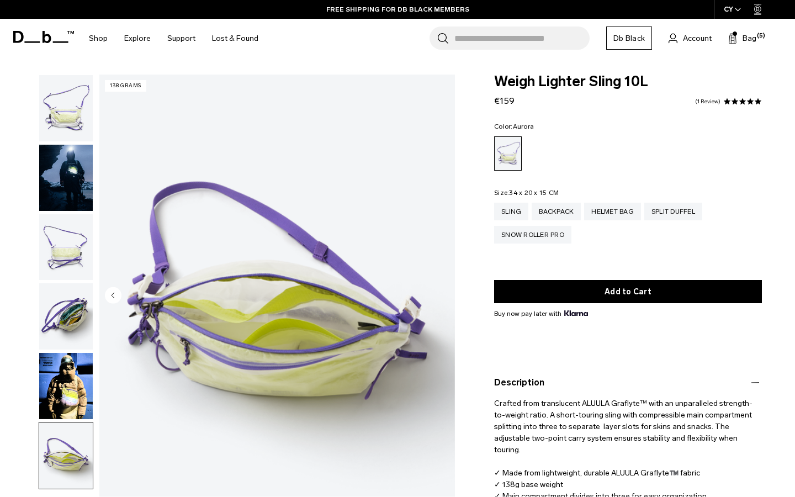
click at [446, 293] on img "6 / 6" at bounding box center [277, 297] width 356 height 444
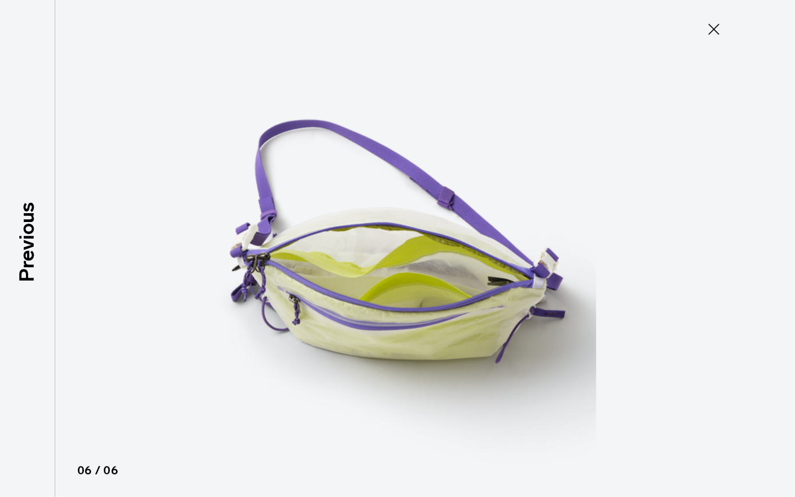
click at [446, 293] on img at bounding box center [397, 248] width 497 height 497
click at [726, 33] on button "Close" at bounding box center [714, 29] width 36 height 23
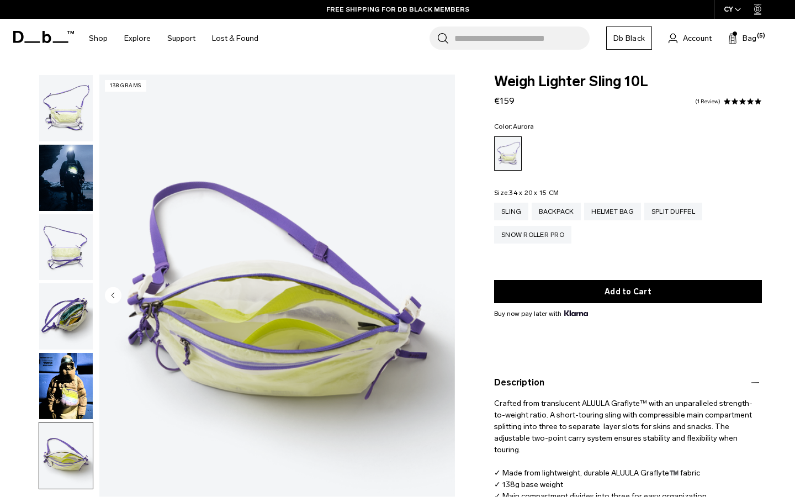
click at [726, 33] on div "Search for Bags, Luggage... Search Close Trending Products All Products Hugger …" at bounding box center [527, 38] width 520 height 39
click at [51, 120] on img "button" at bounding box center [66, 108] width 54 height 66
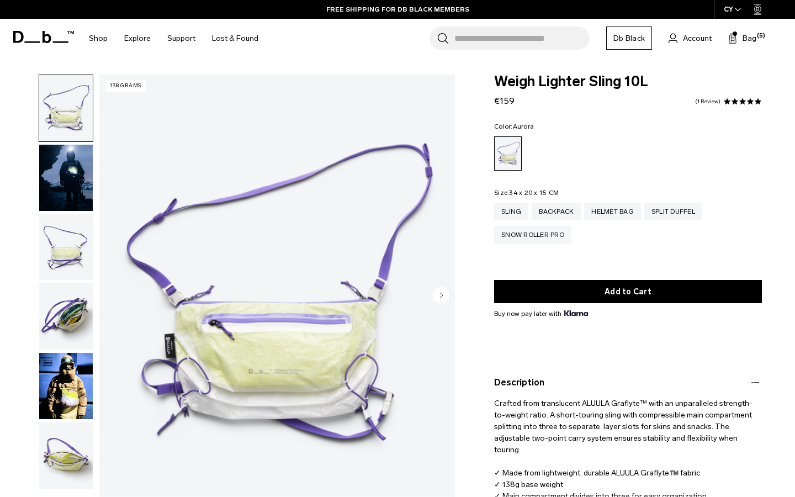
click at [54, 258] on img "button" at bounding box center [66, 247] width 54 height 66
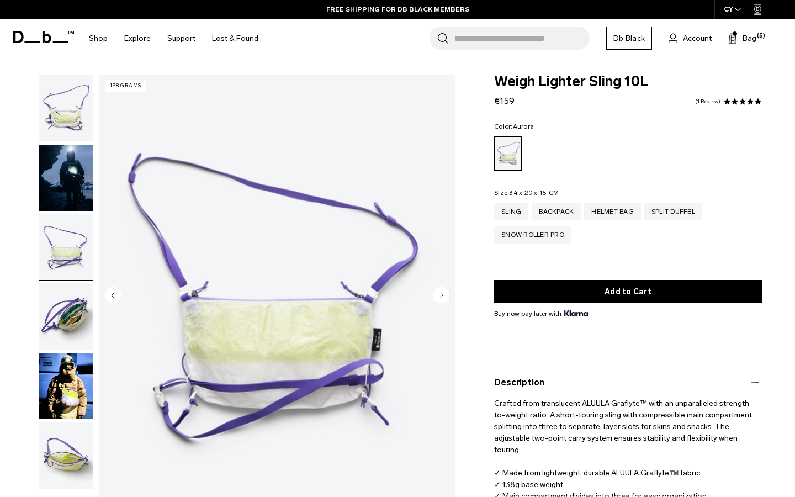
click at [63, 317] on img "button" at bounding box center [66, 316] width 54 height 66
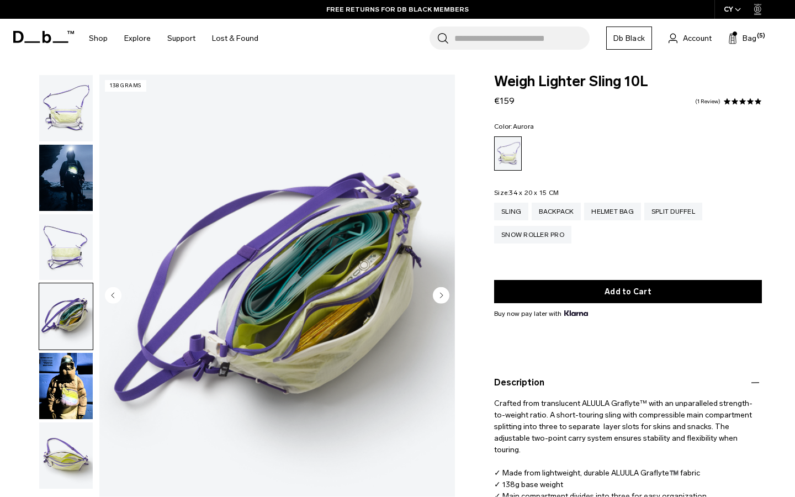
click at [61, 418] on img "button" at bounding box center [66, 386] width 54 height 66
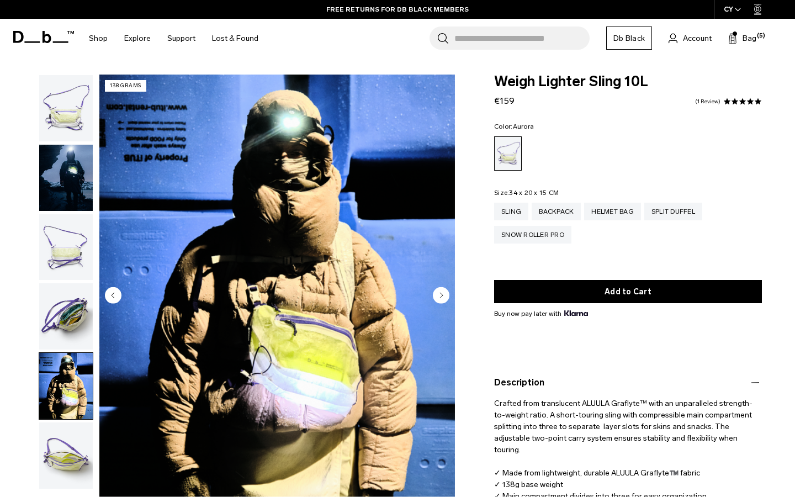
click at [65, 442] on img "button" at bounding box center [66, 456] width 54 height 66
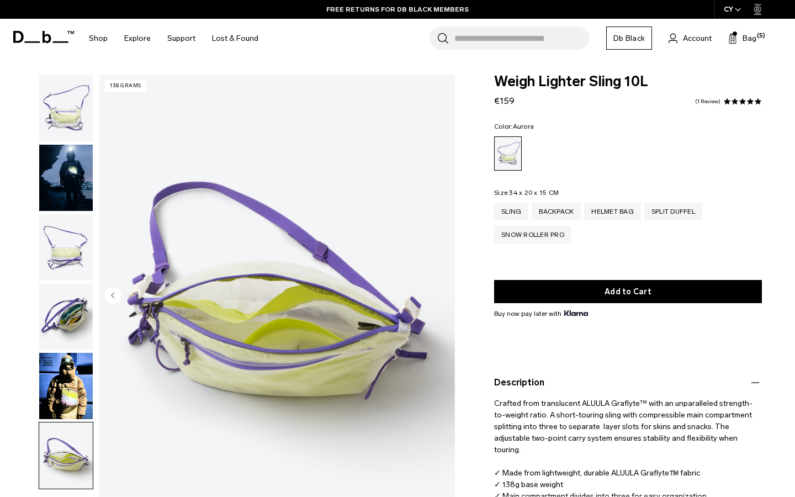
click at [68, 379] on img "button" at bounding box center [66, 386] width 54 height 66
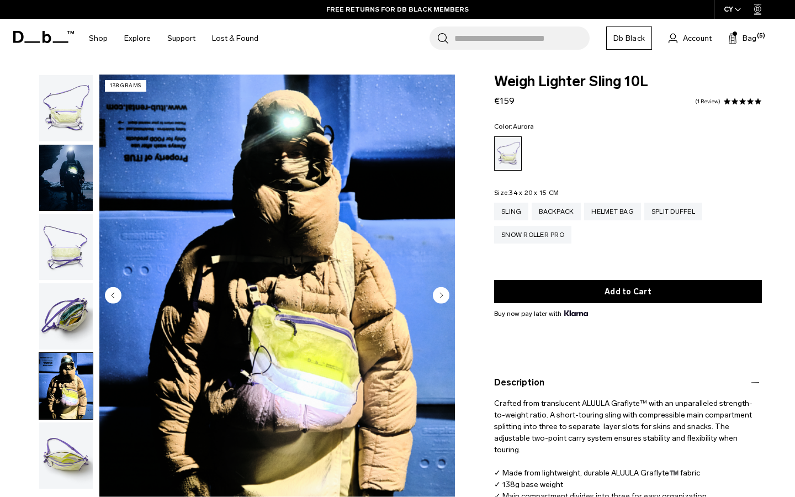
click at [448, 291] on circle "Next slide" at bounding box center [441, 295] width 17 height 17
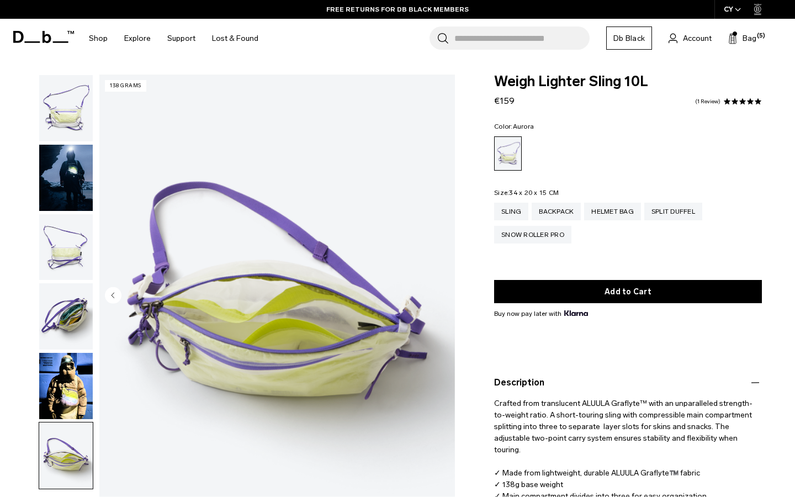
click at [448, 291] on img "6 / 6" at bounding box center [277, 297] width 356 height 444
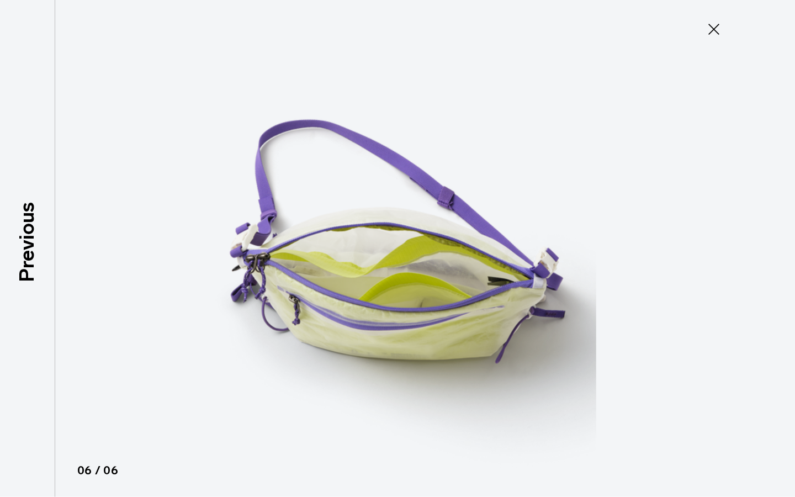
click at [718, 36] on icon at bounding box center [714, 29] width 18 height 18
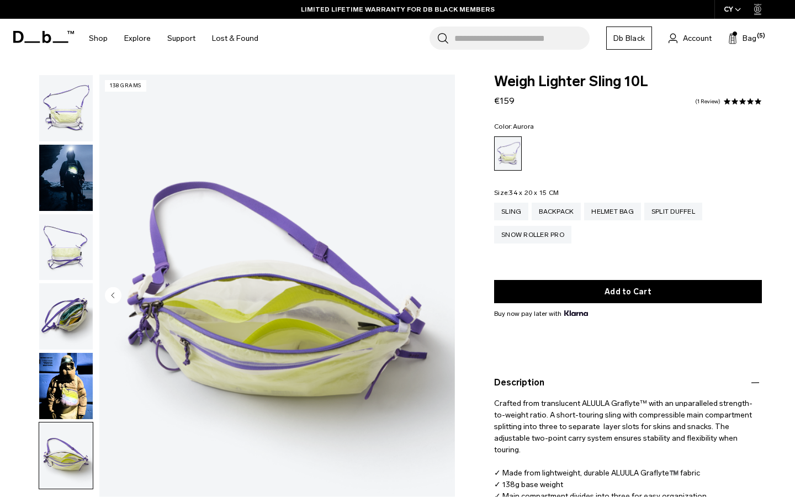
click at [59, 269] on img "button" at bounding box center [66, 247] width 54 height 66
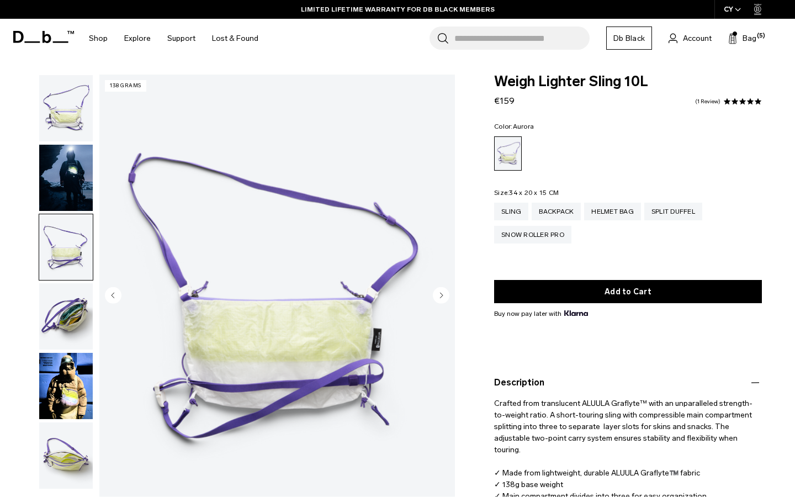
click at [65, 317] on img "button" at bounding box center [66, 316] width 54 height 66
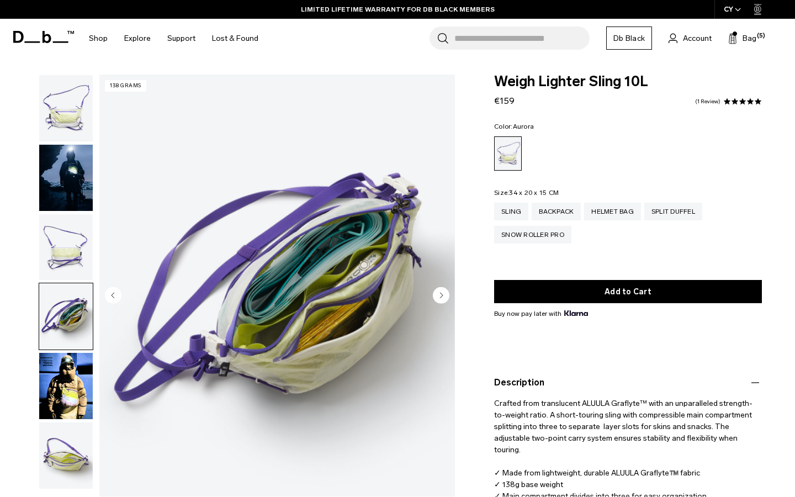
click at [83, 110] on img "button" at bounding box center [66, 108] width 54 height 66
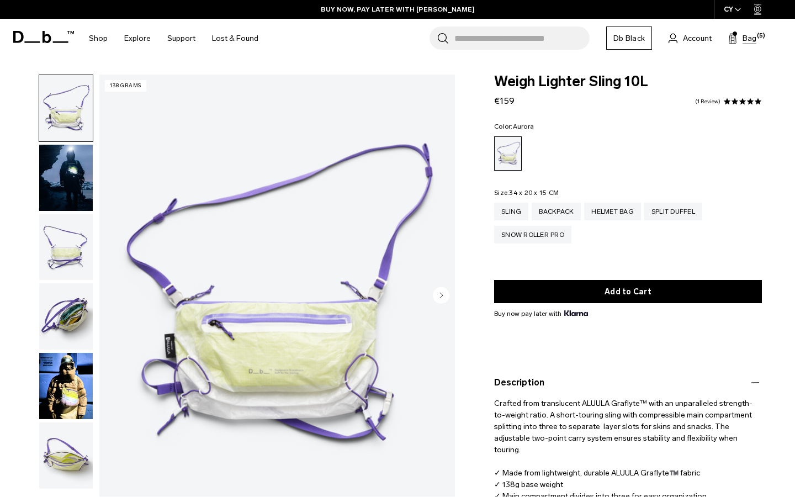
click at [743, 40] on span "Bag" at bounding box center [750, 39] width 14 height 12
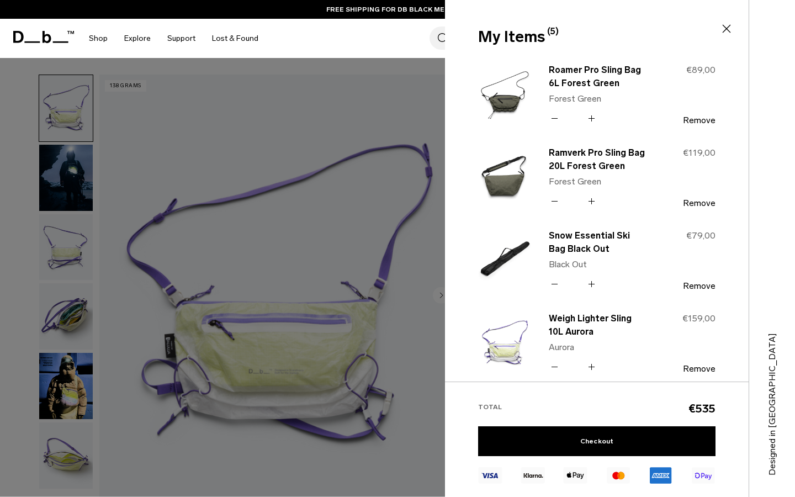
click at [725, 31] on icon at bounding box center [727, 29] width 8 height 8
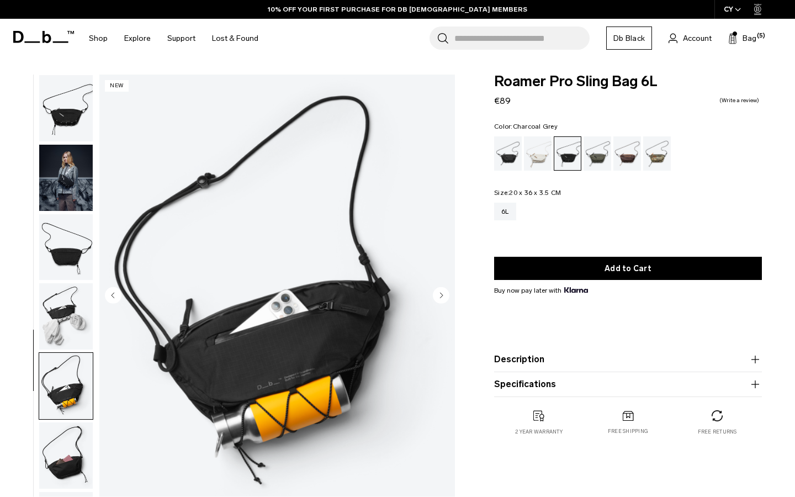
click at [443, 298] on circle "Next slide" at bounding box center [441, 295] width 17 height 17
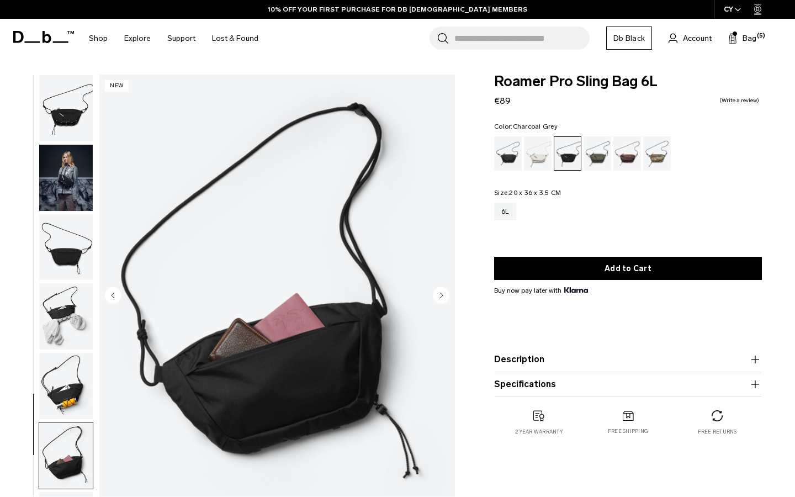
scroll to position [40, 0]
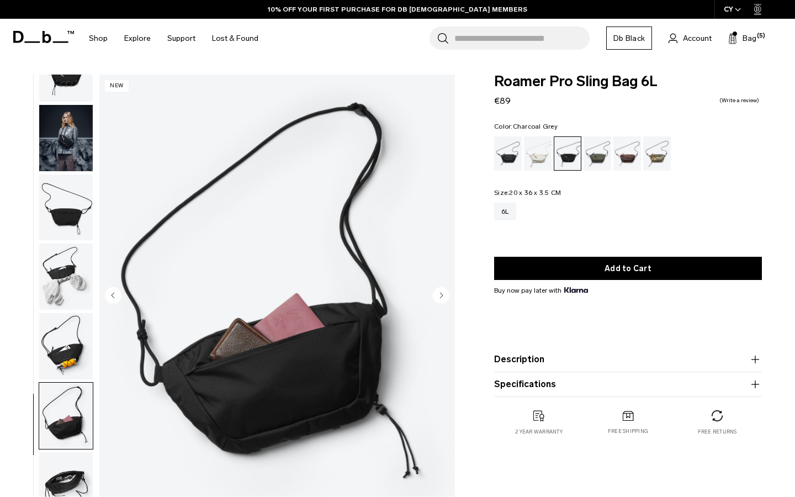
click at [443, 298] on circle "Next slide" at bounding box center [441, 295] width 17 height 17
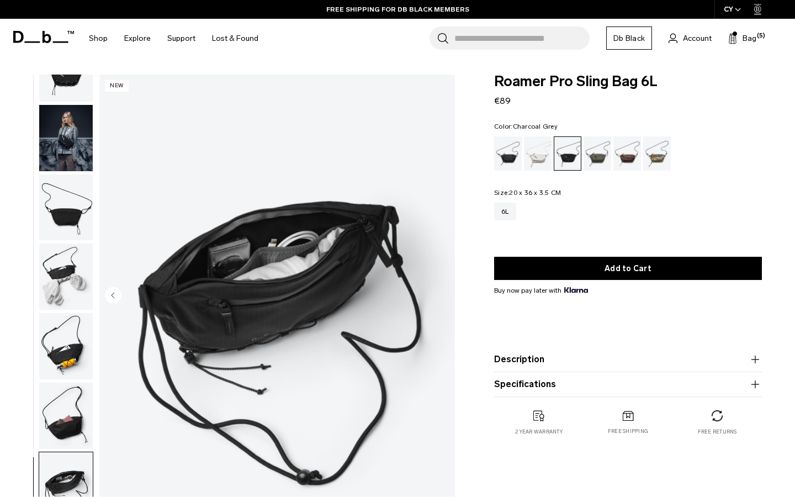
scroll to position [0, 0]
click at [569, 151] on div "Charcoal Grey" at bounding box center [568, 153] width 27 height 33
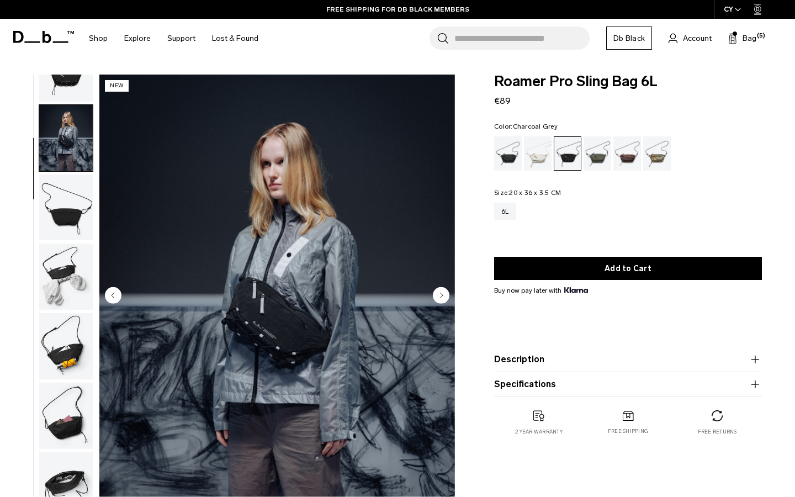
drag, startPoint x: 663, startPoint y: 88, endPoint x: 479, endPoint y: 76, distance: 184.9
click at [479, 76] on div "Roamer Pro Sling Bag 6L €89 Color: Charcoal Grey Out of stock Size: 20 x 36 x 3…" at bounding box center [628, 266] width 334 height 383
click at [638, 118] on form "Roamer Pro Sling Bag 6L €89 0.0 star rating Write a review Color: Charcoal Grey…" at bounding box center [628, 236] width 268 height 323
click at [82, 345] on img "button" at bounding box center [66, 346] width 54 height 66
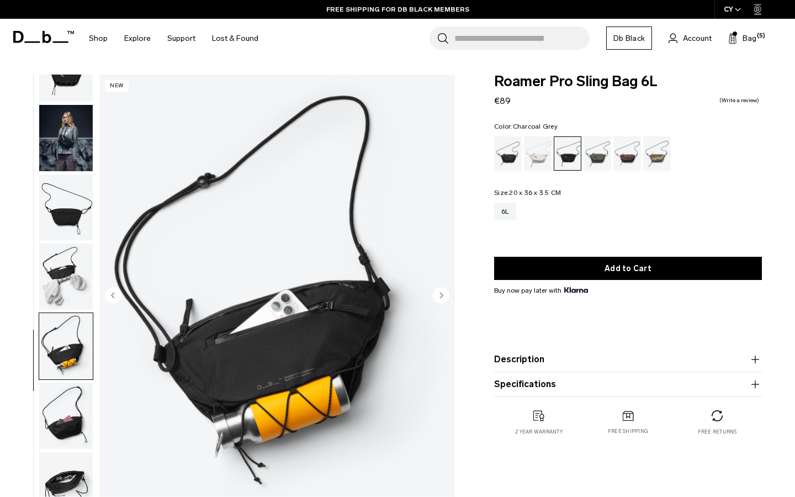
click at [83, 402] on img "button" at bounding box center [66, 416] width 54 height 66
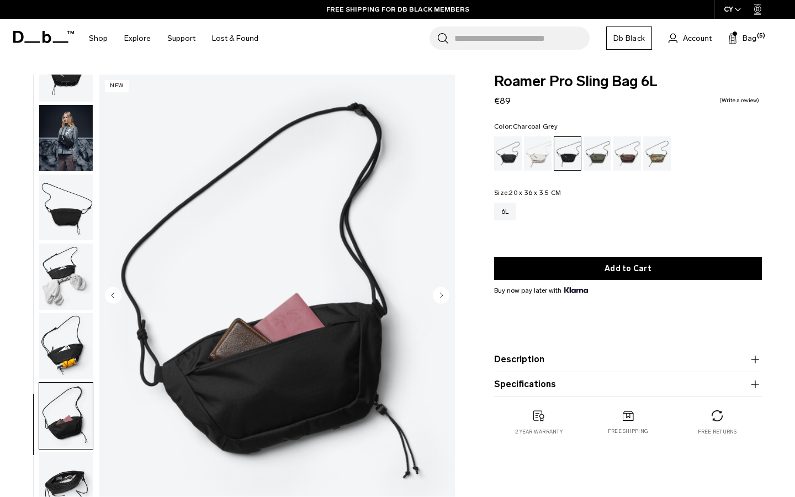
click at [66, 339] on img "button" at bounding box center [66, 346] width 54 height 66
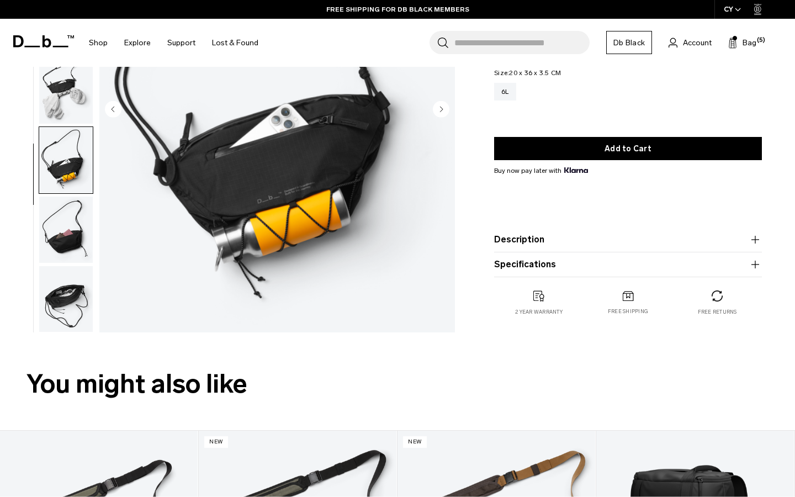
click at [70, 312] on img "button" at bounding box center [66, 299] width 54 height 66
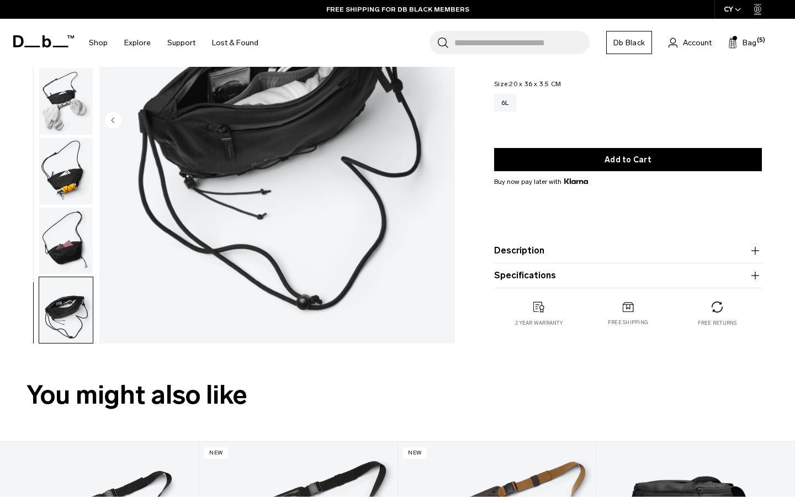
scroll to position [126, 0]
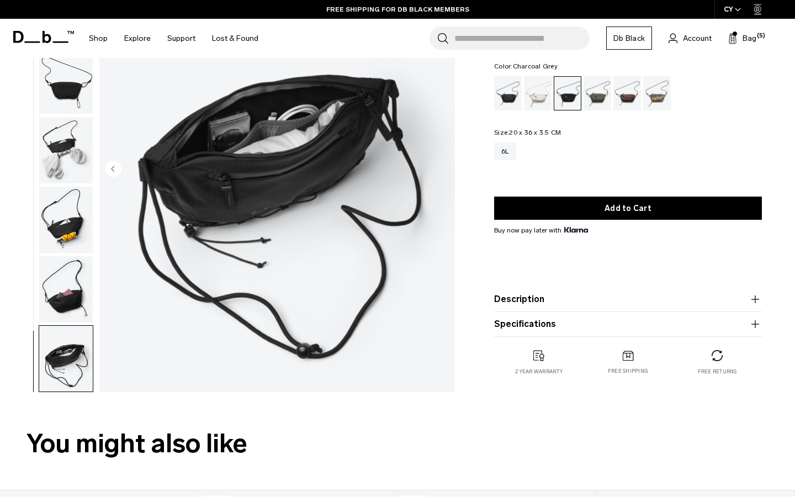
click at [66, 260] on img "button" at bounding box center [66, 289] width 54 height 66
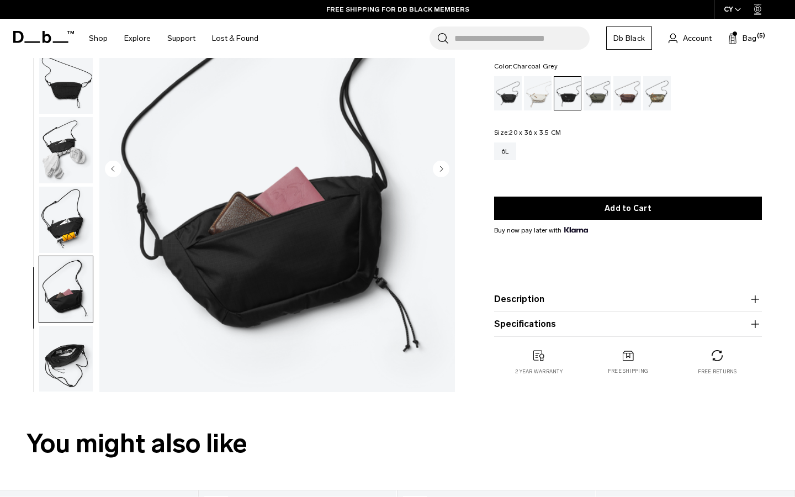
click at [59, 220] on img "button" at bounding box center [66, 220] width 54 height 66
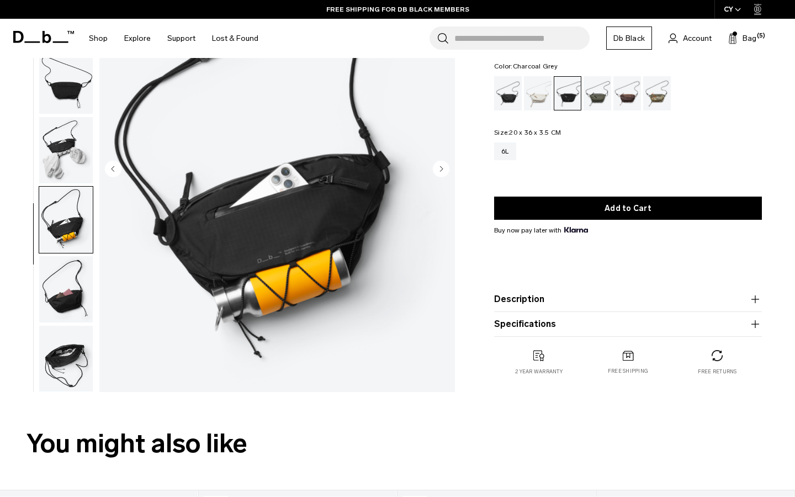
click at [88, 154] on img "button" at bounding box center [66, 150] width 54 height 66
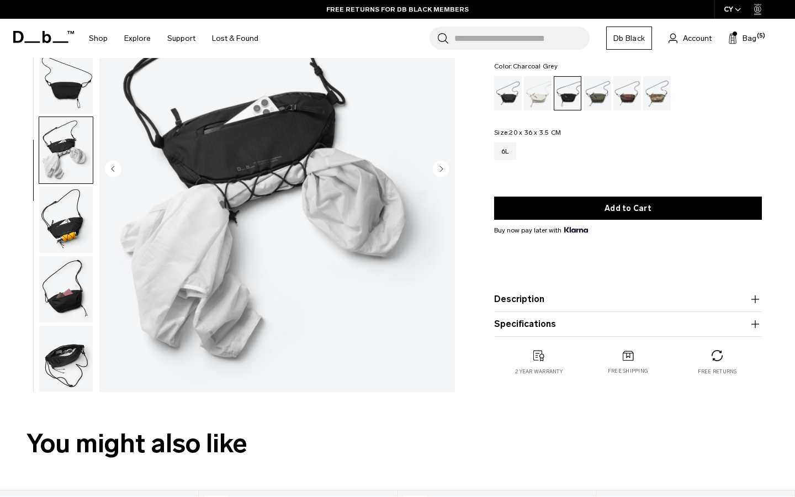
scroll to position [0, 0]
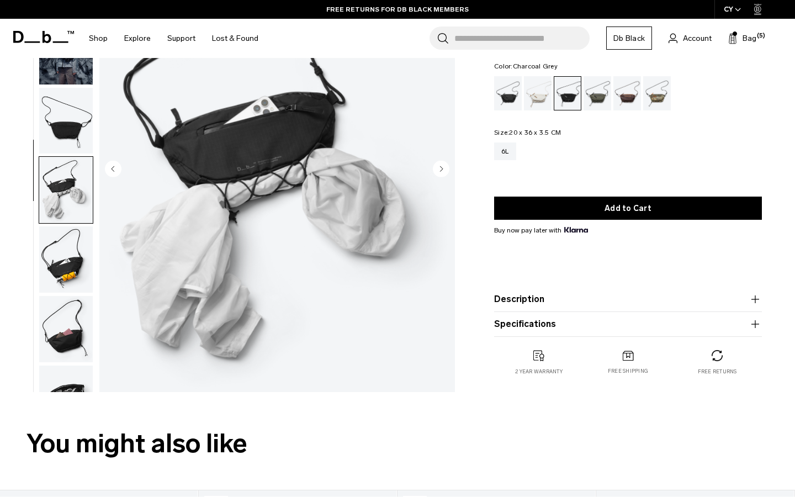
click at [78, 96] on img "button" at bounding box center [66, 121] width 54 height 66
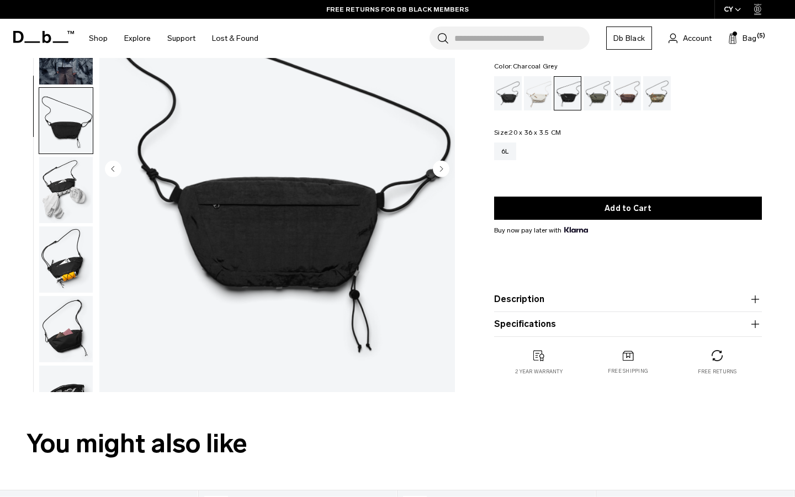
click at [64, 166] on img "button" at bounding box center [66, 190] width 54 height 66
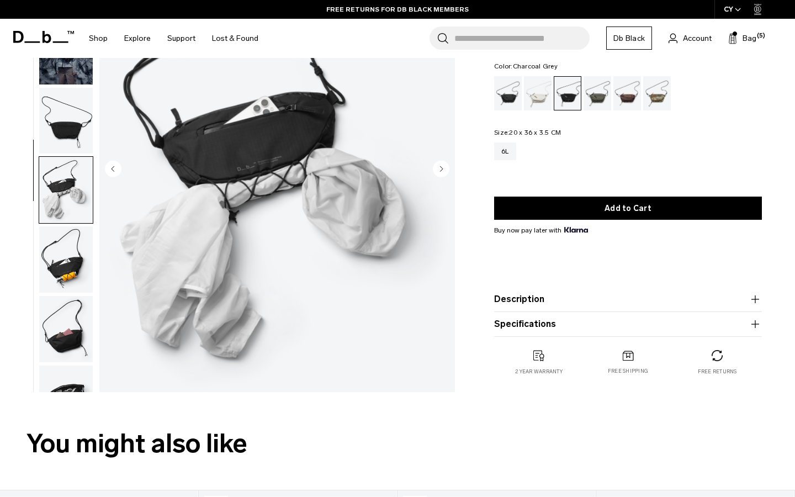
scroll to position [40, 0]
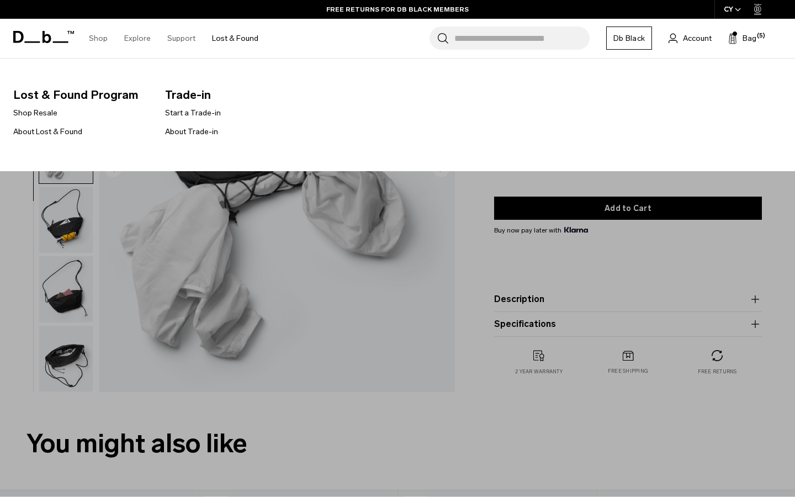
click at [226, 34] on link "Lost & Found" at bounding box center [235, 38] width 46 height 39
